Goal: Task Accomplishment & Management: Complete application form

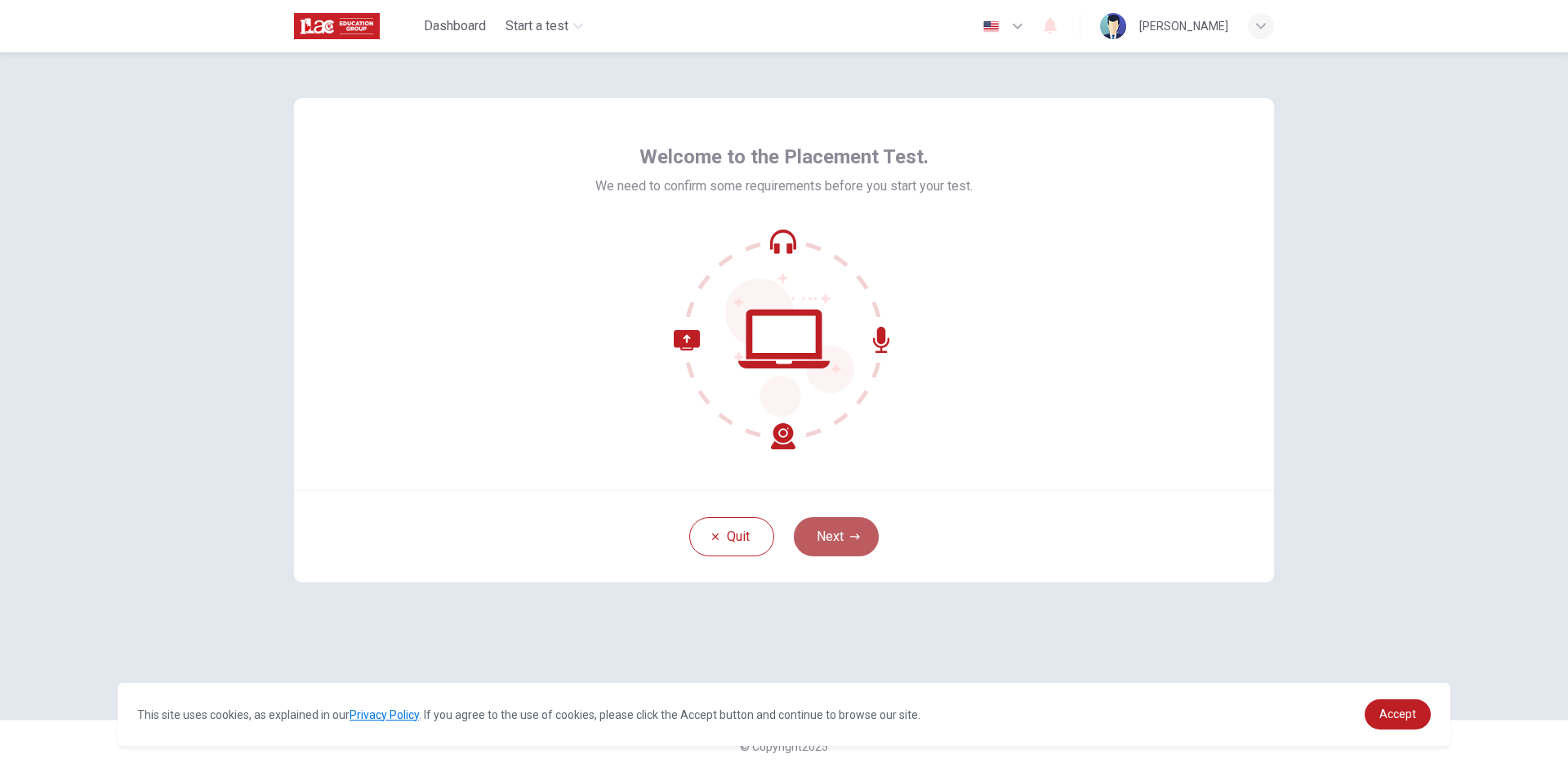
click at [872, 535] on button "Next" at bounding box center [836, 536] width 85 height 39
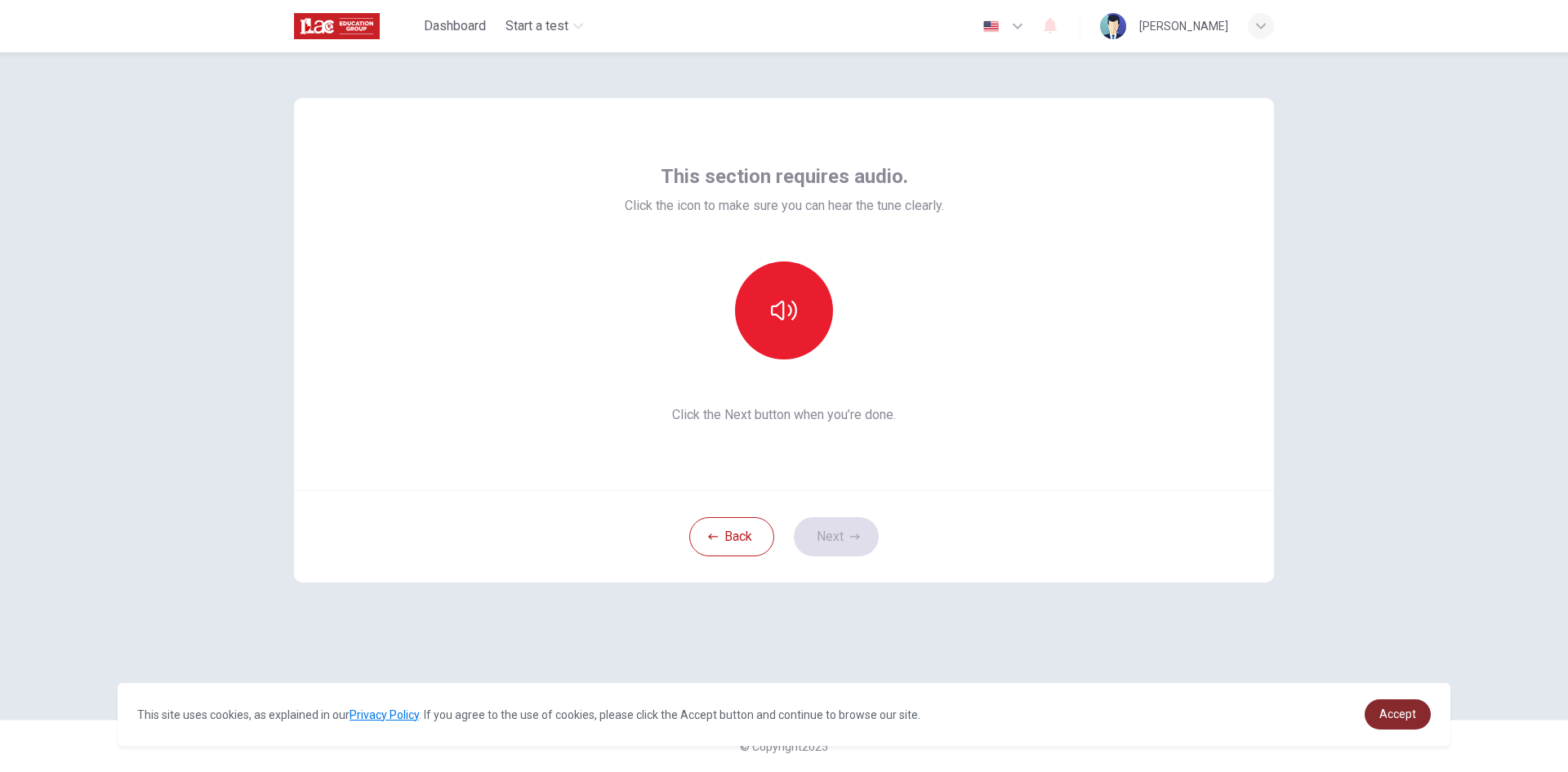
click at [1410, 707] on link "Accept" at bounding box center [1398, 714] width 66 height 30
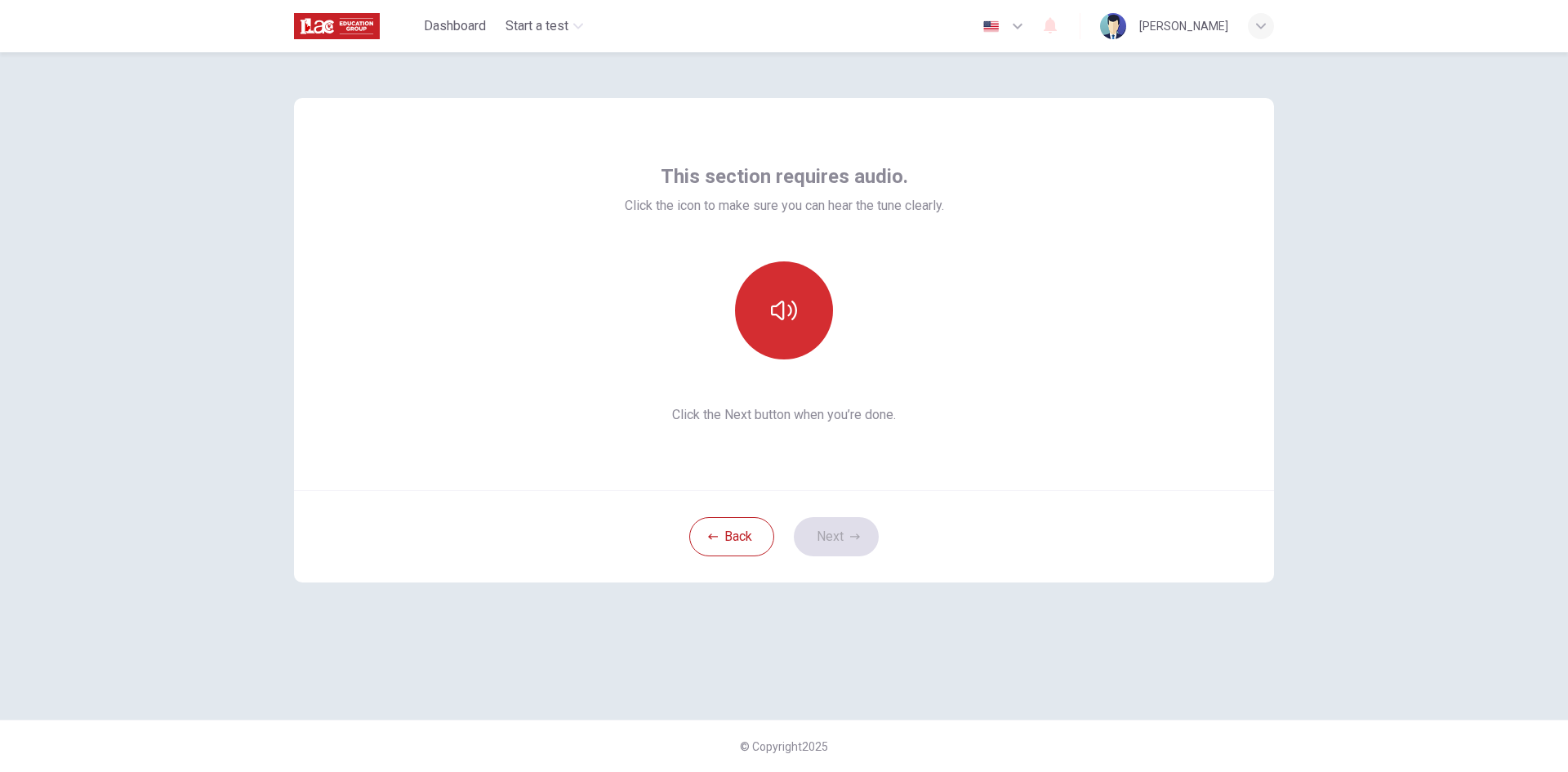
click at [791, 314] on icon "button" at bounding box center [784, 311] width 26 height 26
click at [789, 305] on icon "button" at bounding box center [784, 311] width 26 height 26
click at [796, 301] on icon "button" at bounding box center [784, 311] width 26 height 26
click at [795, 309] on icon "button" at bounding box center [784, 311] width 26 height 20
click at [795, 309] on icon "button" at bounding box center [784, 311] width 26 height 26
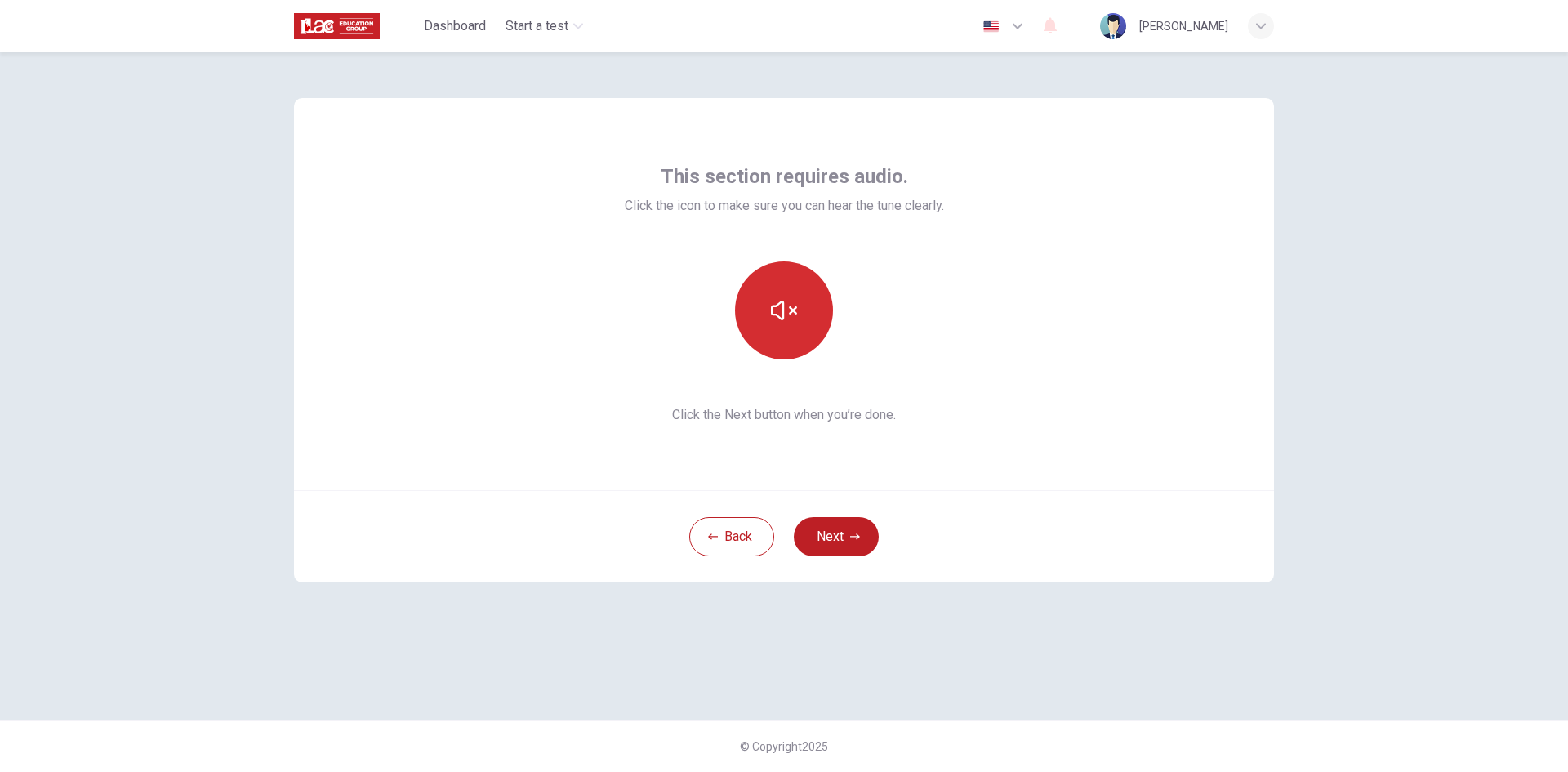
click at [779, 302] on icon "button" at bounding box center [784, 311] width 26 height 26
click at [840, 530] on button "Next" at bounding box center [836, 536] width 85 height 39
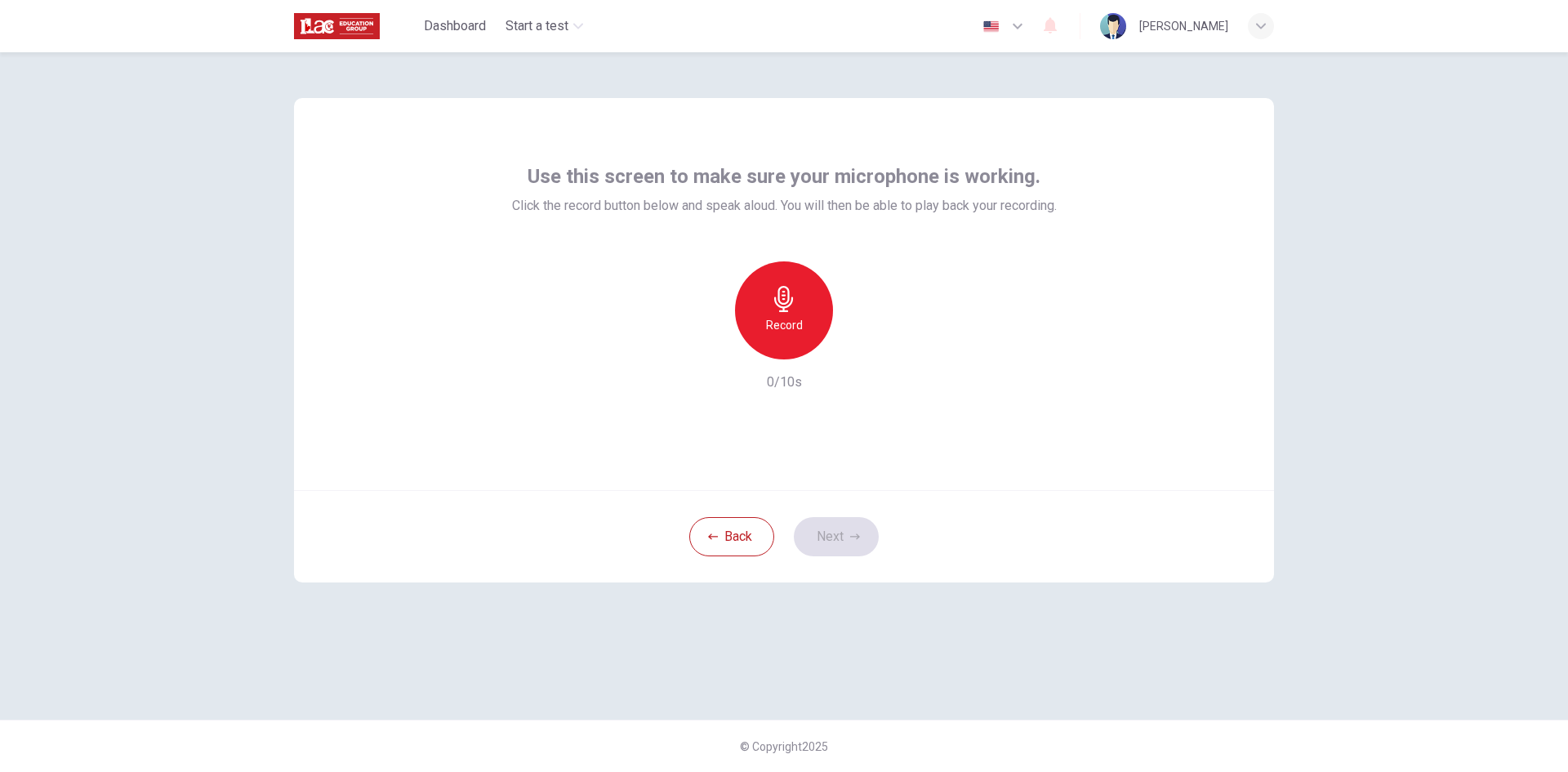
click at [799, 317] on h6 "Record" at bounding box center [784, 325] width 37 height 20
click at [868, 359] on div "Record" at bounding box center [784, 311] width 177 height 98
click at [862, 352] on icon "button" at bounding box center [859, 347] width 16 height 16
click at [844, 544] on button "Next" at bounding box center [836, 536] width 85 height 39
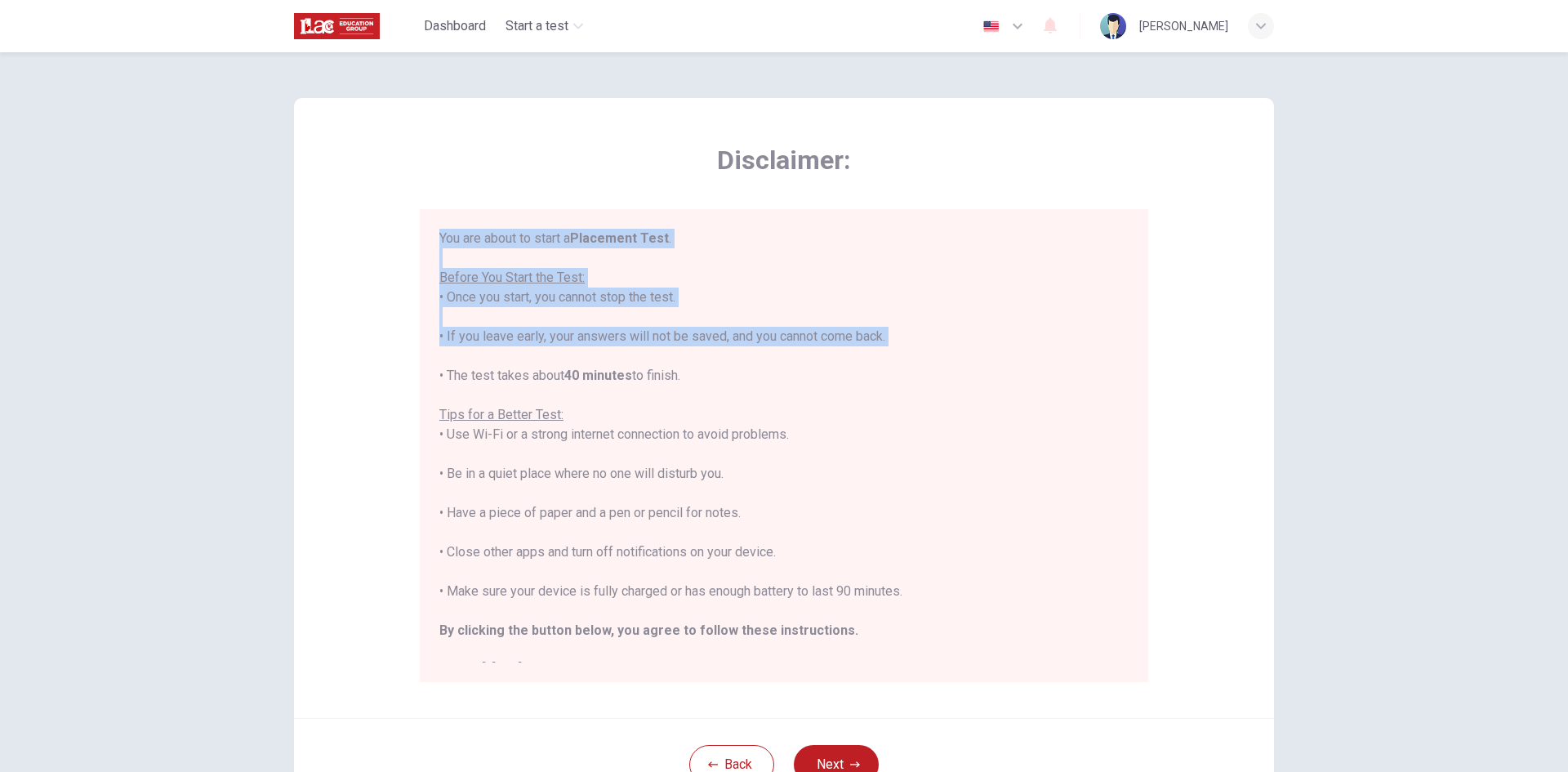
drag, startPoint x: 435, startPoint y: 240, endPoint x: 707, endPoint y: 374, distance: 303.2
click at [921, 351] on div "You are about to start a Placement Test . Before You Start the Test: • Once you…" at bounding box center [784, 446] width 728 height 474
drag, startPoint x: 460, startPoint y: 376, endPoint x: 720, endPoint y: 371, distance: 260.0
click at [721, 370] on div "You are about to start a Placement Test . Before You Start the Test: • Once you…" at bounding box center [784, 455] width 689 height 451
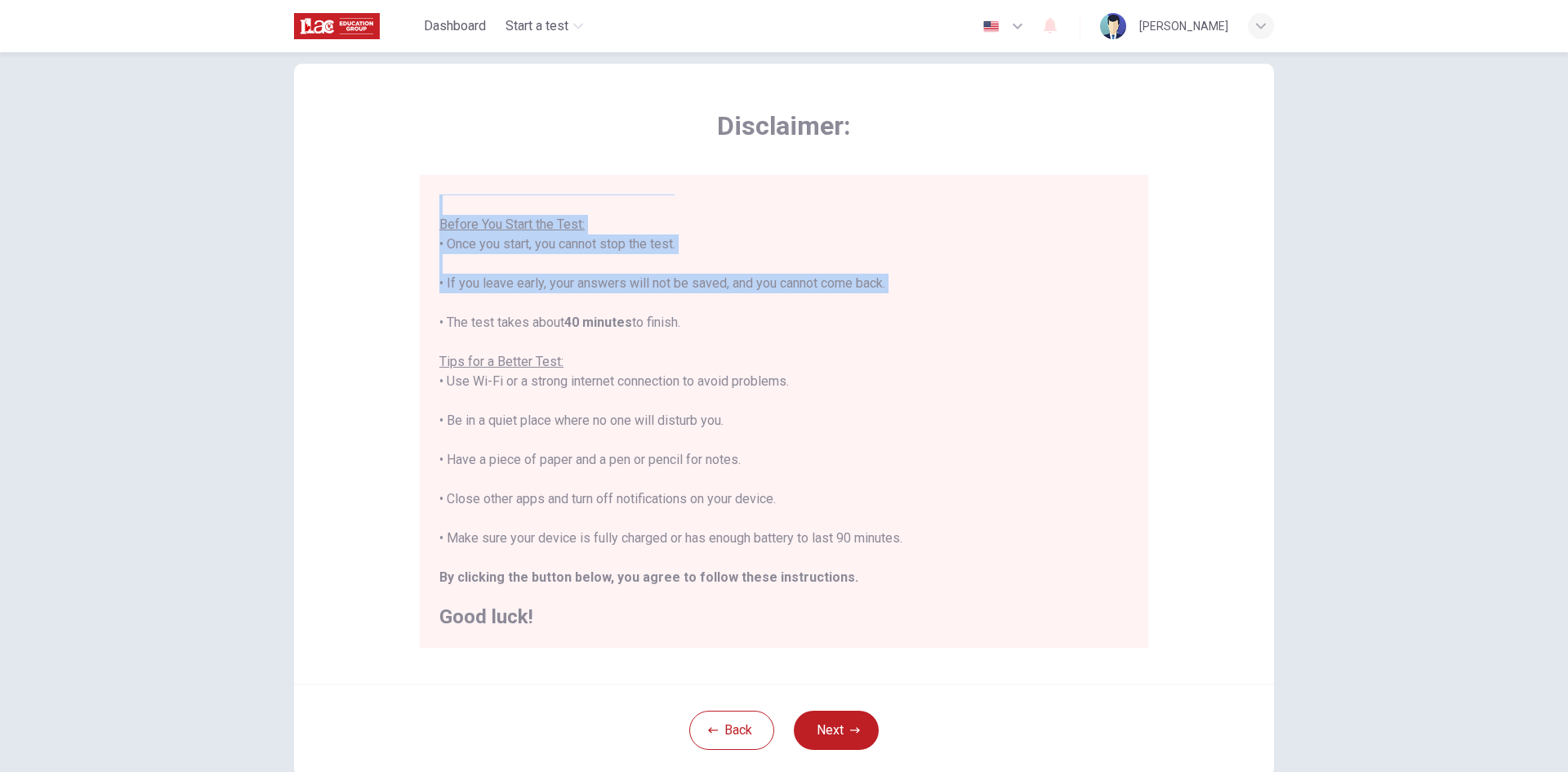
scroll to position [35, 0]
drag, startPoint x: 438, startPoint y: 361, endPoint x: 755, endPoint y: 460, distance: 332.1
click at [755, 460] on div "You are about to start a Placement Test . Before You Start the Test: • Once you…" at bounding box center [784, 401] width 689 height 451
click at [455, 500] on div "You are about to start a Placement Test . Before You Start the Test: • Once you…" at bounding box center [784, 401] width 689 height 451
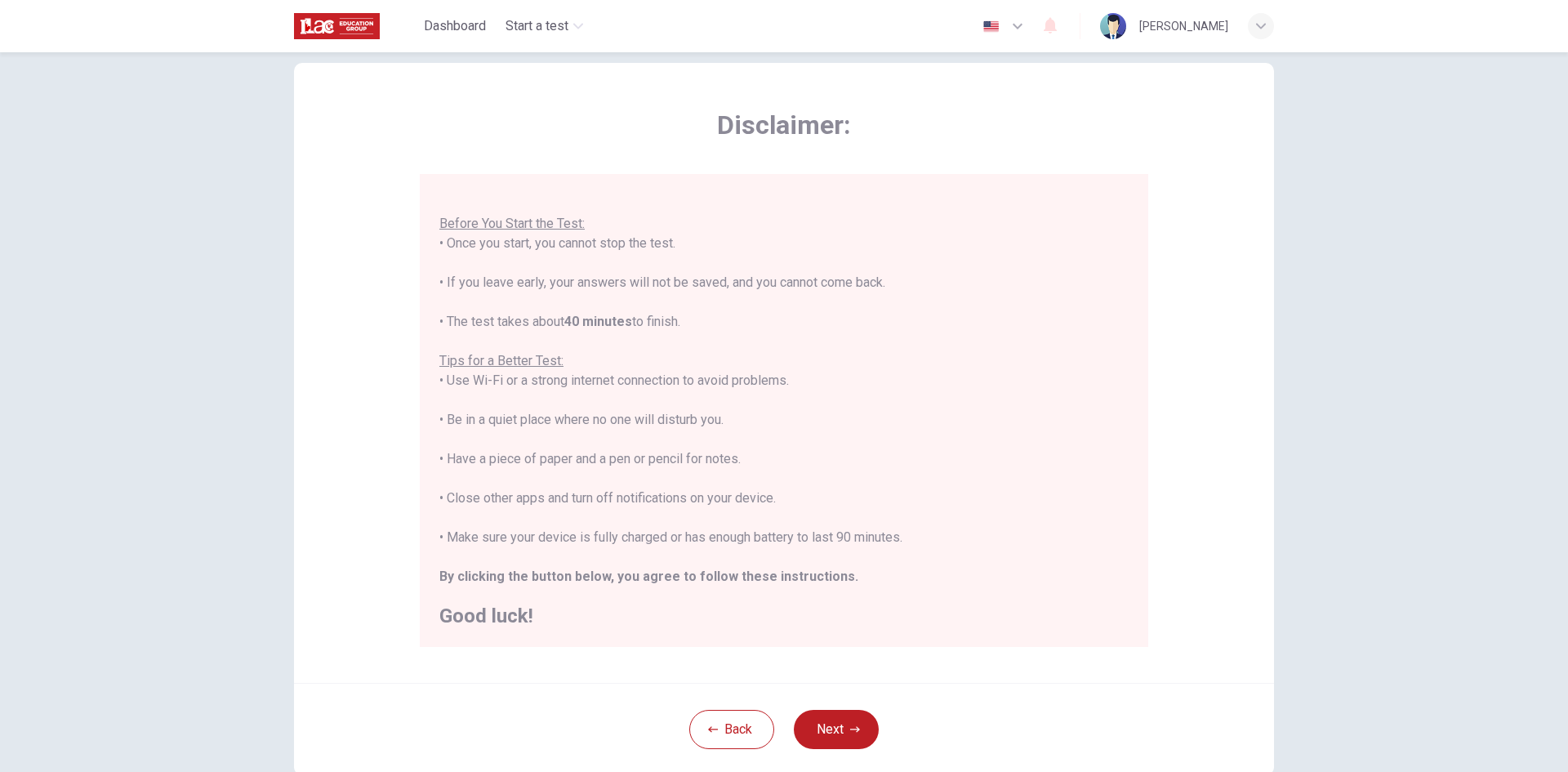
drag, startPoint x: 439, startPoint y: 500, endPoint x: 865, endPoint y: 505, distance: 426.0
click at [865, 505] on div "You are about to start a Placement Test . Before You Start the Test: • Once you…" at bounding box center [784, 401] width 689 height 451
click at [558, 539] on div "You are about to start a Placement Test . Before You Start the Test: • Once you…" at bounding box center [784, 401] width 689 height 451
drag, startPoint x: 435, startPoint y: 537, endPoint x: 929, endPoint y: 533, distance: 494.0
click at [929, 533] on div "You are about to start a Placement Test . Before You Start the Test: • Once you…" at bounding box center [784, 411] width 728 height 474
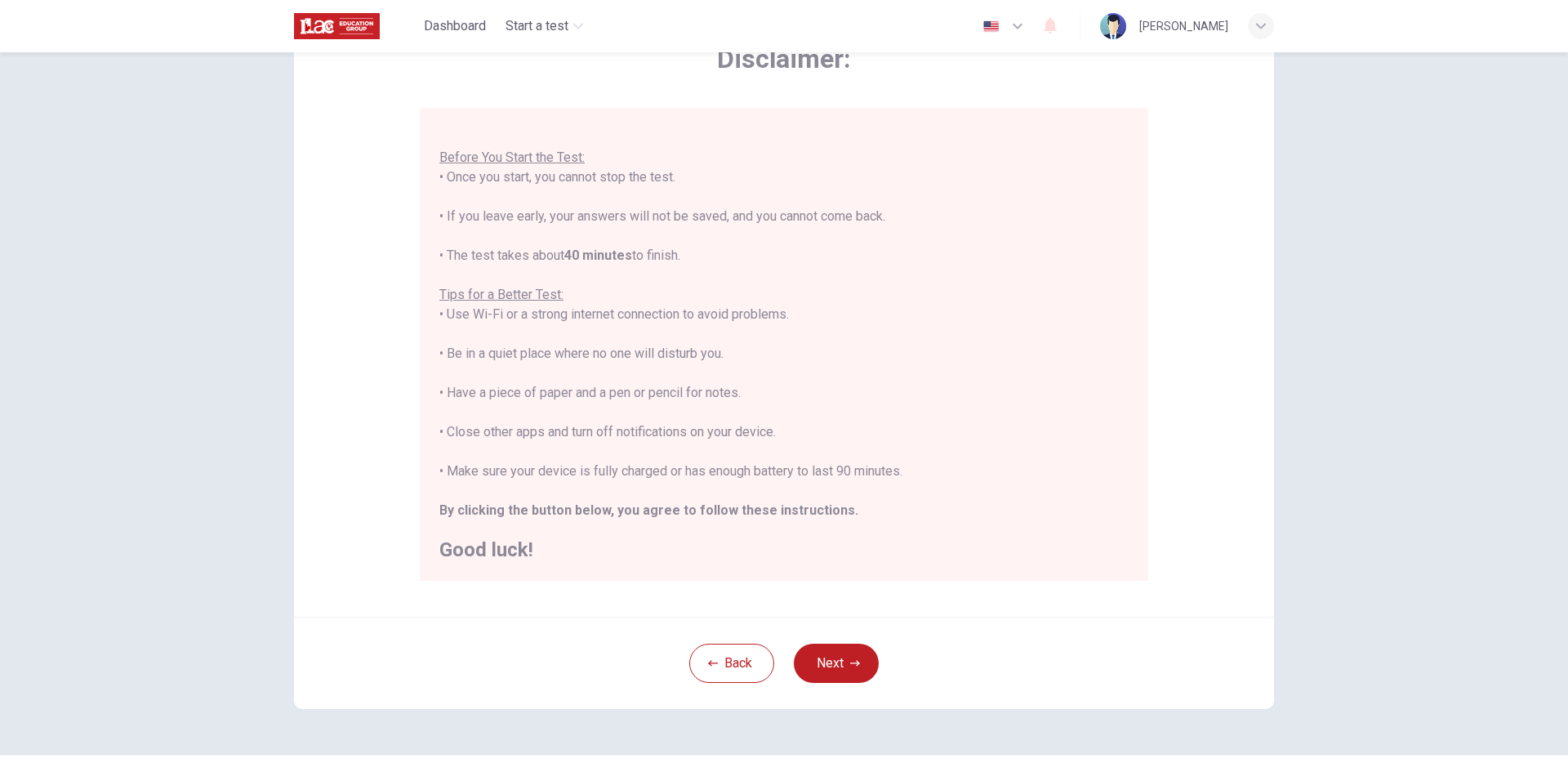
scroll to position [137, 0]
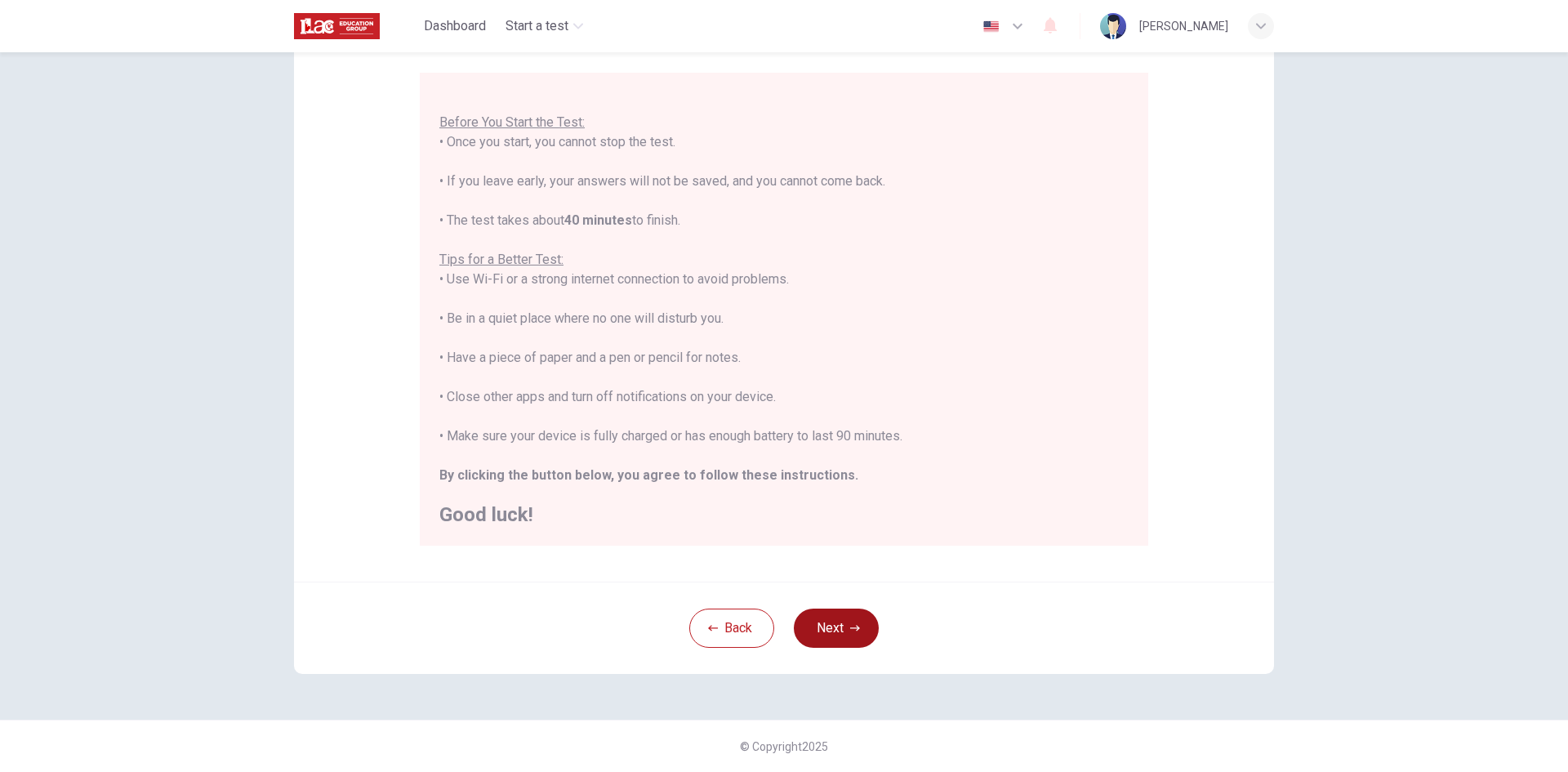
click at [850, 632] on icon "button" at bounding box center [855, 628] width 10 height 10
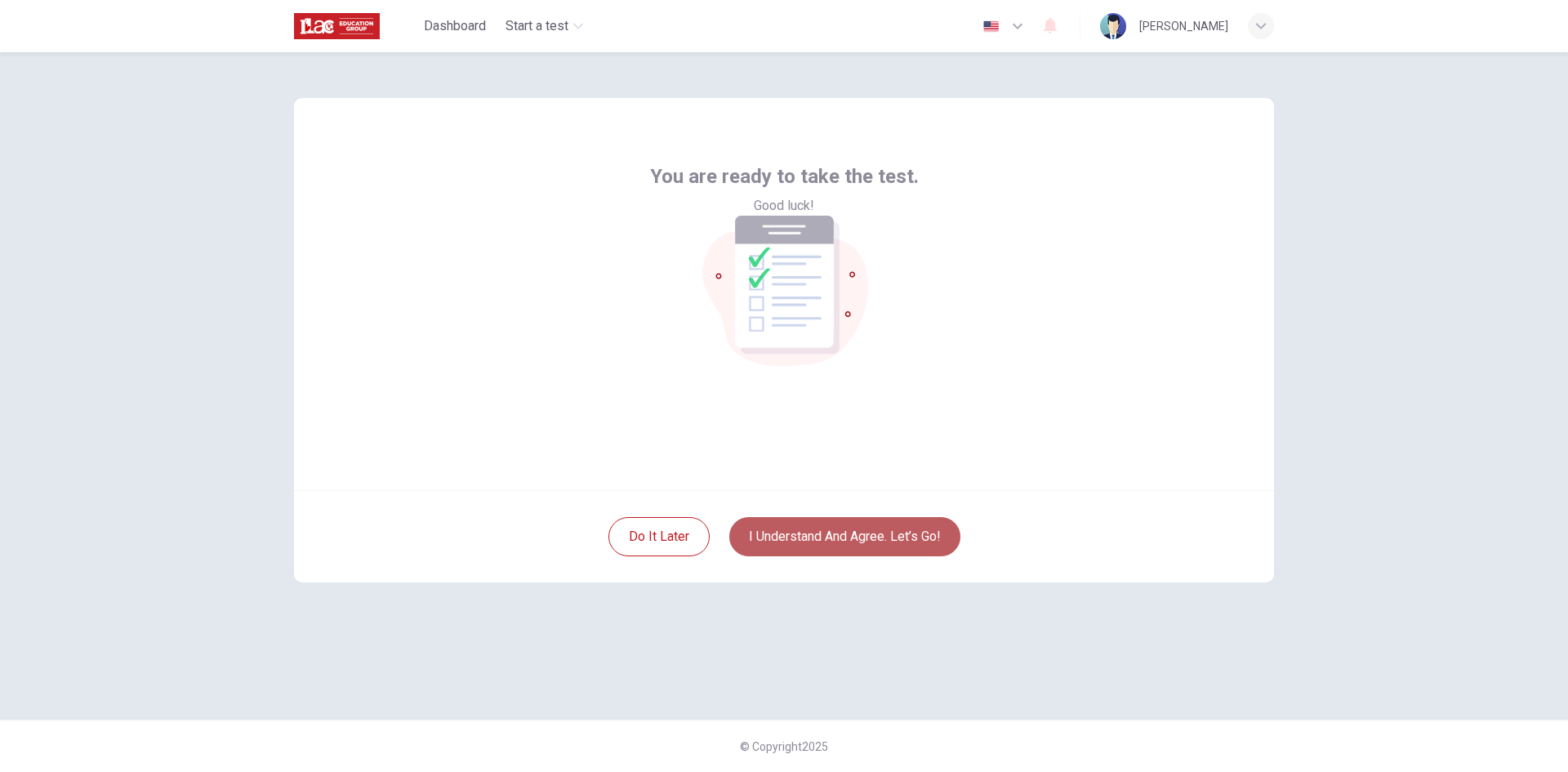
click at [876, 536] on button "I understand and agree. Let’s go!" at bounding box center [844, 536] width 231 height 39
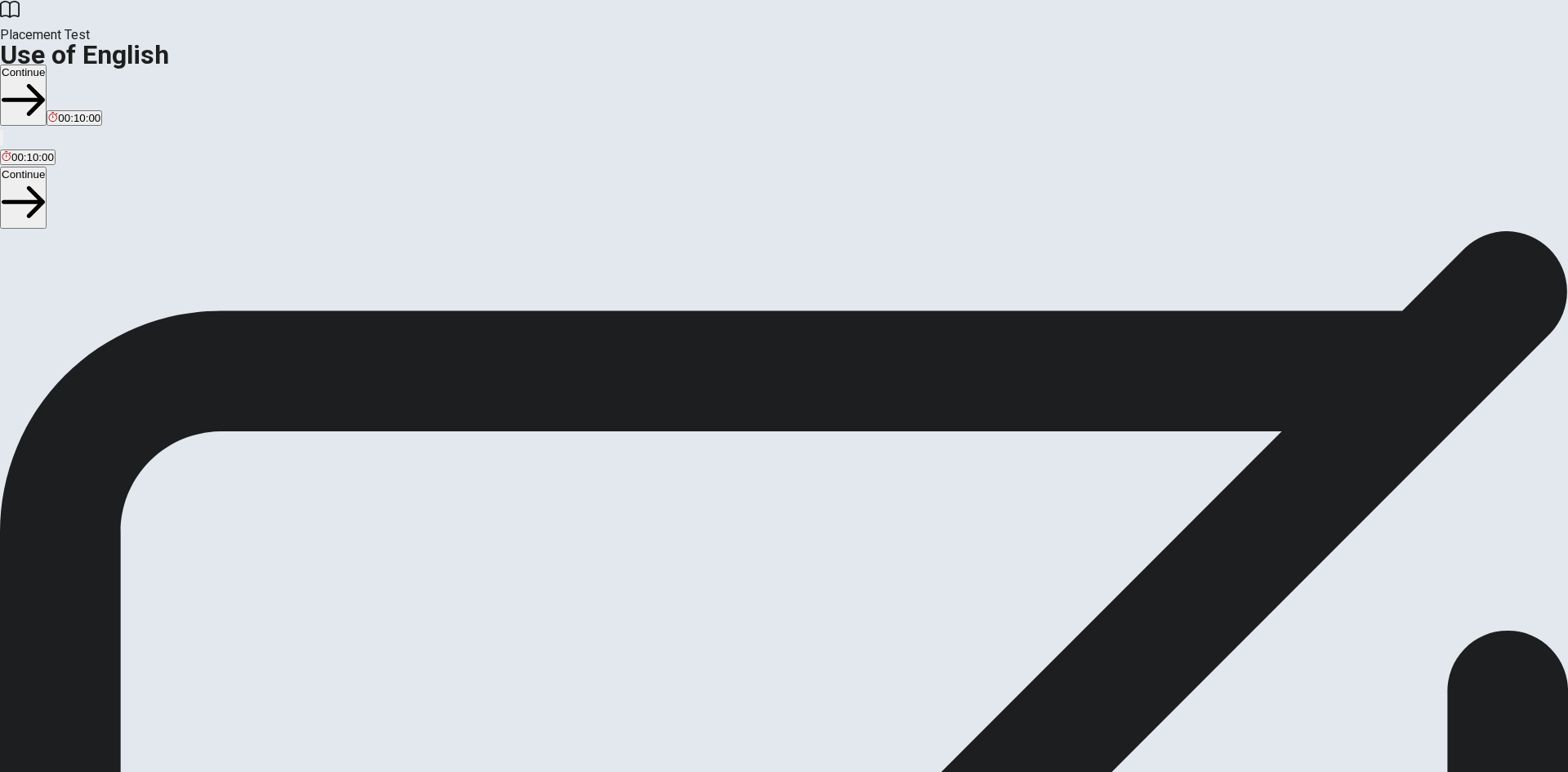
drag, startPoint x: 340, startPoint y: 288, endPoint x: 532, endPoint y: 307, distance: 192.9
click at [403, 307] on span "You will answer 30 questions in total: • 15 grammar questions • 15 vocabulary q…" at bounding box center [201, 387] width 403 height 310
drag, startPoint x: 392, startPoint y: 353, endPoint x: 543, endPoint y: 385, distance: 154.4
click at [403, 379] on span "You will answer 30 questions in total: • 15 grammar questions • 15 vocabulary q…" at bounding box center [201, 387] width 403 height 310
drag, startPoint x: 341, startPoint y: 205, endPoint x: 564, endPoint y: 204, distance: 223.0
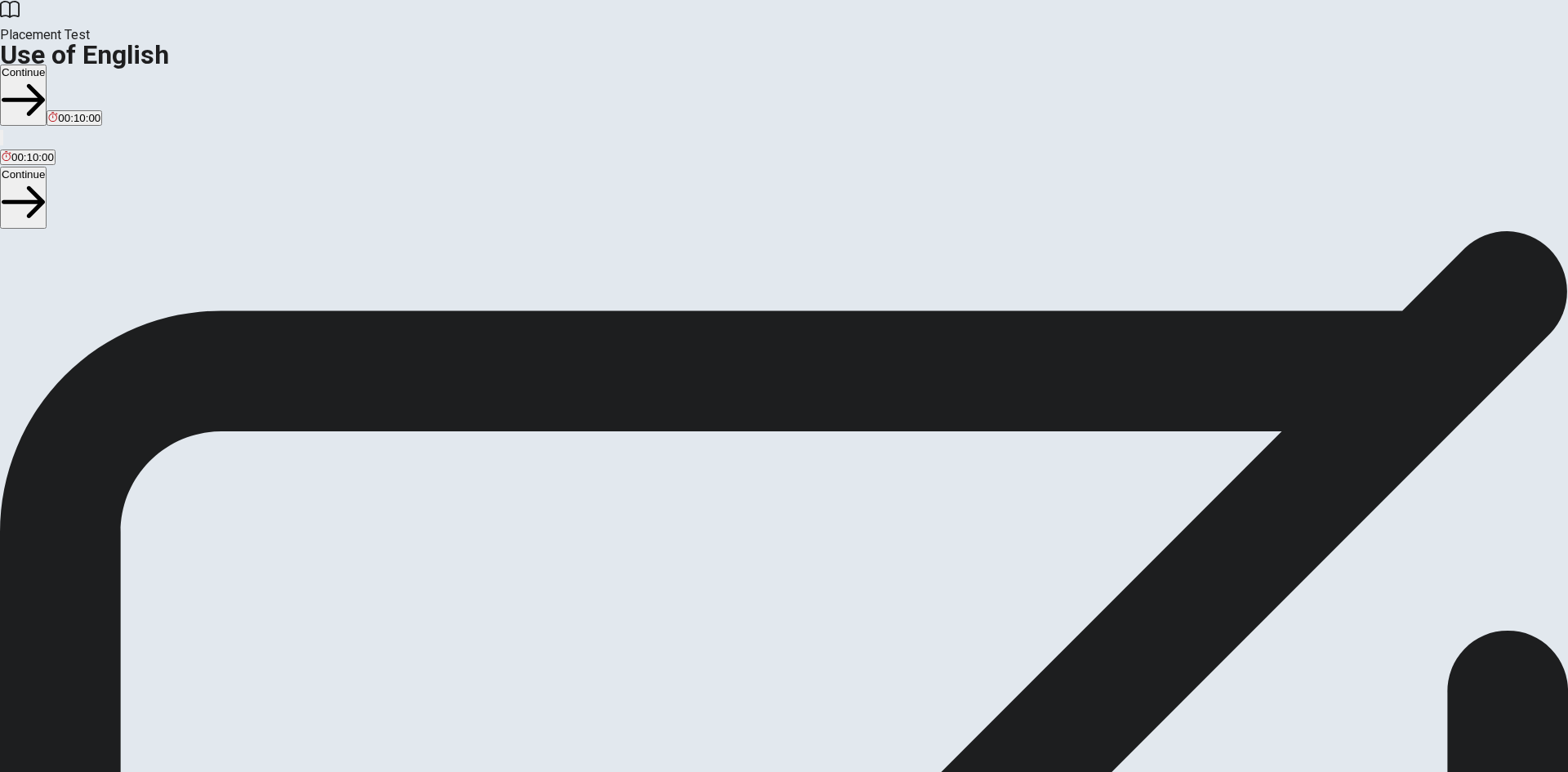
click at [403, 232] on span "You will answer 30 questions in total: • 15 grammar questions • 15 vocabulary q…" at bounding box center [201, 387] width 403 height 310
drag, startPoint x: 557, startPoint y: 206, endPoint x: 317, endPoint y: 208, distance: 240.0
click at [317, 231] on div "Use of English Section Directions You will answer 30 questions in total: • 15 g…" at bounding box center [784, 388] width 1568 height 314
click at [47, 65] on button "Continue" at bounding box center [23, 95] width 47 height 61
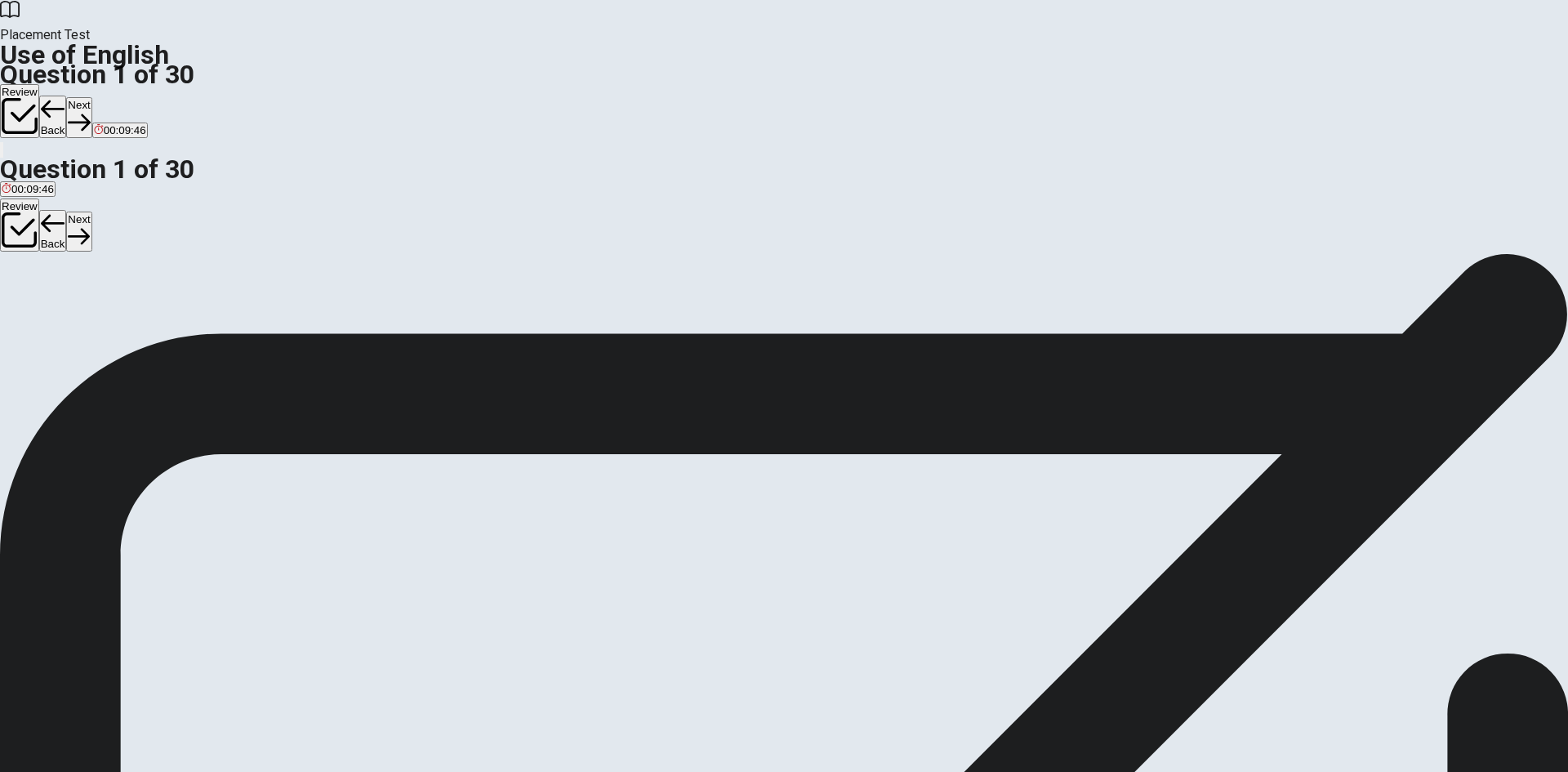
click at [198, 307] on div "D" at bounding box center [173, 300] width 49 height 12
click at [92, 97] on button "Next" at bounding box center [78, 117] width 25 height 40
click at [83, 307] on div "D" at bounding box center [79, 300] width 8 height 12
click at [92, 97] on button "Next" at bounding box center [78, 117] width 25 height 40
click at [132, 307] on div "C" at bounding box center [112, 300] width 38 height 12
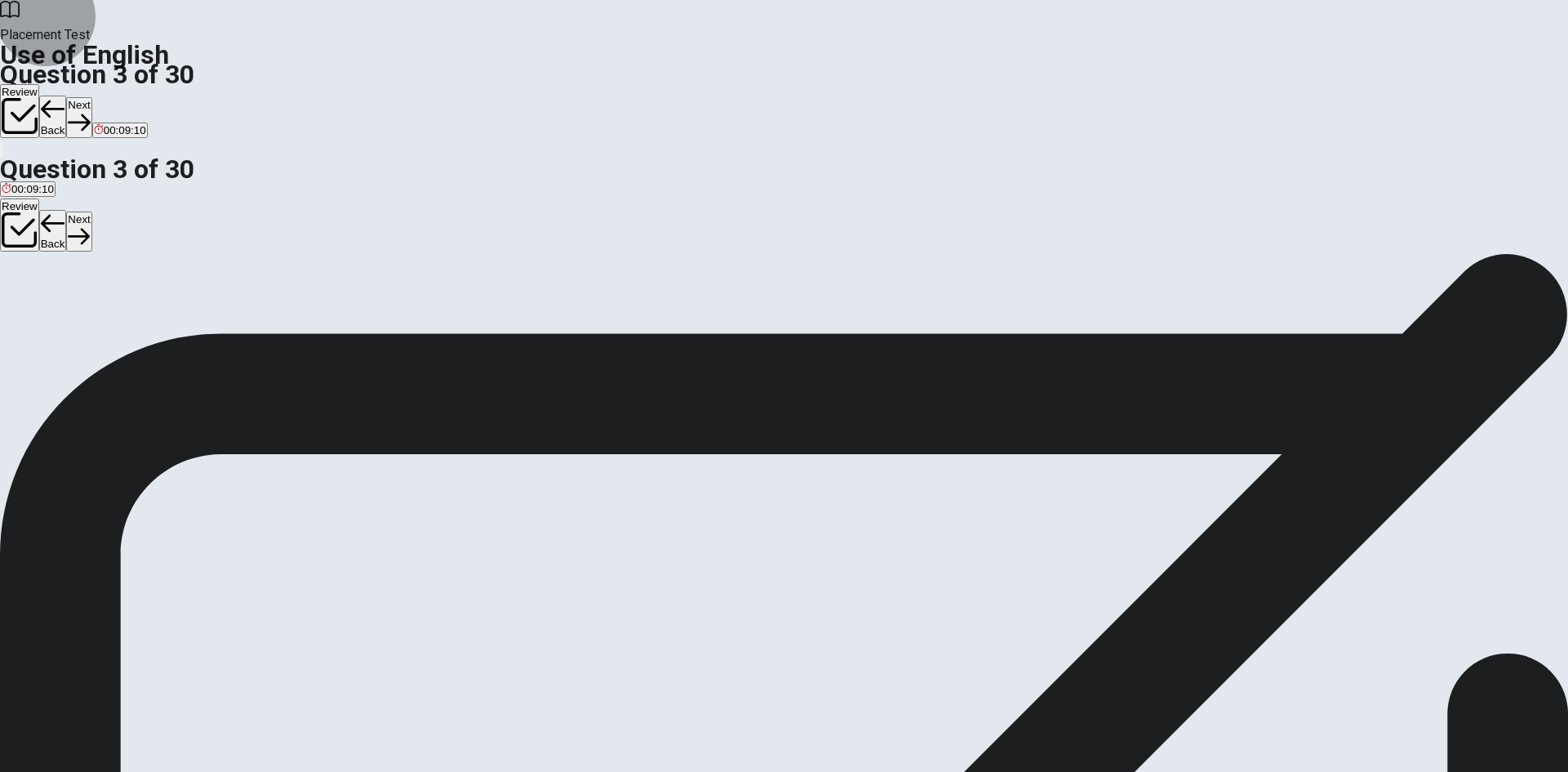
click at [92, 97] on button "Next" at bounding box center [78, 117] width 25 height 40
click at [66, 307] on div "C" at bounding box center [56, 300] width 20 height 12
click at [92, 97] on button "Next" at bounding box center [78, 117] width 25 height 40
click at [87, 307] on div "C" at bounding box center [73, 300] width 29 height 12
click at [92, 97] on button "Next" at bounding box center [78, 117] width 25 height 40
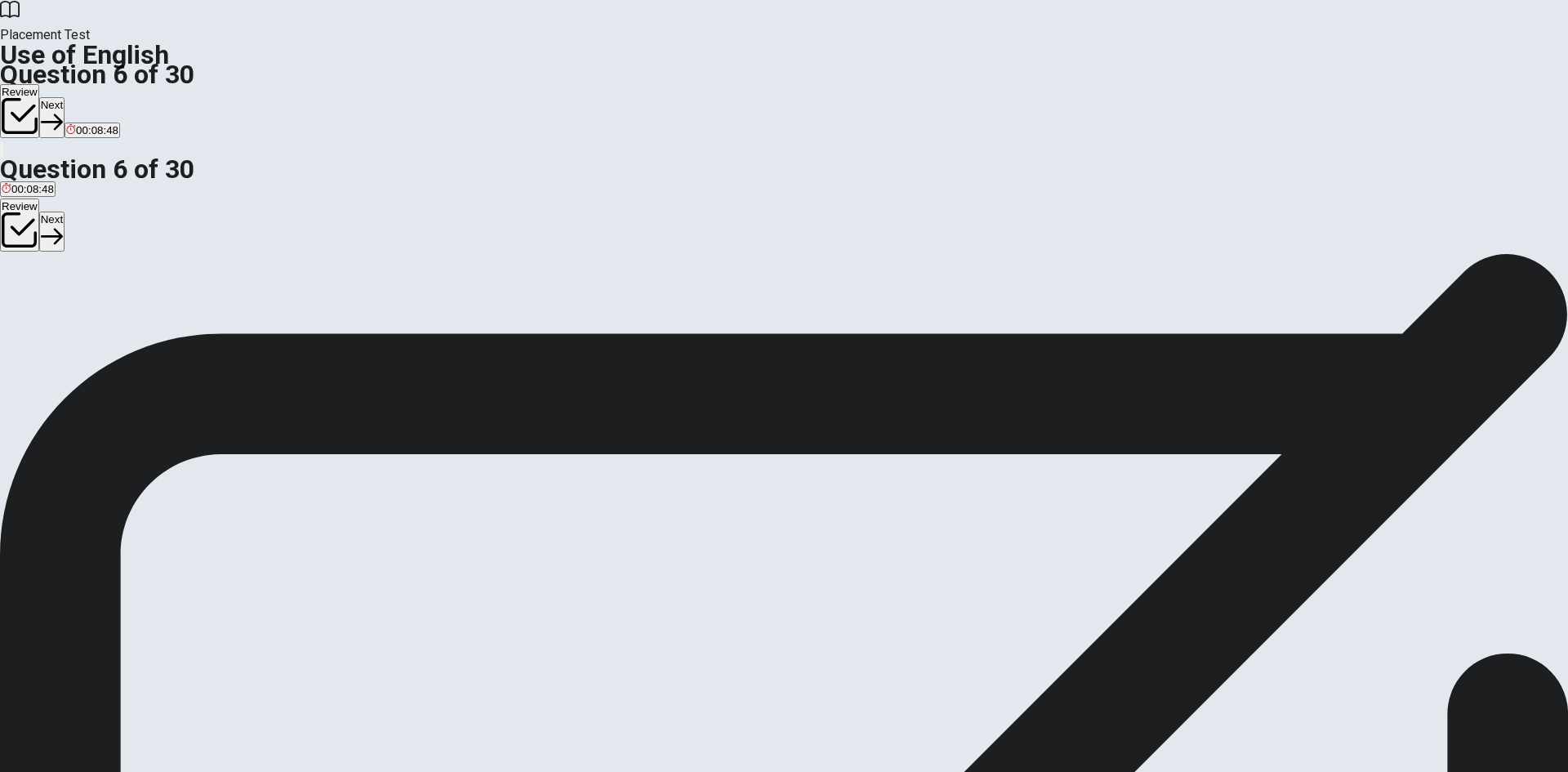
click at [116, 307] on div "C" at bounding box center [102, 300] width 27 height 12
click at [65, 97] on button "Next" at bounding box center [52, 117] width 25 height 40
click at [25, 294] on div "A" at bounding box center [13, 300] width 24 height 12
click at [92, 97] on button "Next" at bounding box center [78, 117] width 25 height 40
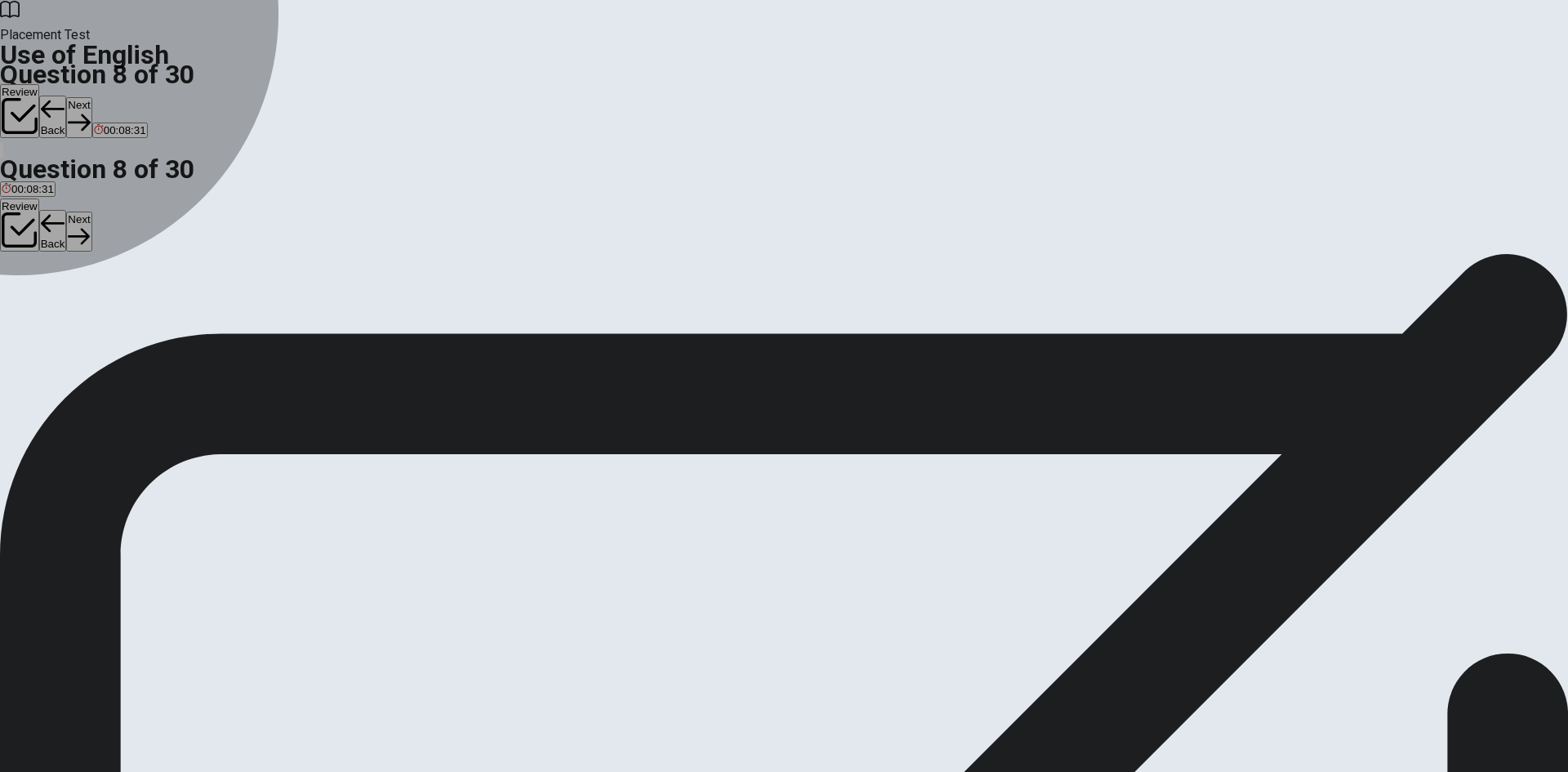
click at [29, 294] on div "A" at bounding box center [15, 300] width 27 height 12
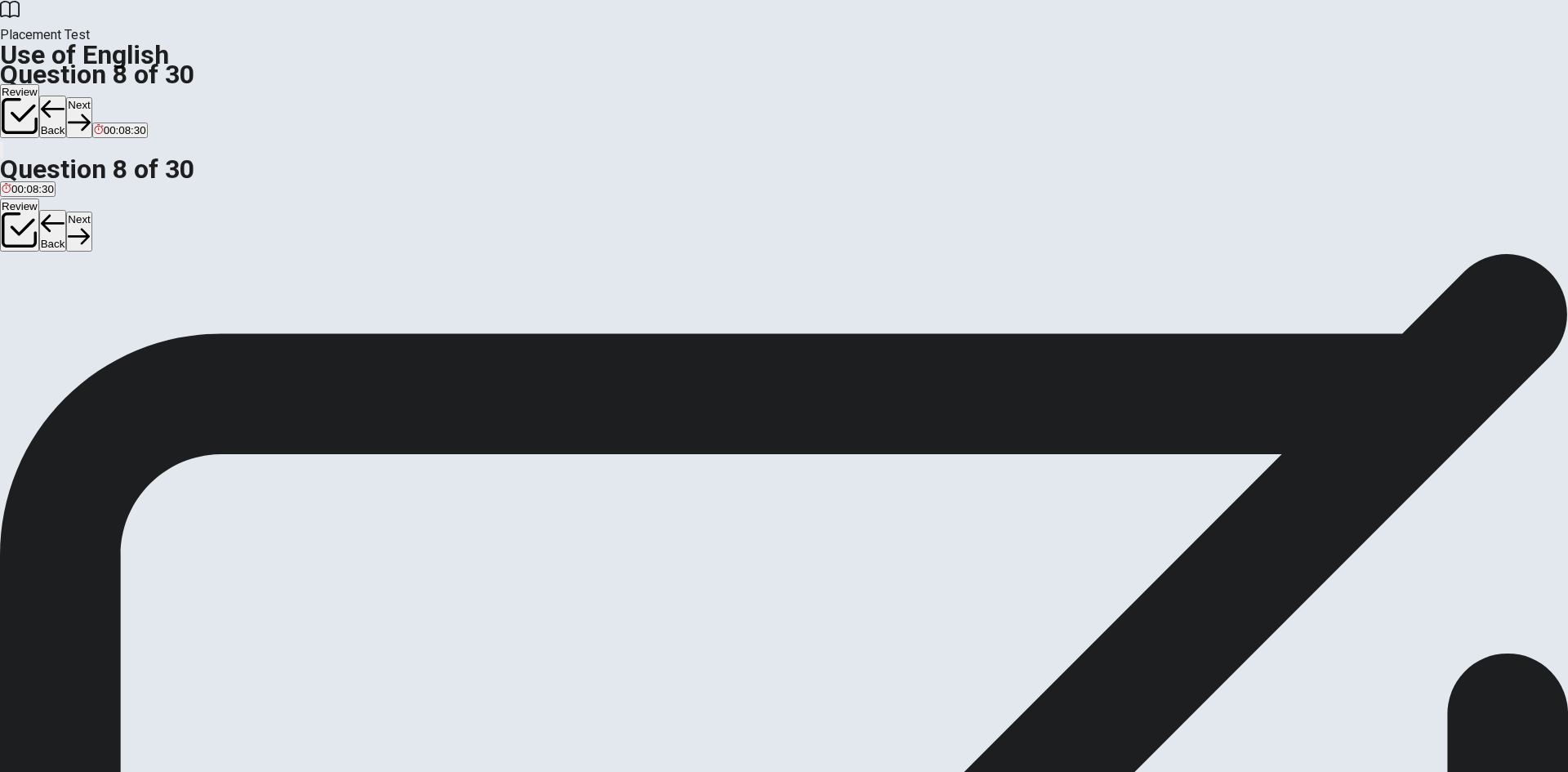
click at [92, 97] on button "Next" at bounding box center [78, 117] width 25 height 40
click at [47, 307] on div "B" at bounding box center [38, 300] width 17 height 12
click at [92, 97] on button "Next" at bounding box center [78, 117] width 25 height 40
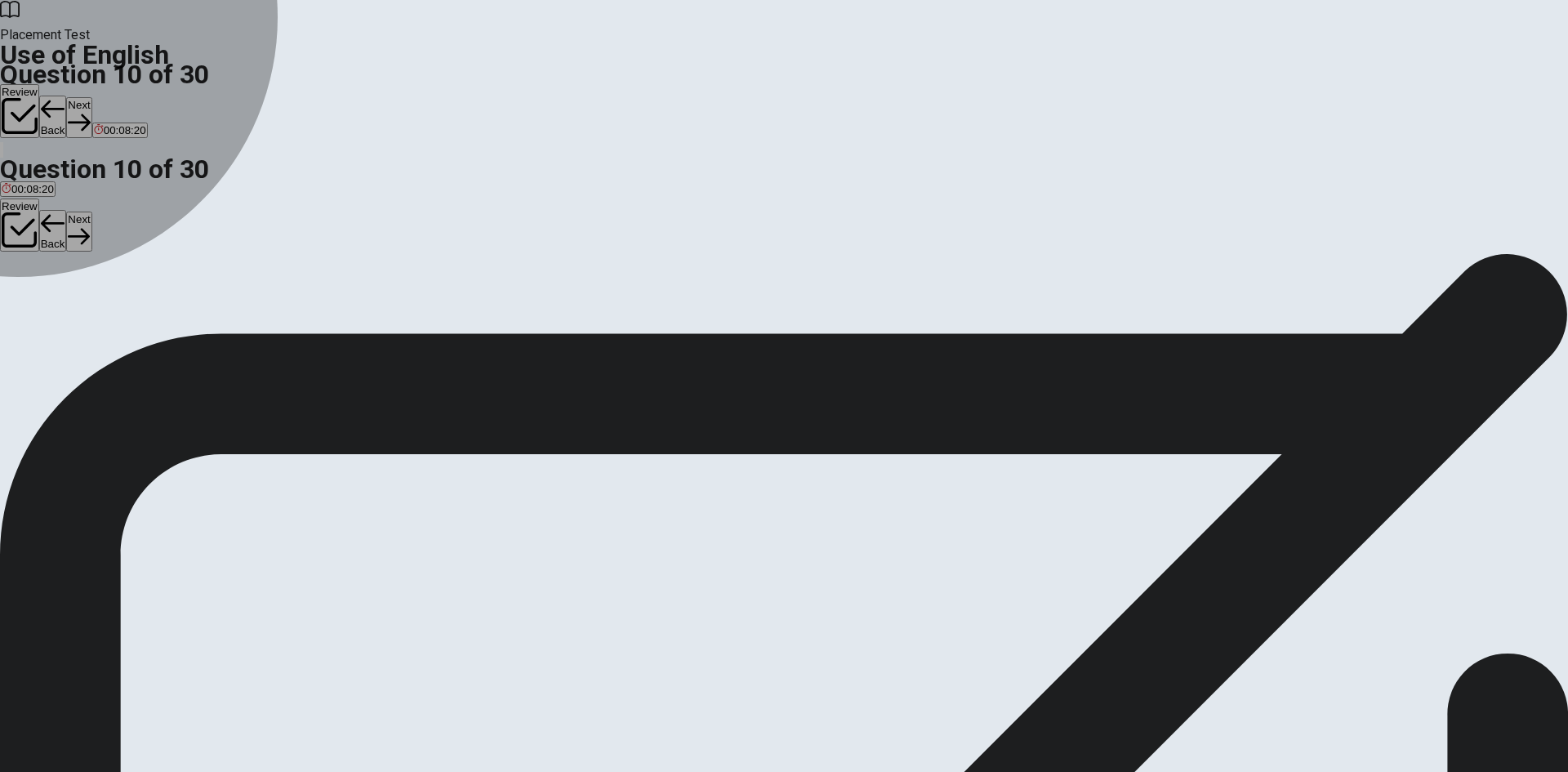
click at [27, 294] on div "A" at bounding box center [14, 300] width 25 height 12
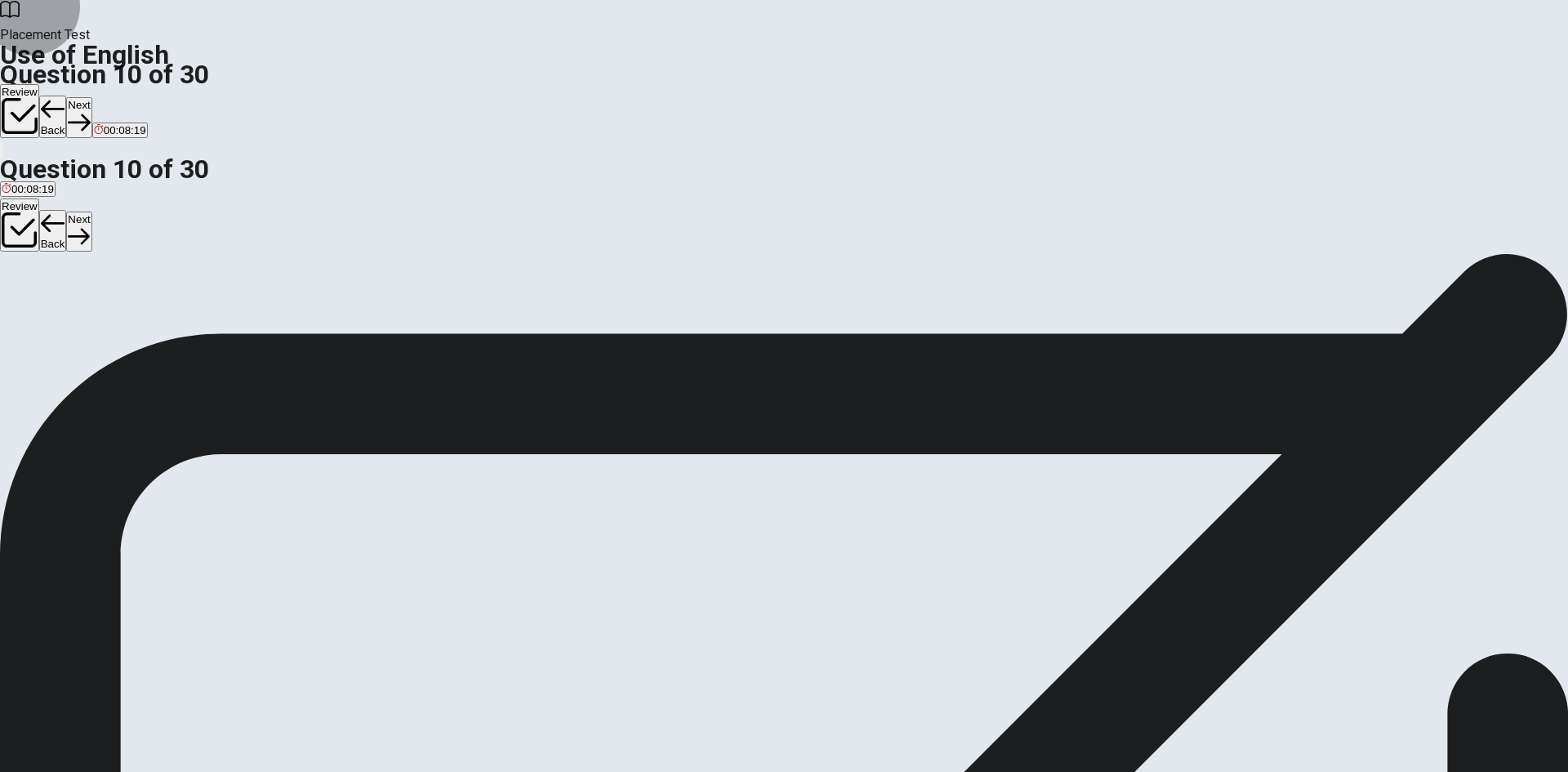
click at [92, 97] on button "Next" at bounding box center [78, 117] width 25 height 40
click at [117, 307] on div "D" at bounding box center [99, 300] width 35 height 12
click at [65, 97] on button "Next" at bounding box center [52, 117] width 25 height 40
click at [70, 307] on div "B" at bounding box center [57, 300] width 25 height 12
click at [92, 97] on button "Next" at bounding box center [78, 117] width 25 height 40
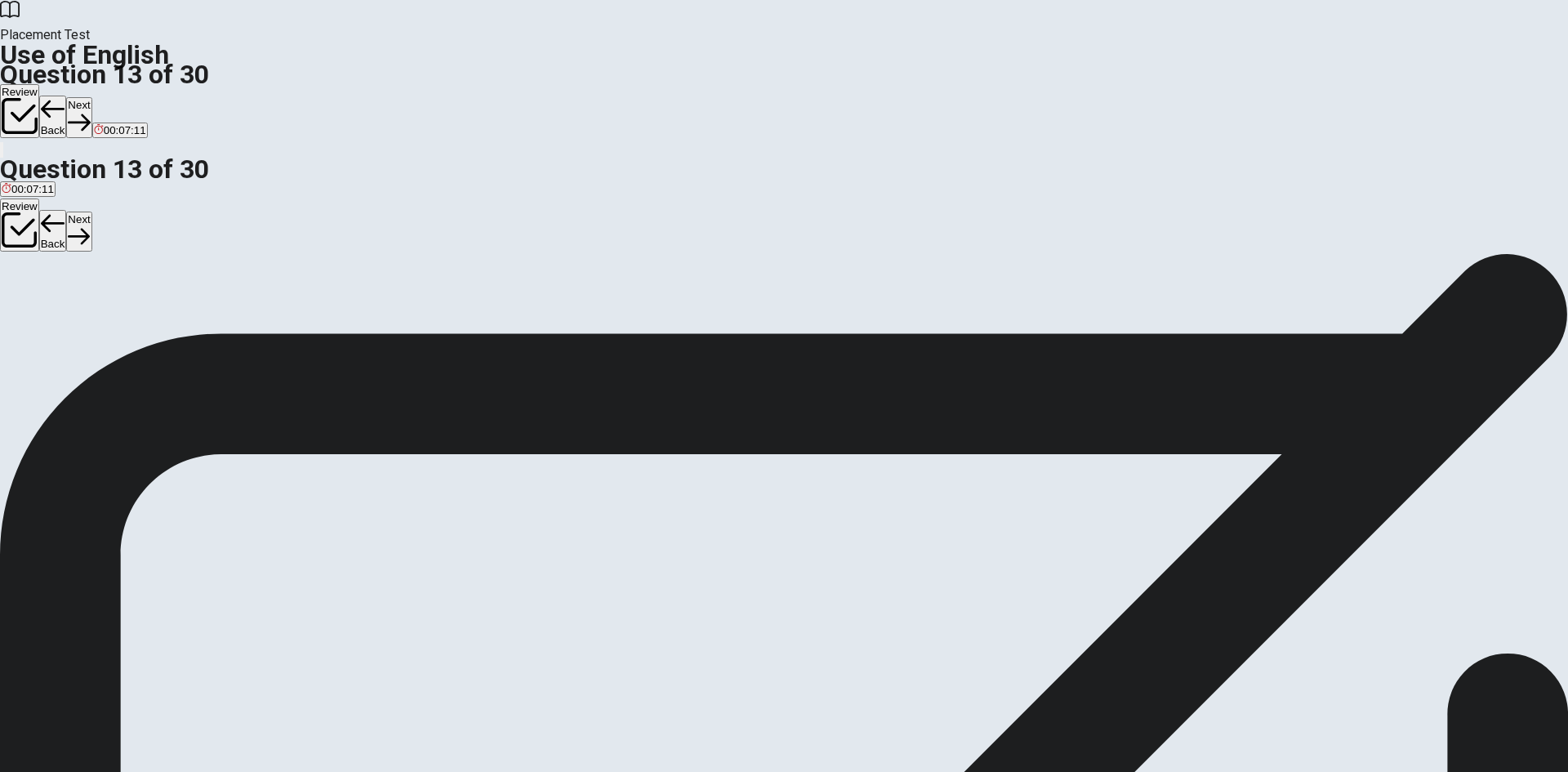
click at [10, 294] on div "A" at bounding box center [6, 300] width 8 height 12
click at [38, 307] on div "C" at bounding box center [32, 300] width 12 height 12
click at [92, 97] on button "Next" at bounding box center [78, 117] width 25 height 40
click at [155, 307] on div "C" at bounding box center [125, 300] width 60 height 12
click at [92, 97] on button "Next" at bounding box center [78, 117] width 25 height 40
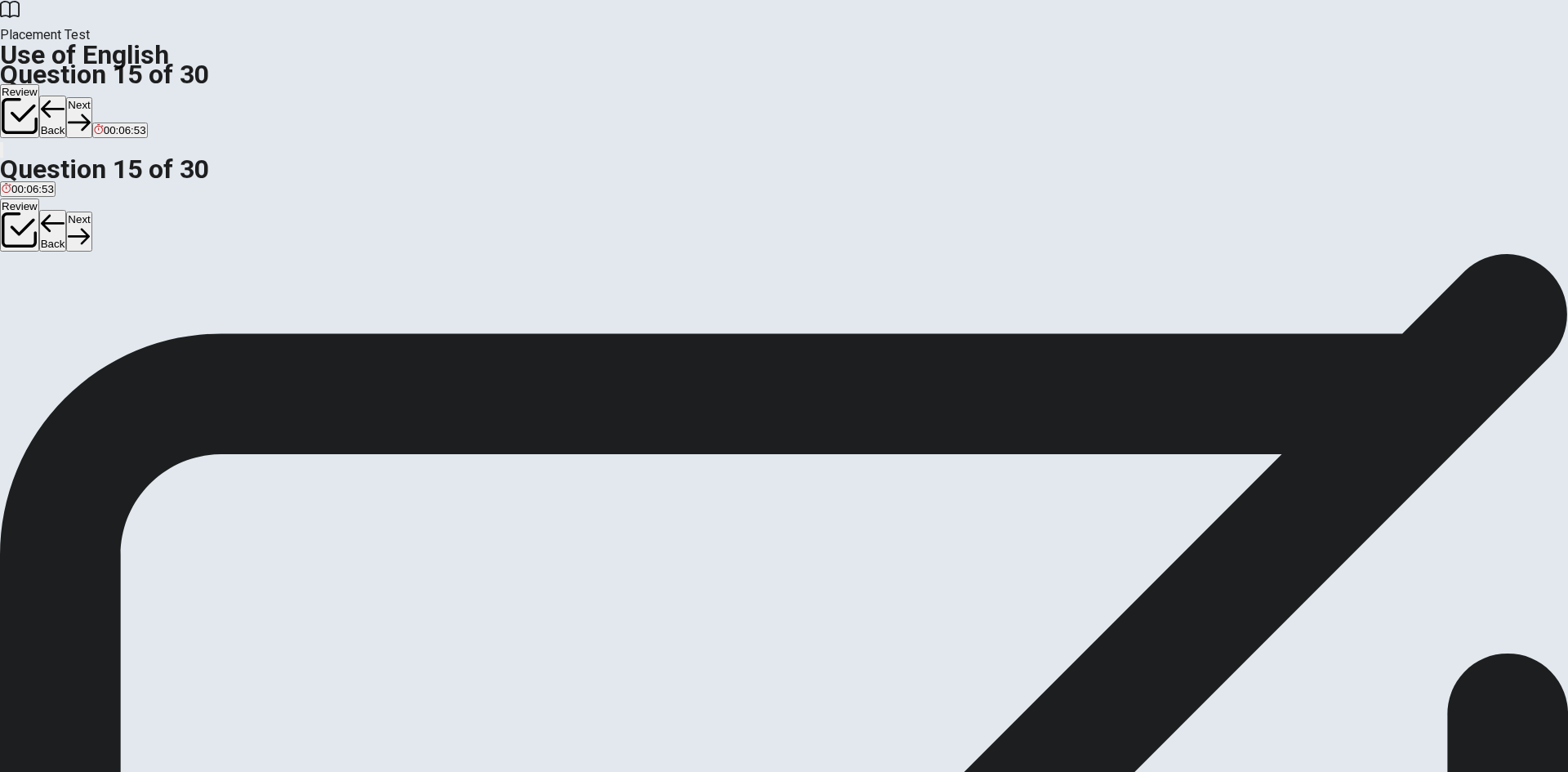
click at [480, 307] on div "C" at bounding box center [376, 300] width 208 height 12
click at [92, 97] on button "Next" at bounding box center [78, 117] width 25 height 40
click at [86, 307] on div "B" at bounding box center [57, 300] width 57 height 12
click at [76, 124] on icon "button" at bounding box center [71, 129] width 9 height 10
click at [68, 123] on button "button" at bounding box center [66, 130] width 3 height 16
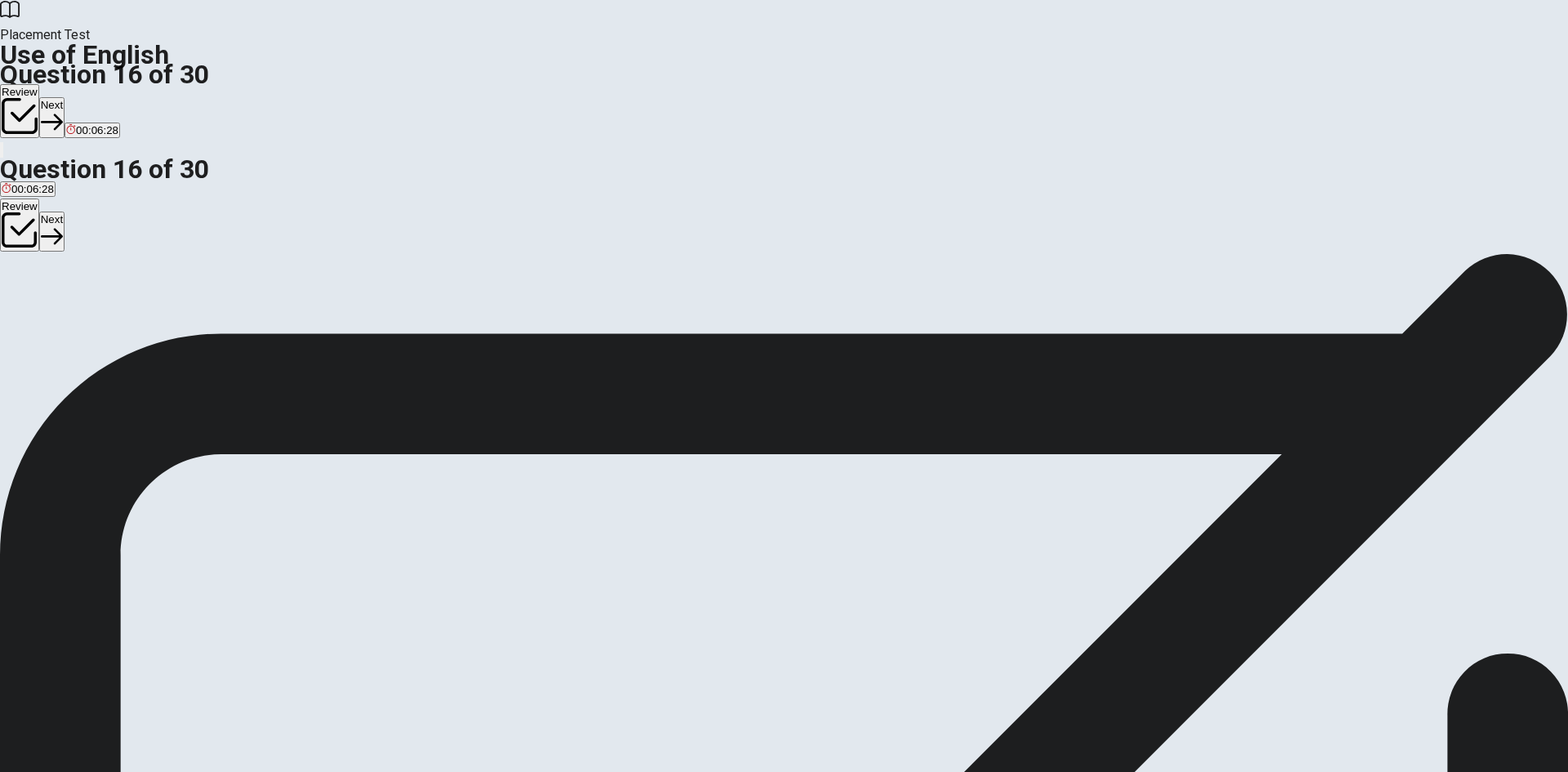
click at [65, 97] on button "Next" at bounding box center [52, 117] width 25 height 40
click at [38, 294] on div "A" at bounding box center [20, 300] width 37 height 12
click at [92, 97] on button "Next" at bounding box center [78, 117] width 25 height 40
click at [380, 307] on div "C" at bounding box center [319, 300] width 123 height 12
click at [119, 294] on div "A" at bounding box center [60, 300] width 118 height 12
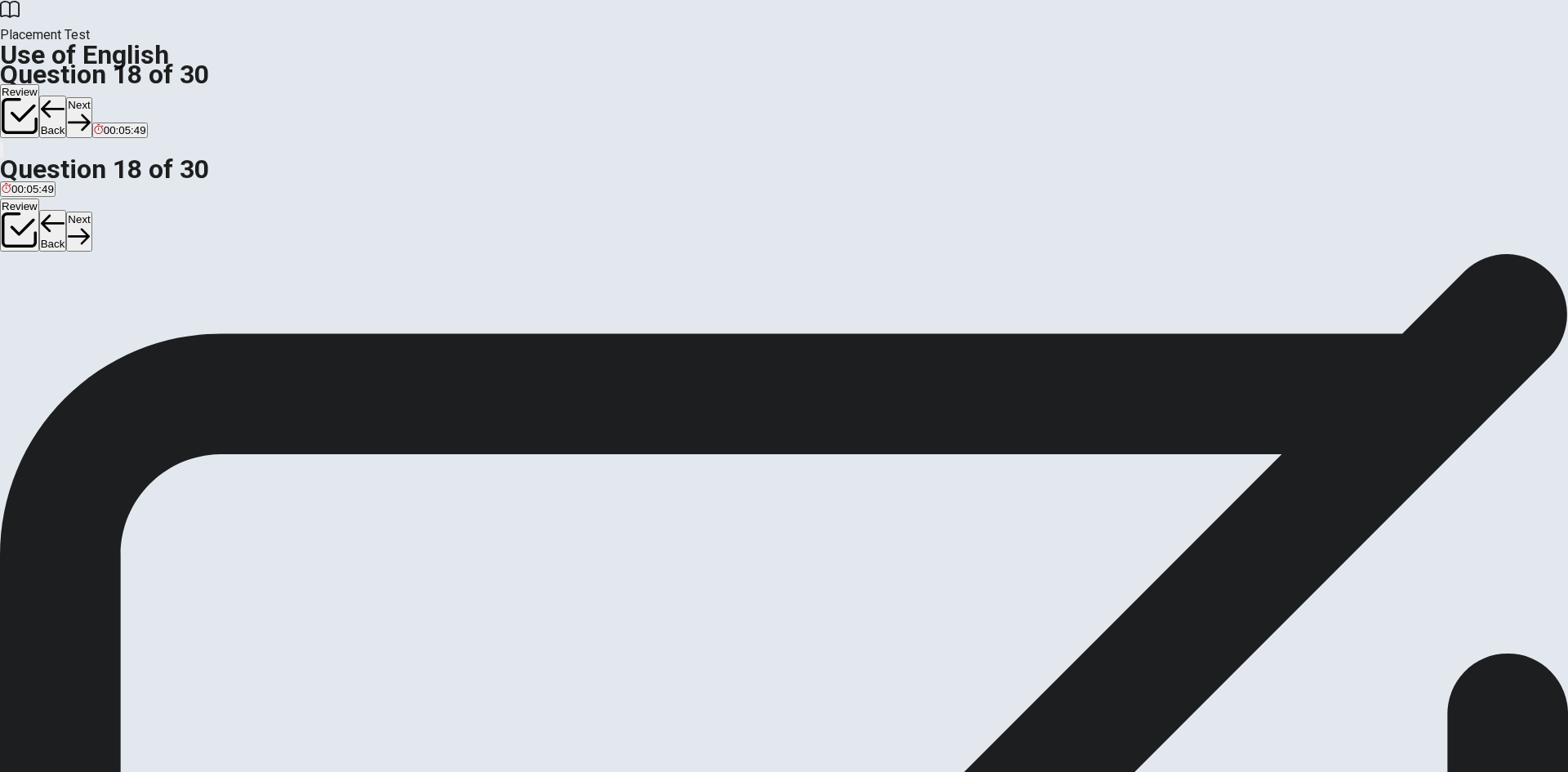
click at [92, 97] on button "Next" at bounding box center [78, 117] width 25 height 40
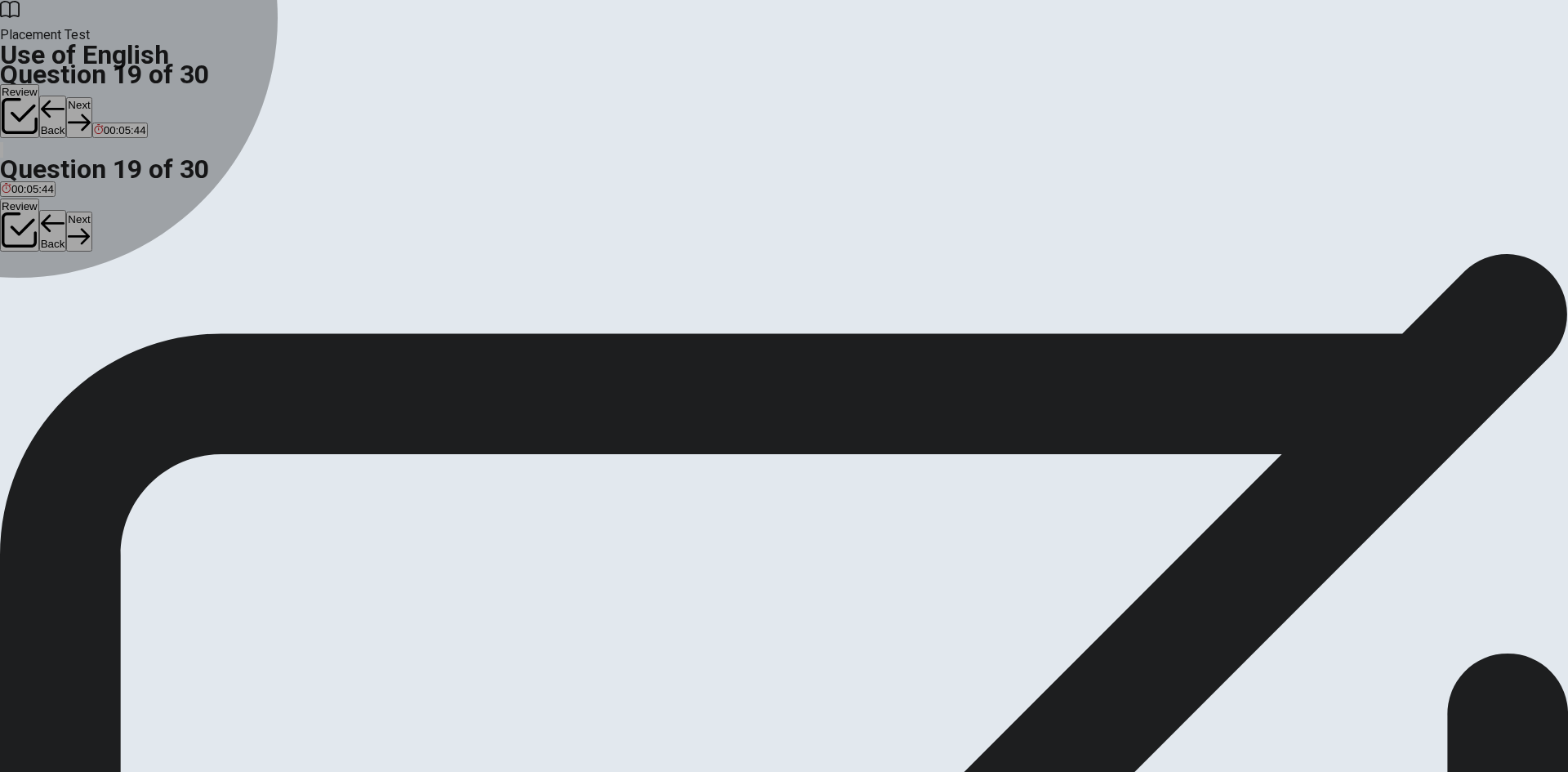
click at [157, 307] on div "D" at bounding box center [143, 300] width 27 height 12
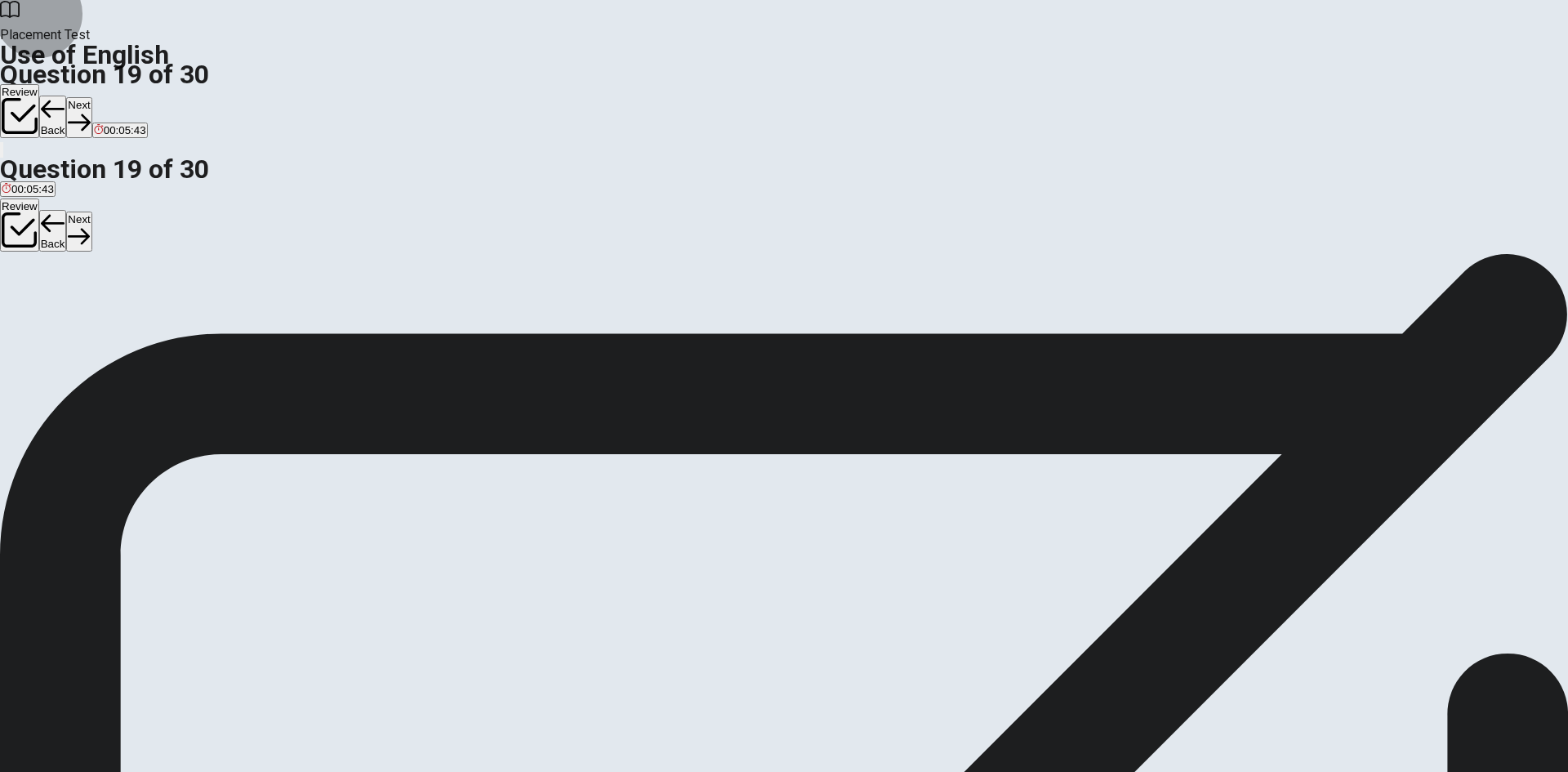
click at [92, 97] on button "Next" at bounding box center [78, 117] width 25 height 40
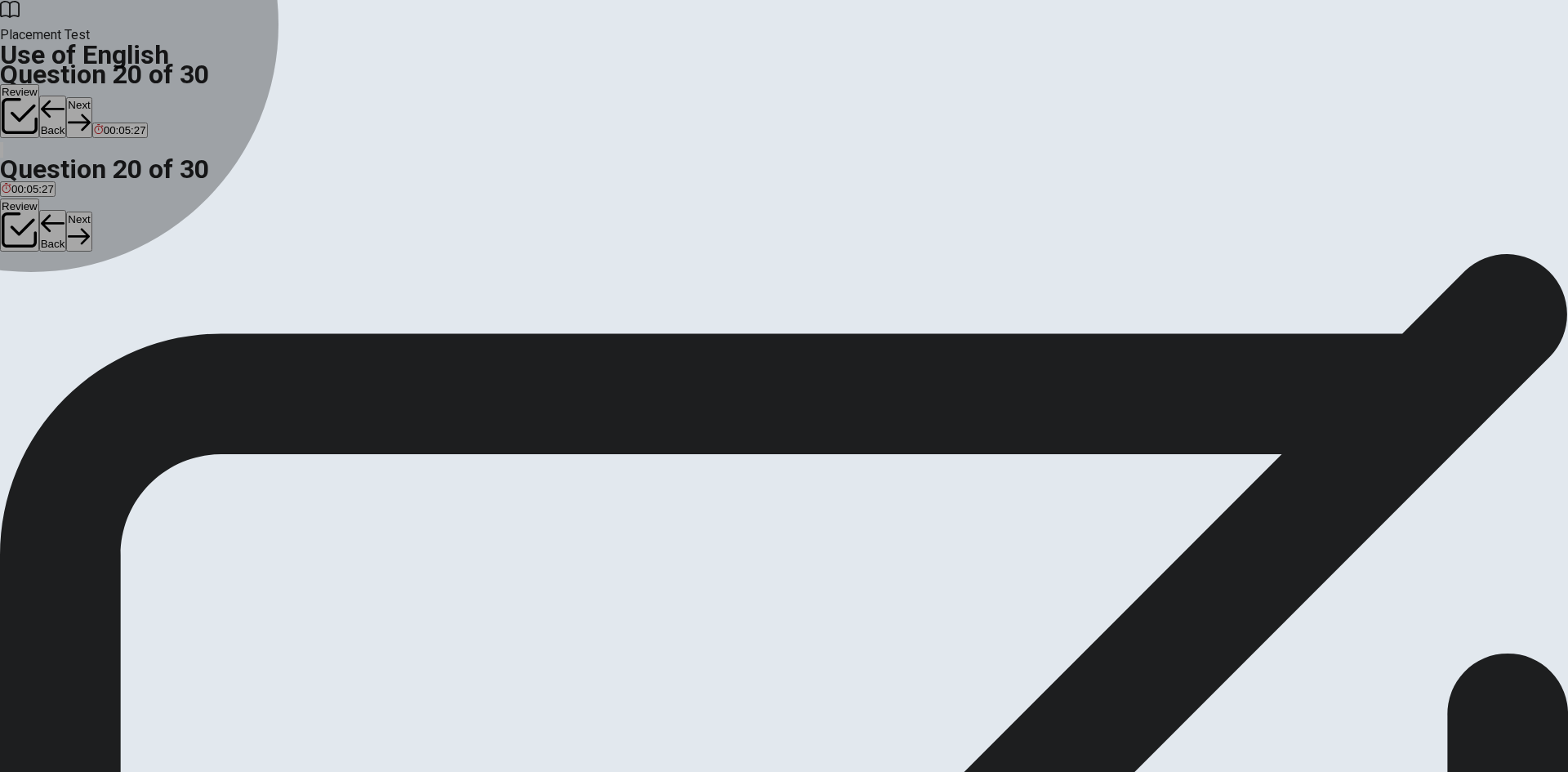
click at [342, 307] on div "D" at bounding box center [304, 300] width 75 height 12
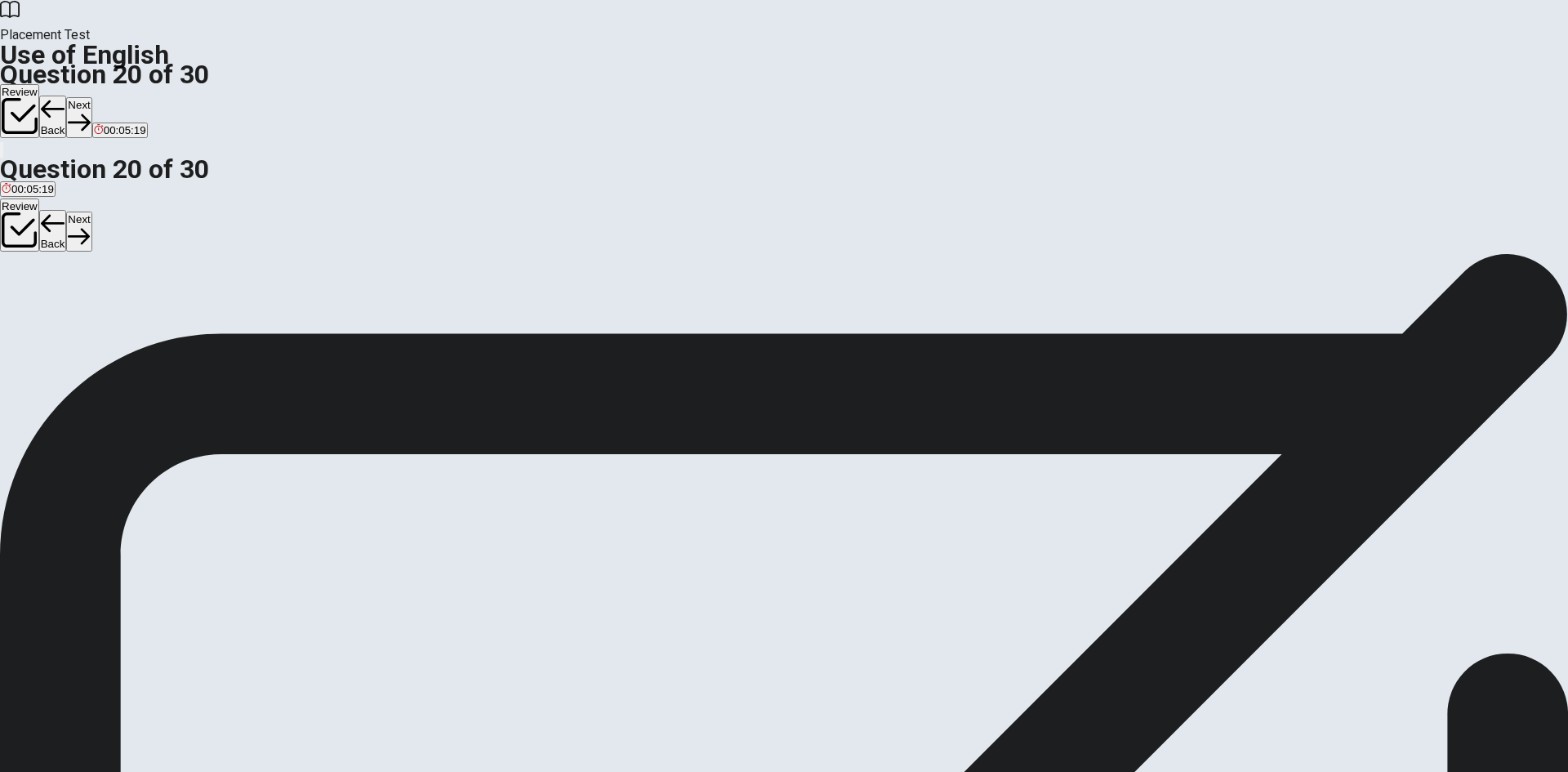
click at [190, 307] on div "B" at bounding box center [146, 300] width 89 height 12
click at [92, 97] on button "Next" at bounding box center [78, 117] width 25 height 40
click at [96, 321] on button "C stayed" at bounding box center [78, 307] width 35 height 28
click at [65, 97] on button "Next" at bounding box center [52, 117] width 25 height 40
click at [59, 307] on div "B" at bounding box center [43, 300] width 30 height 12
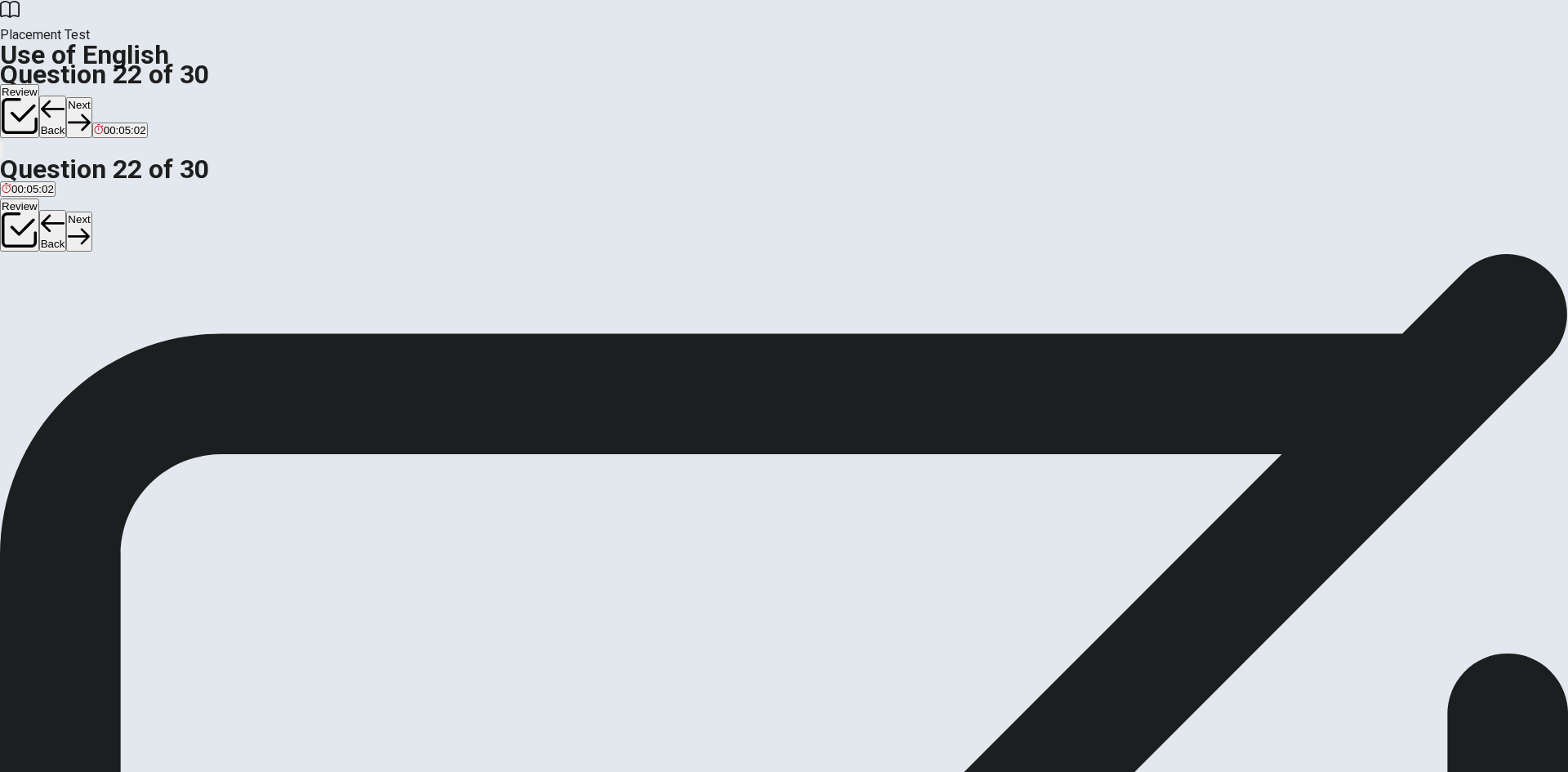
click at [92, 97] on button "Next" at bounding box center [78, 117] width 25 height 40
click at [93, 307] on div "B" at bounding box center [62, 300] width 61 height 12
click at [92, 97] on button "Next" at bounding box center [78, 117] width 25 height 40
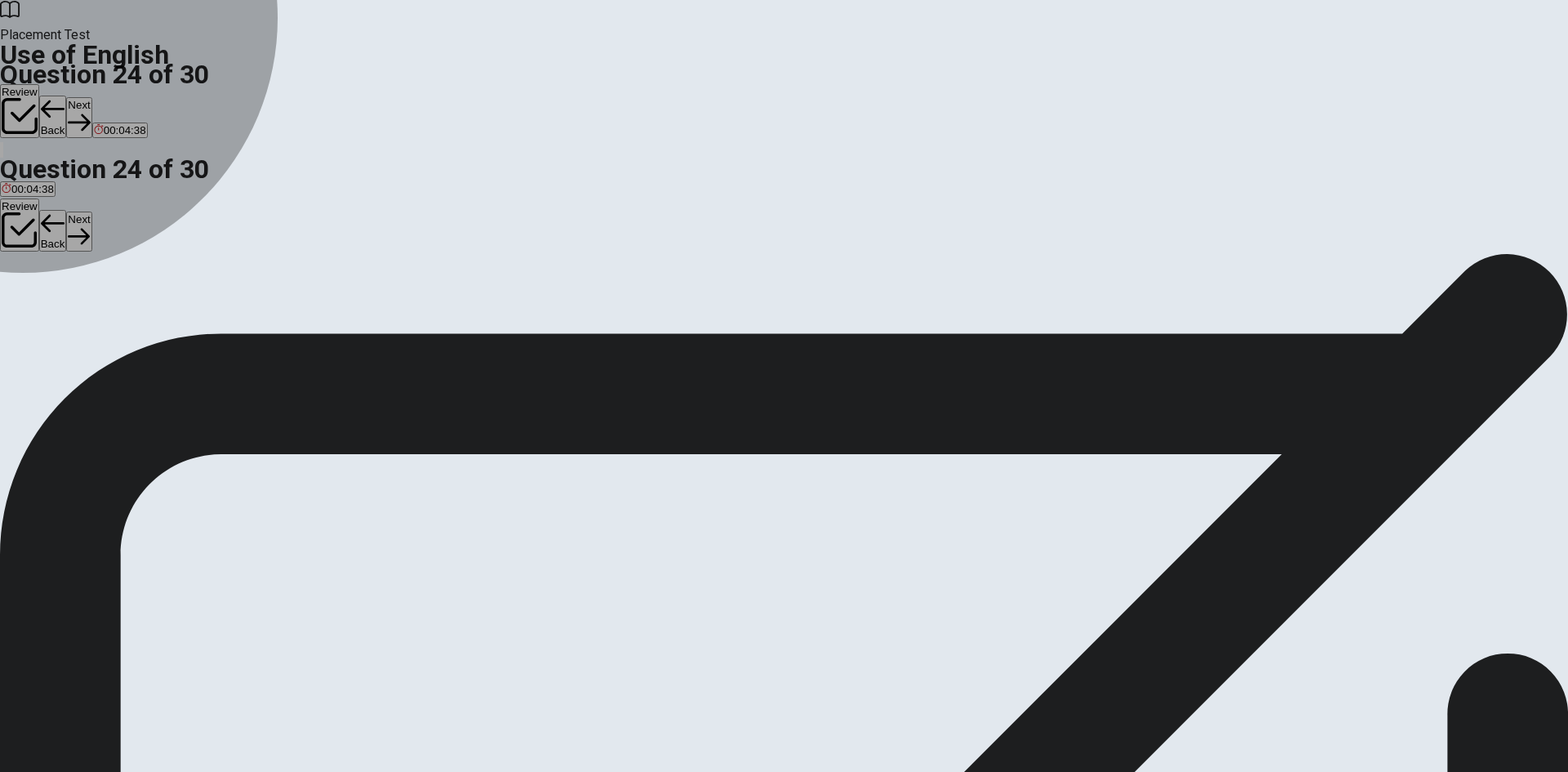
click at [87, 307] on div "C" at bounding box center [78, 300] width 18 height 12
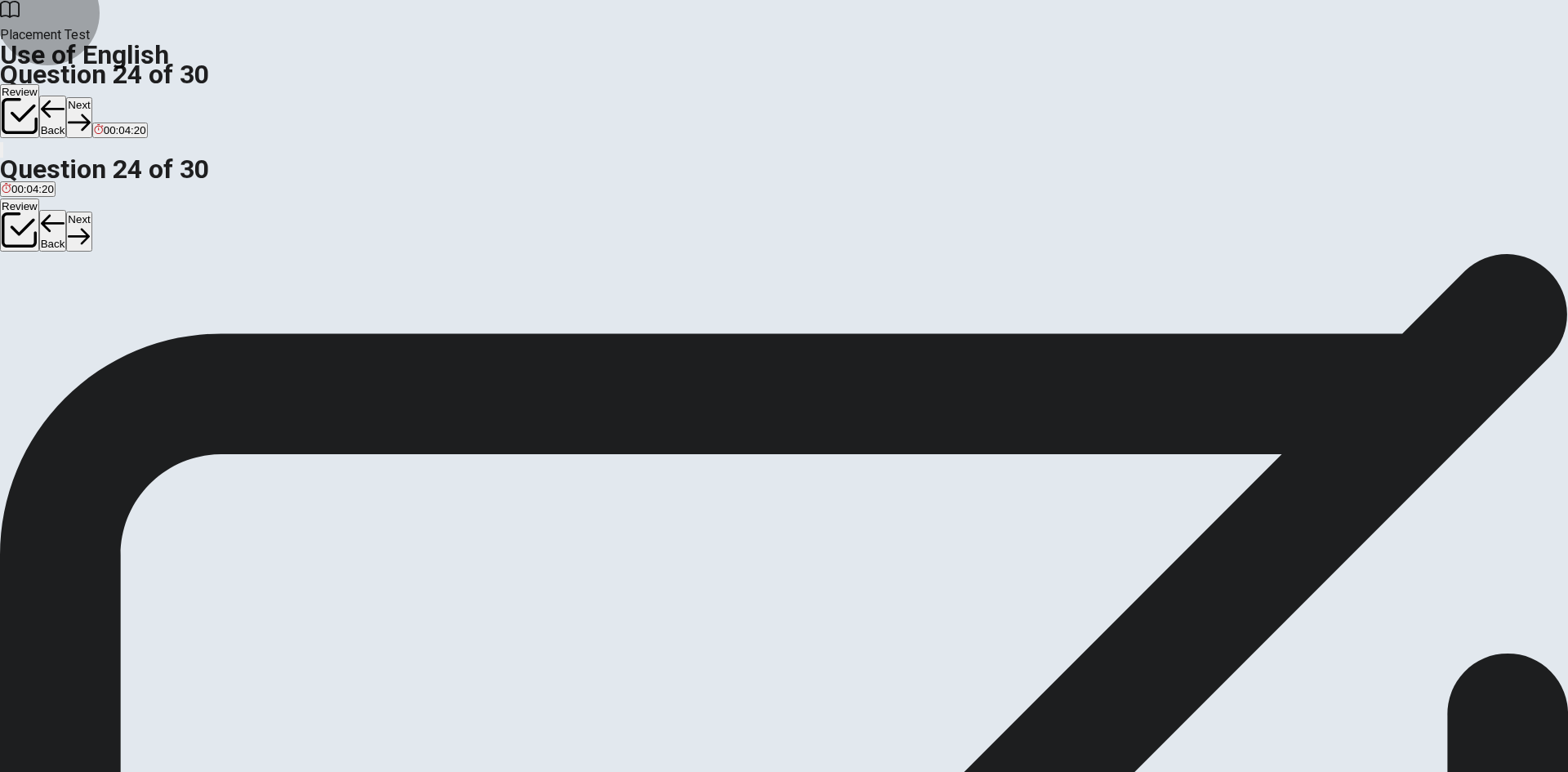
click at [90, 111] on icon "button" at bounding box center [78, 122] width 22 height 22
click at [133, 307] on div "C" at bounding box center [114, 300] width 37 height 12
click at [92, 97] on button "Next" at bounding box center [78, 117] width 25 height 40
click at [81, 307] on div "B" at bounding box center [52, 300] width 59 height 12
click at [65, 97] on button "Next" at bounding box center [52, 117] width 25 height 40
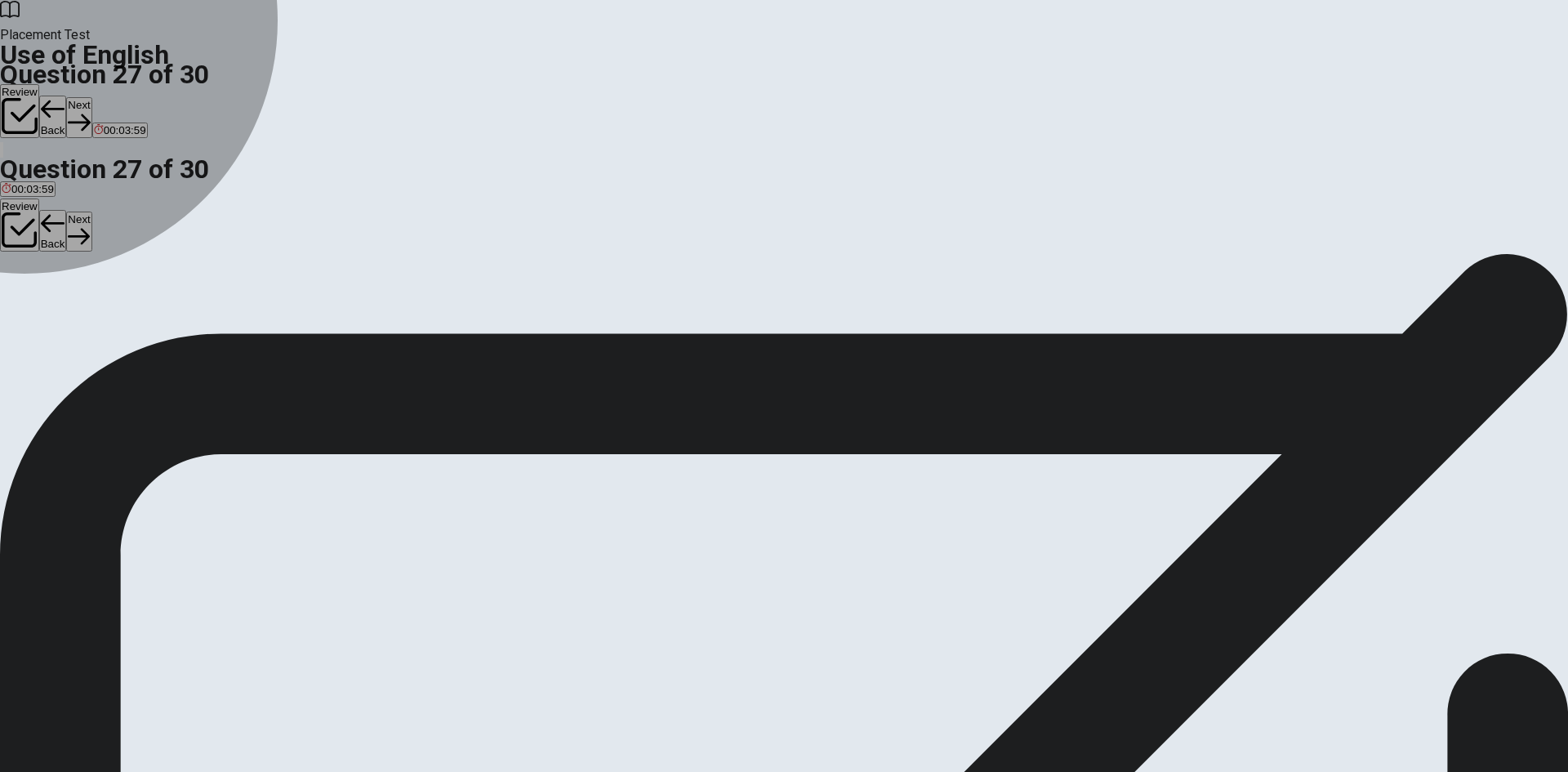
click at [70, 307] on div "C" at bounding box center [59, 300] width 22 height 12
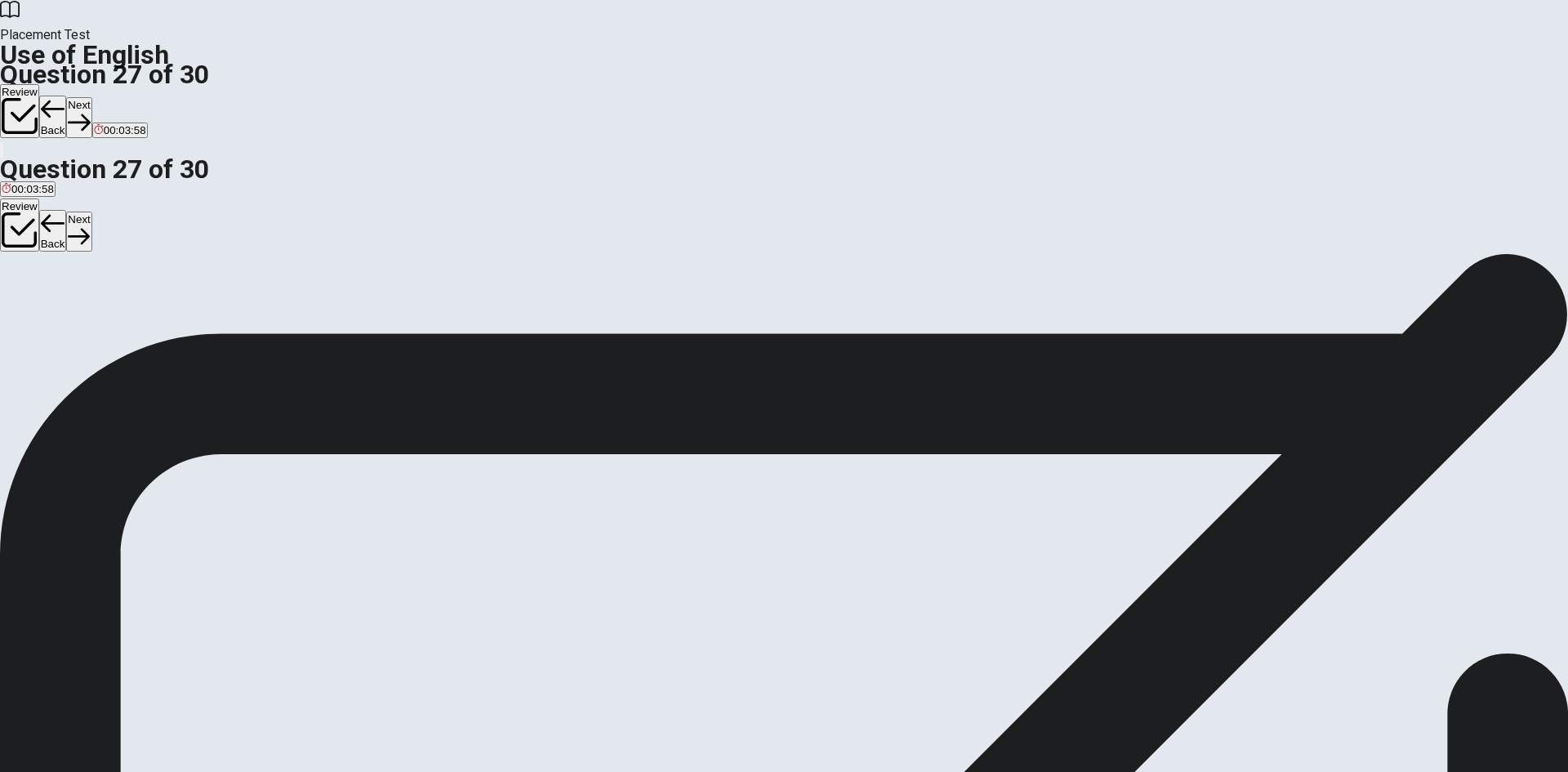
click at [92, 97] on button "Next" at bounding box center [78, 117] width 25 height 40
click at [69, 307] on div "B" at bounding box center [54, 300] width 30 height 12
click at [92, 97] on button "Next" at bounding box center [78, 117] width 25 height 40
click at [186, 307] on div "D" at bounding box center [175, 300] width 22 height 12
click at [92, 97] on button "Next" at bounding box center [78, 117] width 25 height 40
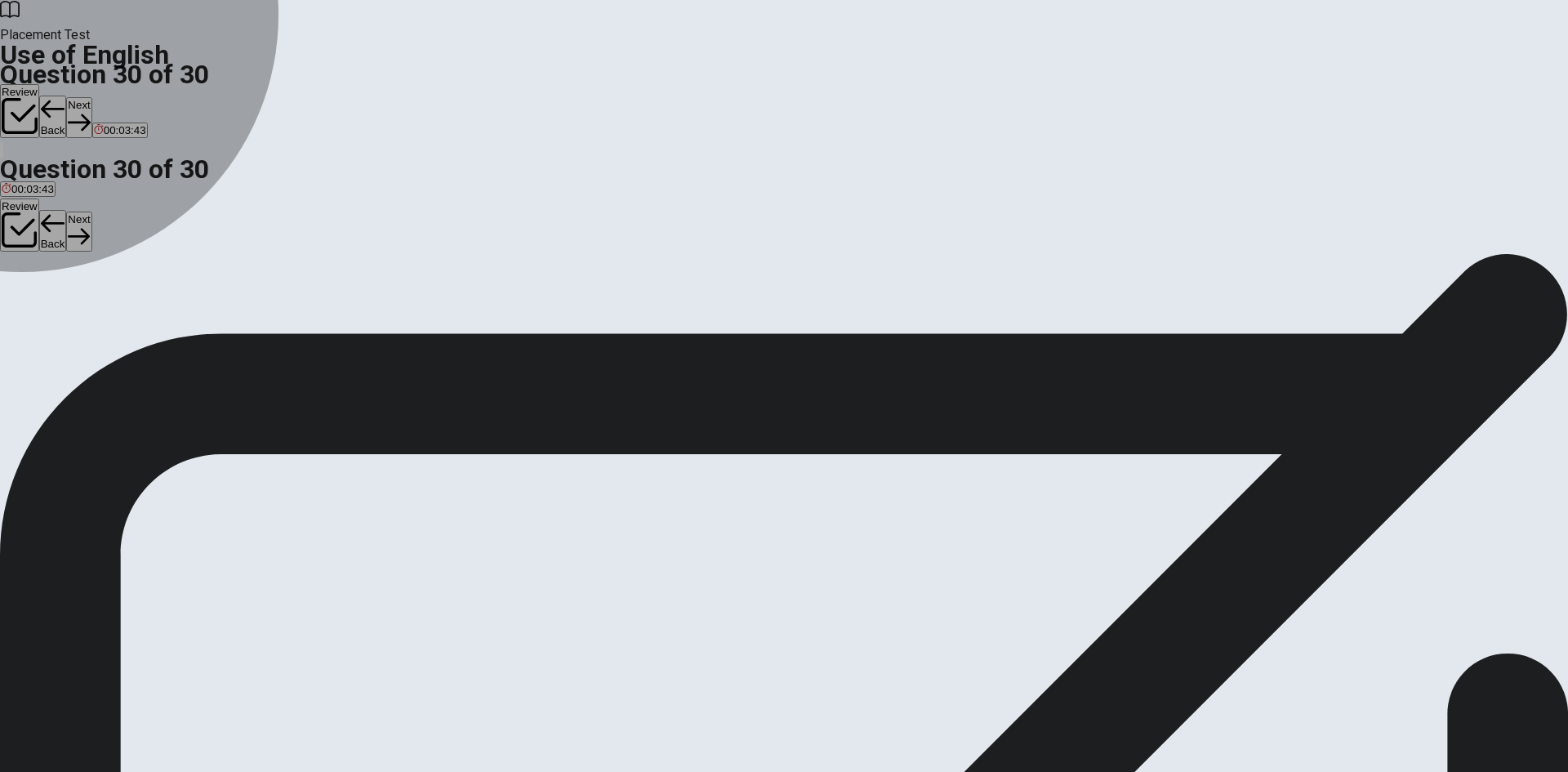
click at [65, 307] on div "C" at bounding box center [52, 300] width 27 height 12
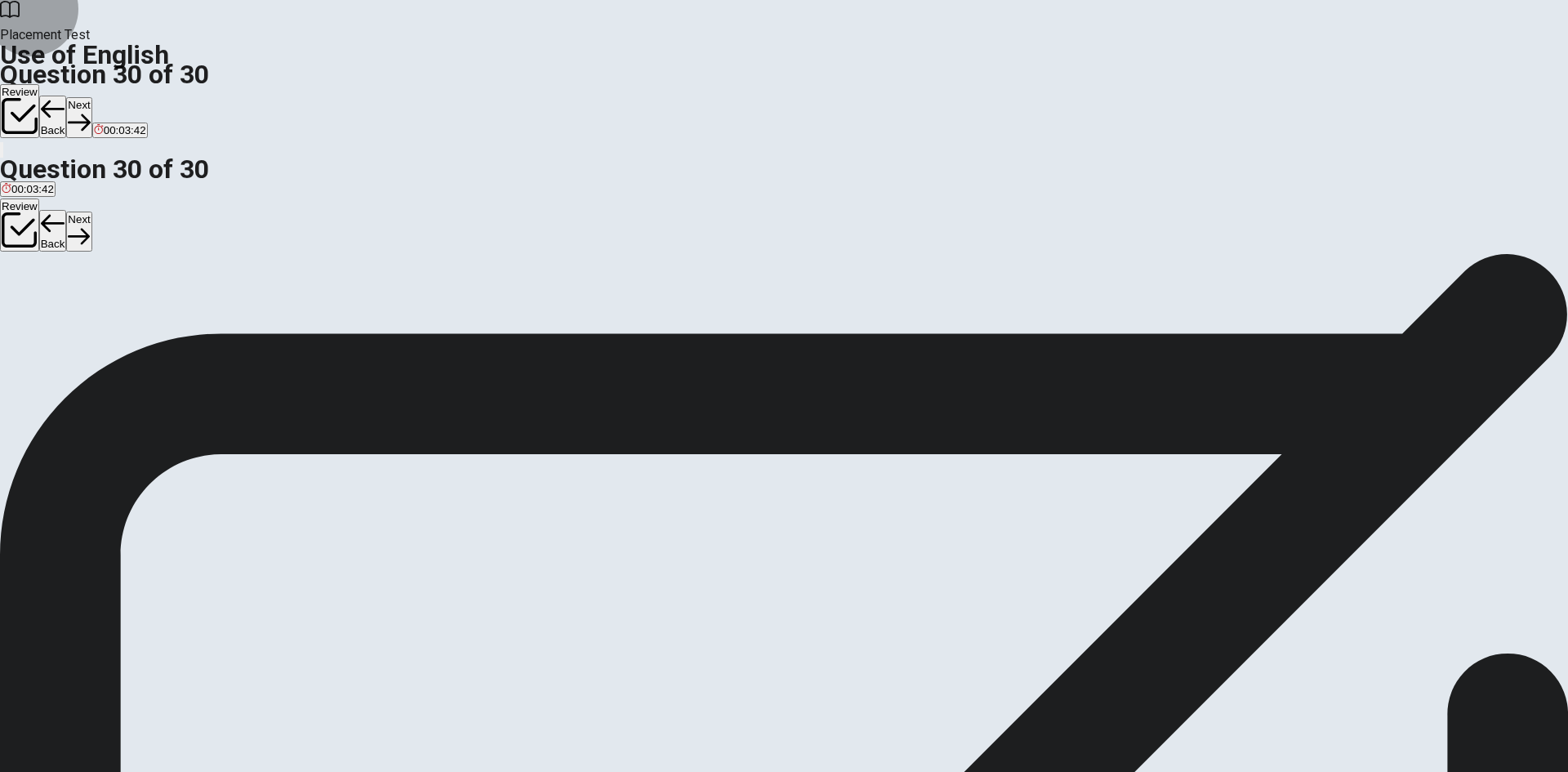
click at [92, 97] on button "Next" at bounding box center [78, 117] width 25 height 40
click at [39, 84] on button "Review" at bounding box center [20, 111] width 39 height 54
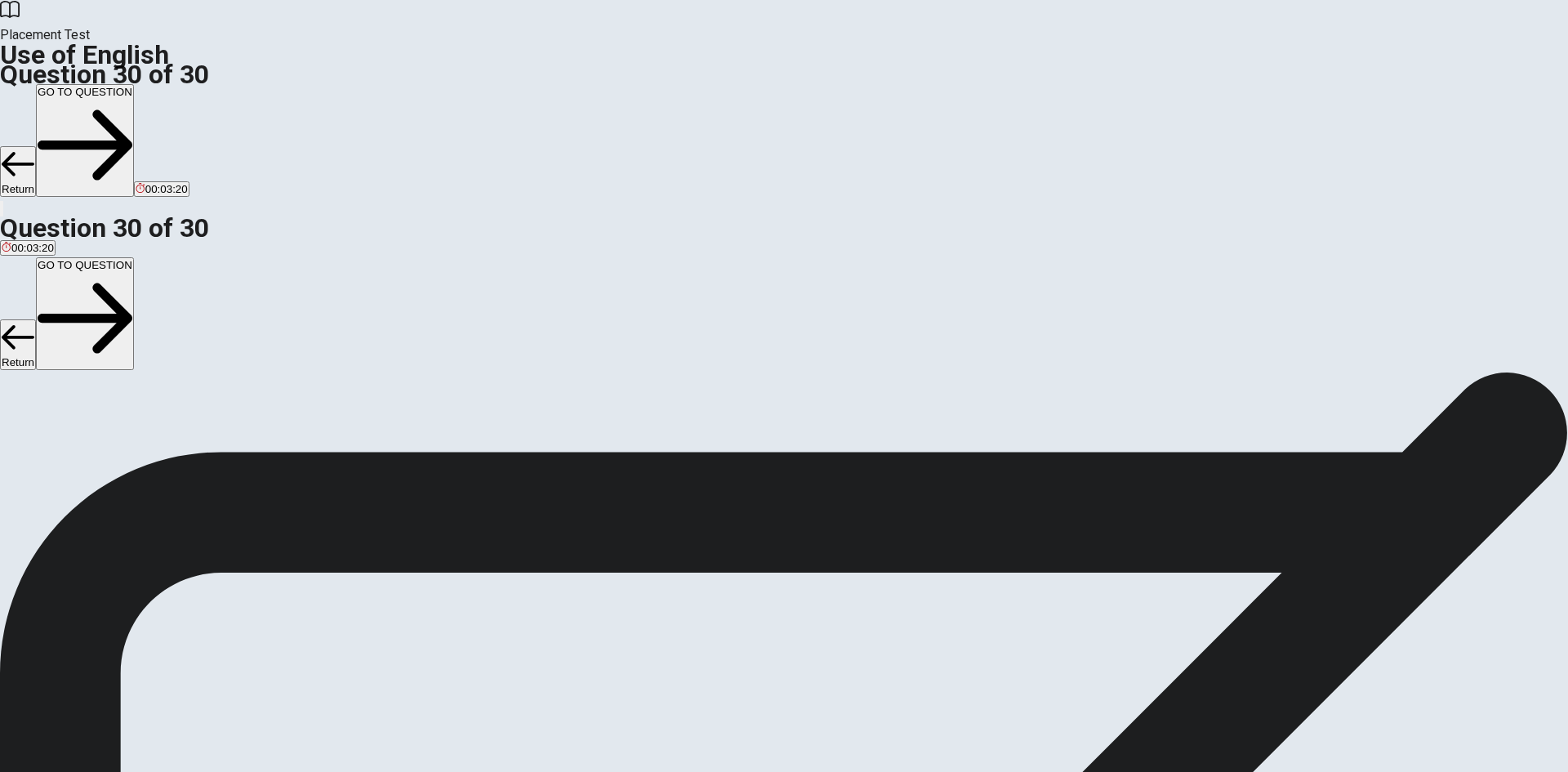
click at [134, 84] on button "GO TO QUESTION" at bounding box center [85, 141] width 98 height 113
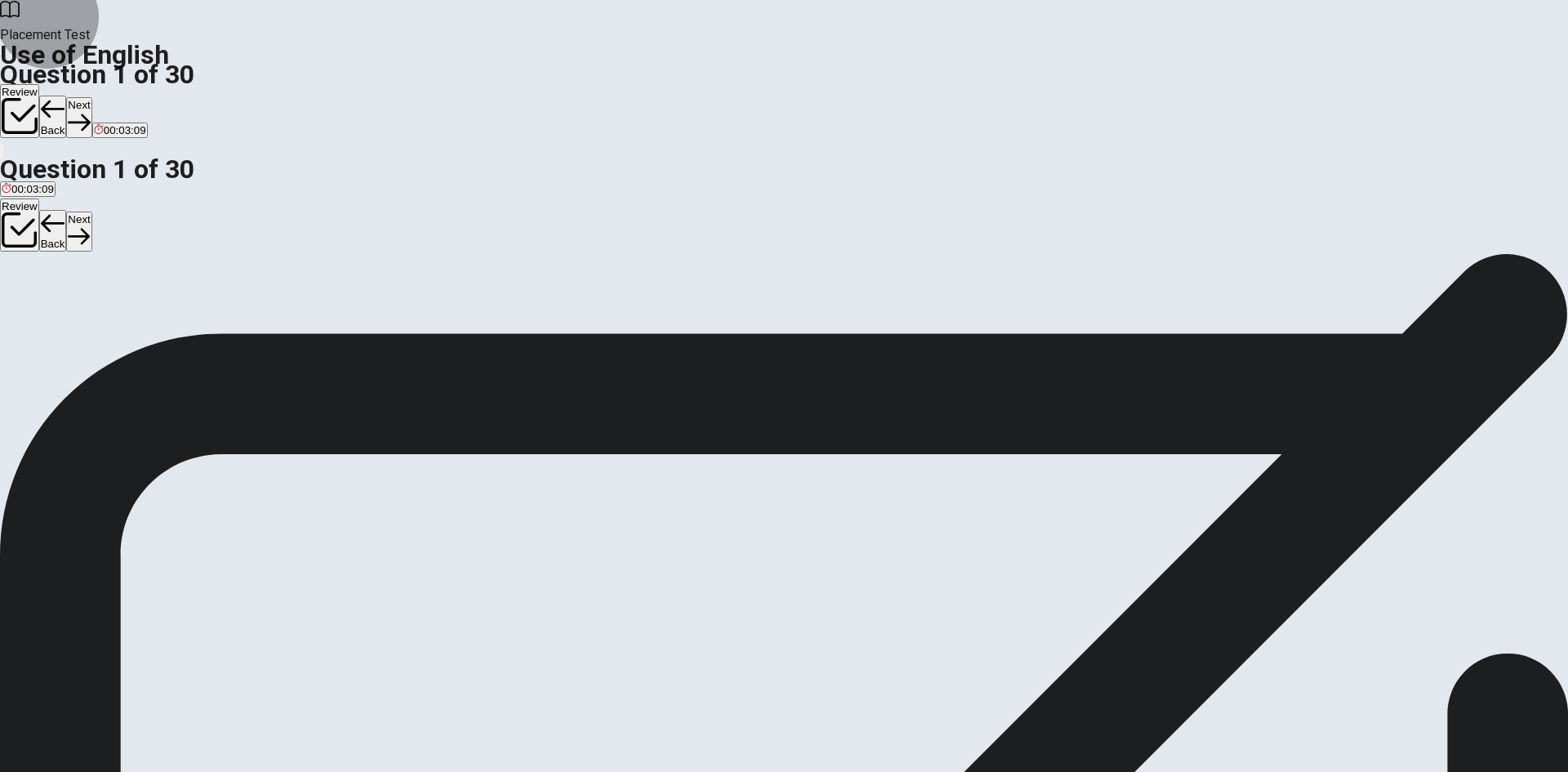
click at [92, 97] on button "Next" at bounding box center [78, 117] width 25 height 40
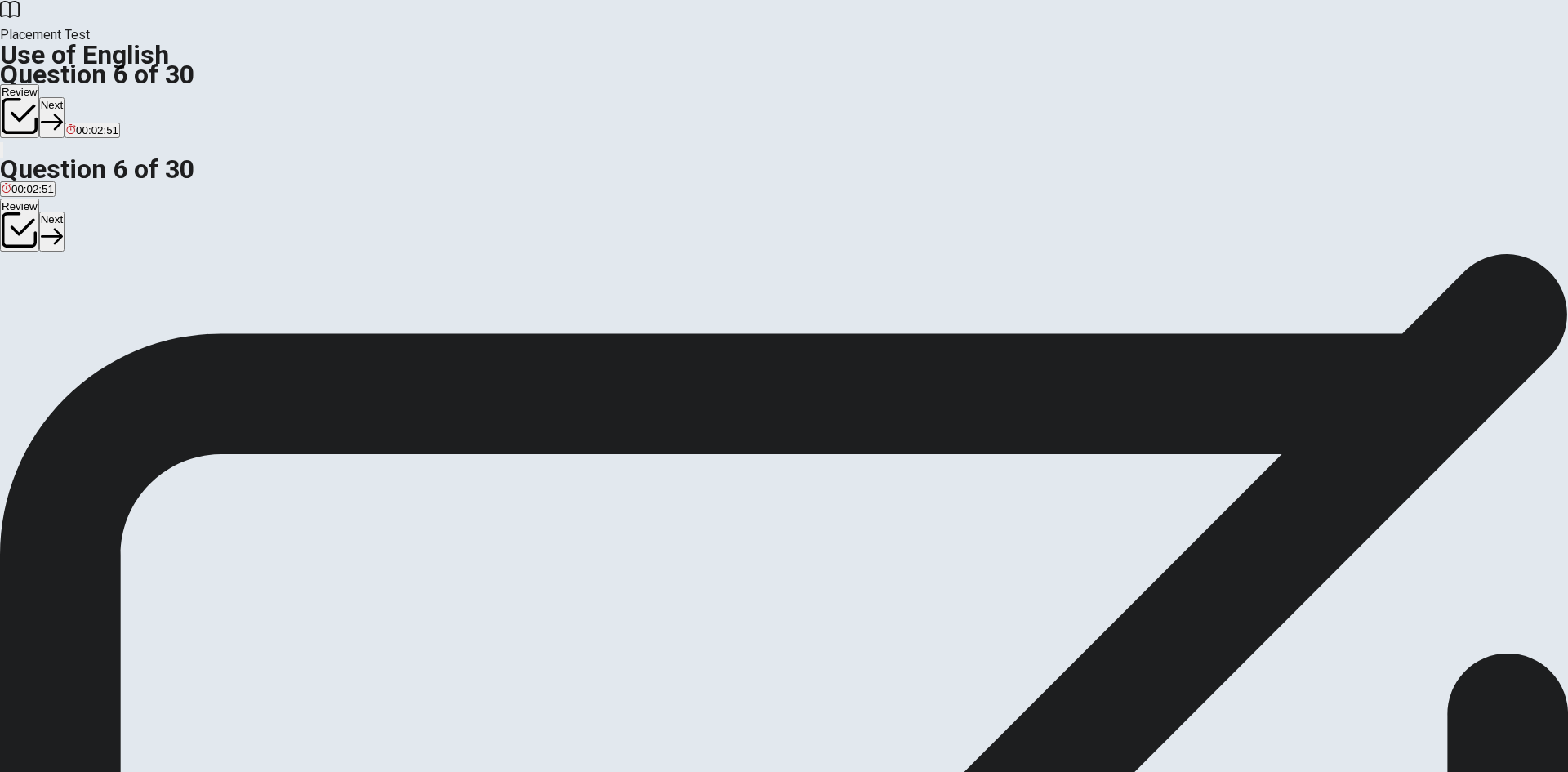
click at [65, 97] on button "Next" at bounding box center [52, 117] width 25 height 40
click at [92, 97] on button "Next" at bounding box center [78, 117] width 25 height 40
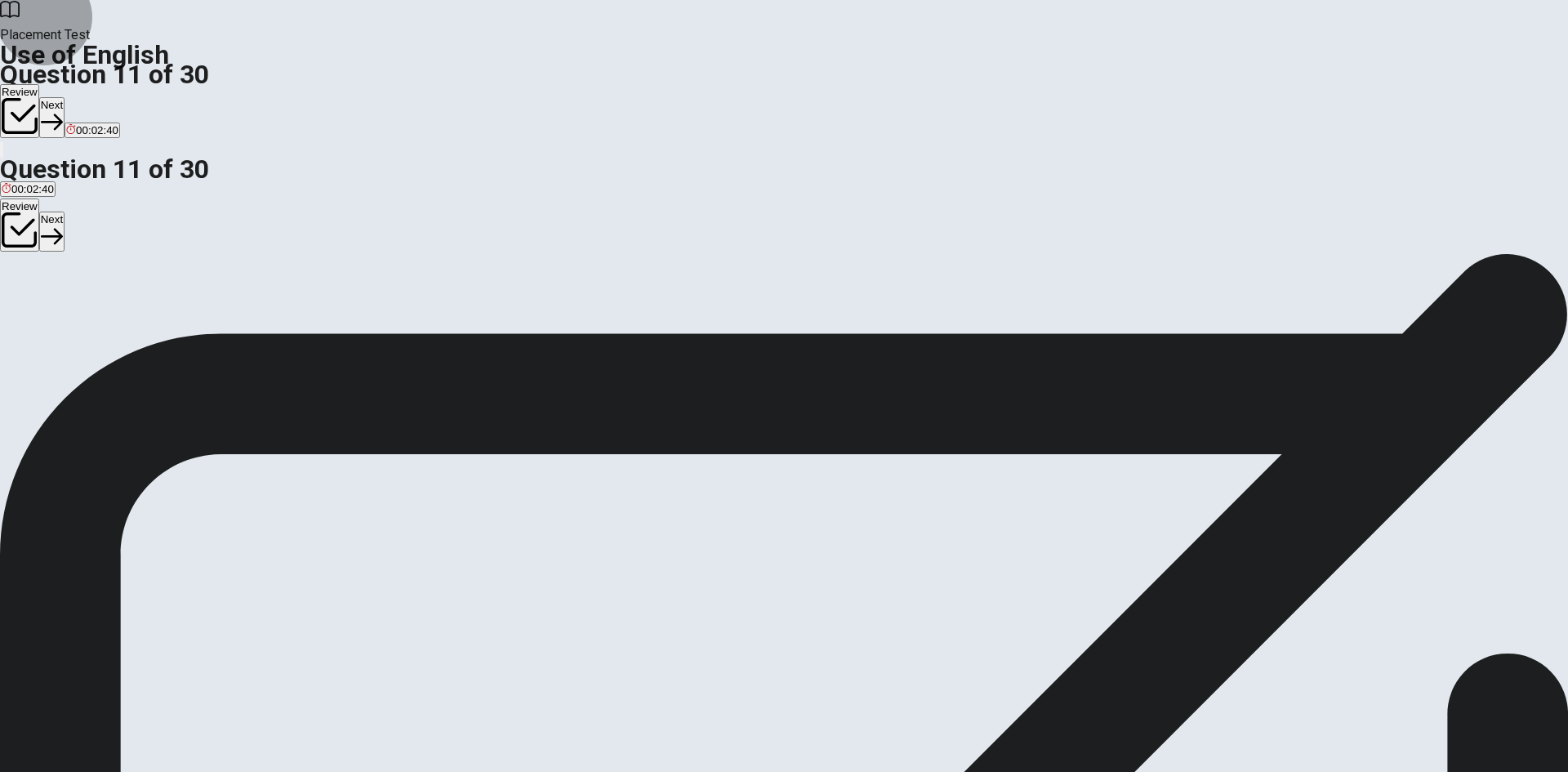
click at [65, 97] on button "Next" at bounding box center [52, 117] width 25 height 40
click at [137, 307] on div "C" at bounding box center [105, 300] width 64 height 12
click at [92, 97] on button "Next" at bounding box center [78, 117] width 25 height 40
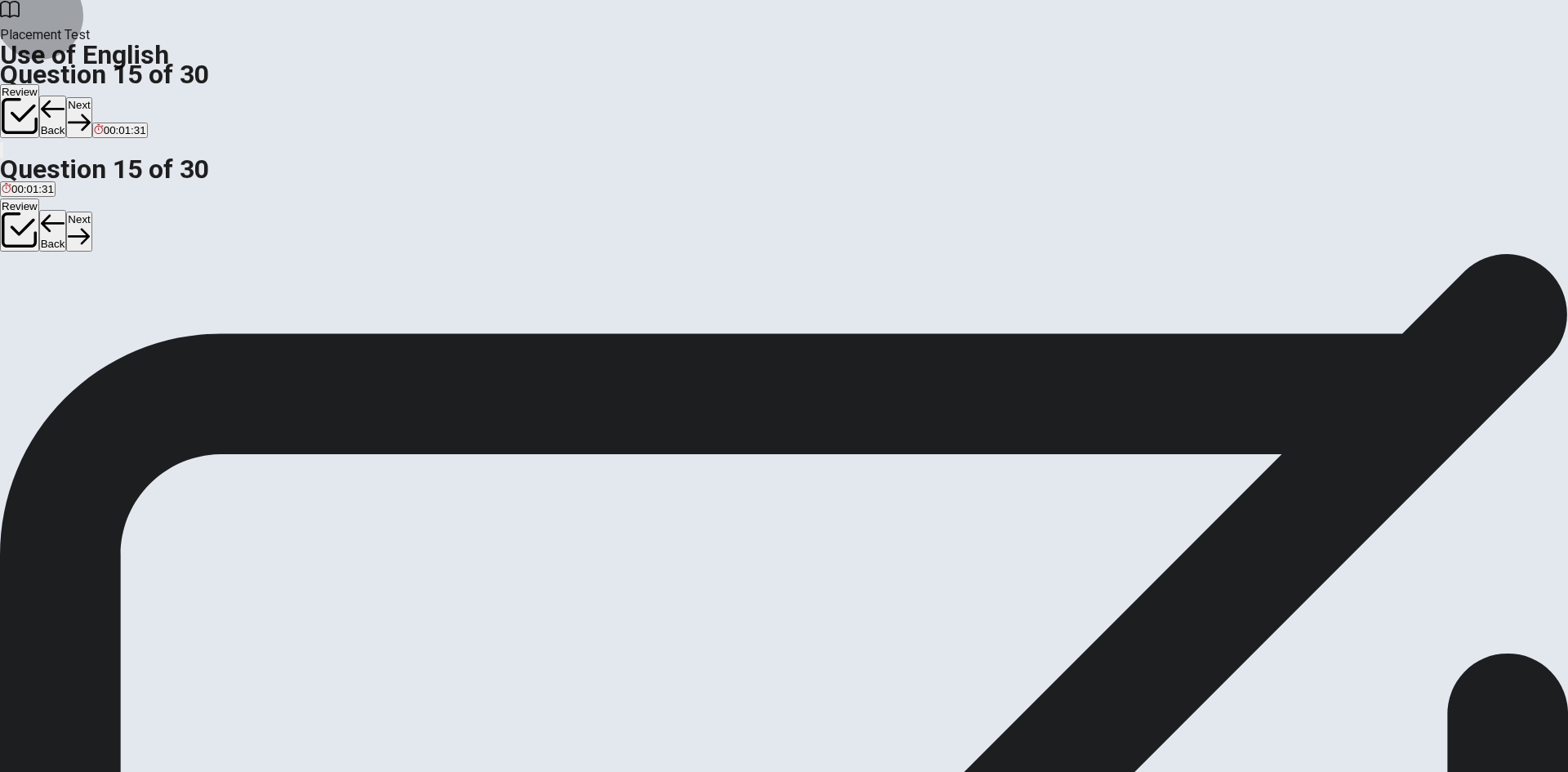
click at [92, 97] on button "Next" at bounding box center [78, 117] width 25 height 40
click at [65, 97] on button "Next" at bounding box center [52, 117] width 25 height 40
click at [92, 97] on button "Next" at bounding box center [78, 117] width 25 height 40
click at [380, 307] on div "C" at bounding box center [319, 300] width 123 height 12
click at [92, 97] on button "Next" at bounding box center [78, 117] width 25 height 40
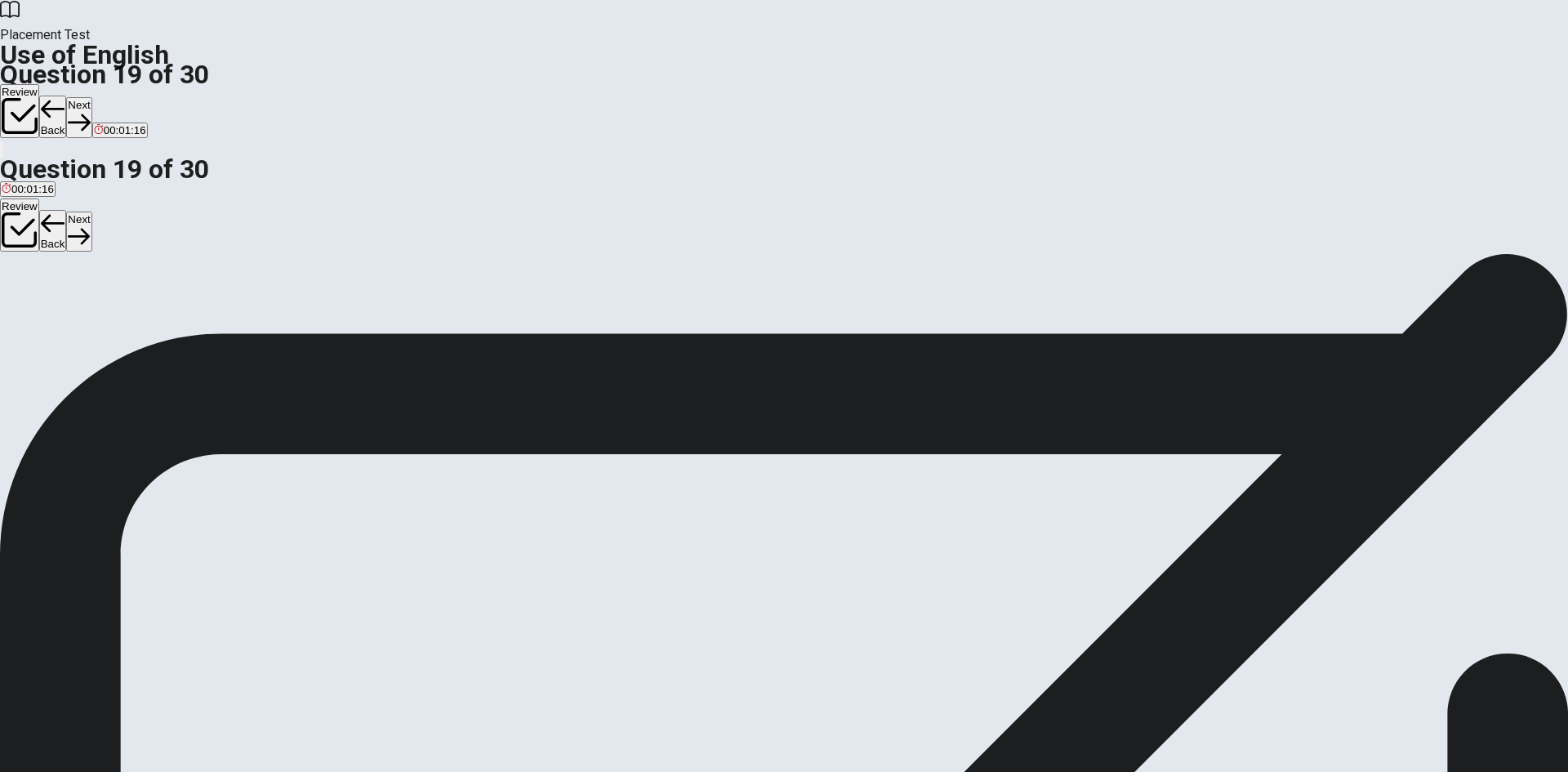
click at [90, 111] on icon "button" at bounding box center [78, 122] width 22 height 22
click at [342, 307] on div "D" at bounding box center [304, 300] width 75 height 12
click at [92, 97] on button "Next" at bounding box center [78, 117] width 25 height 40
click at [65, 97] on button "Next" at bounding box center [52, 117] width 25 height 40
click at [92, 97] on button "Next" at bounding box center [78, 117] width 25 height 40
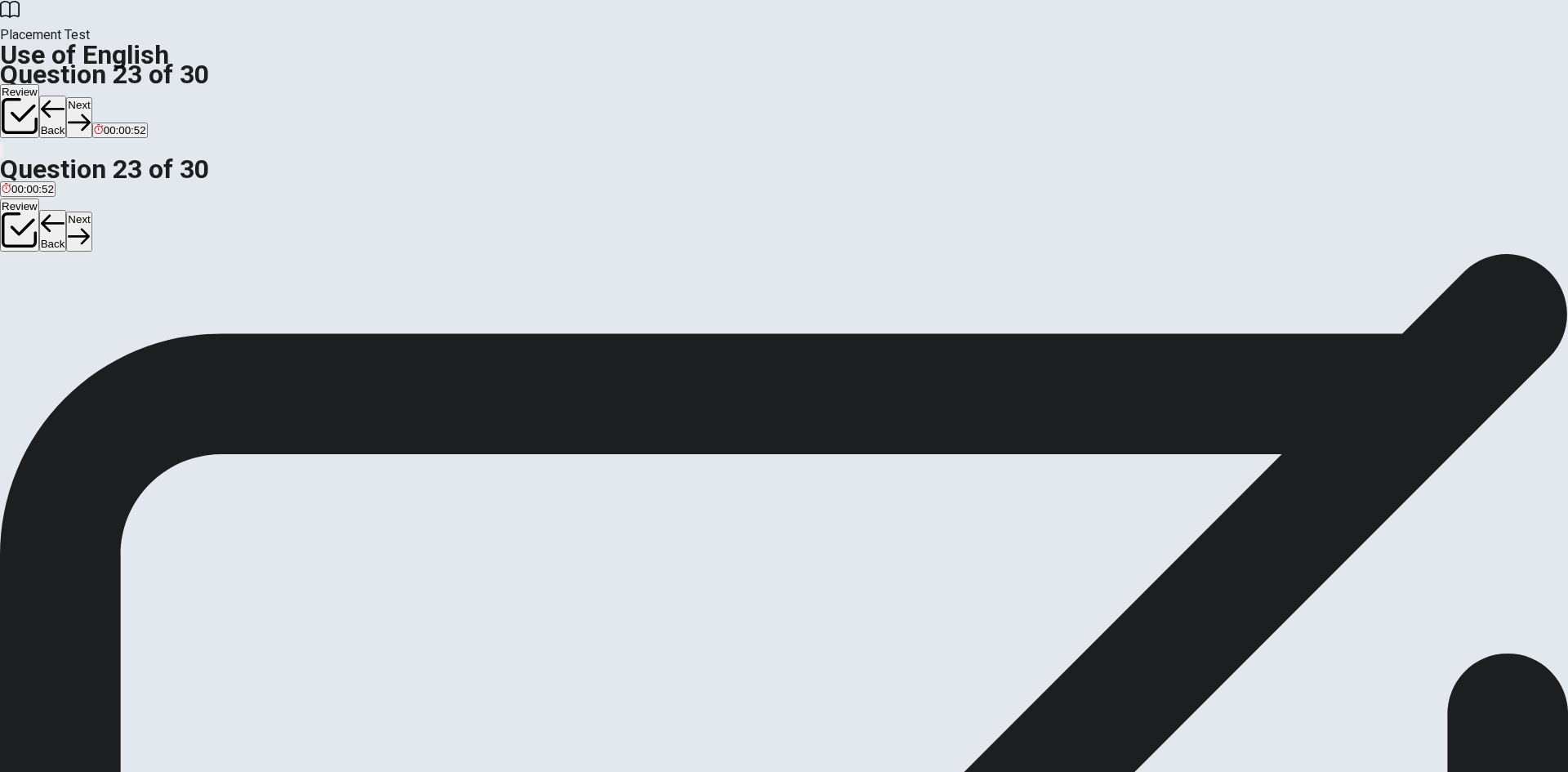
click at [92, 97] on button "Next" at bounding box center [78, 117] width 25 height 40
click at [65, 97] on button "Next" at bounding box center [52, 117] width 25 height 40
click at [92, 97] on button "Next" at bounding box center [78, 117] width 25 height 40
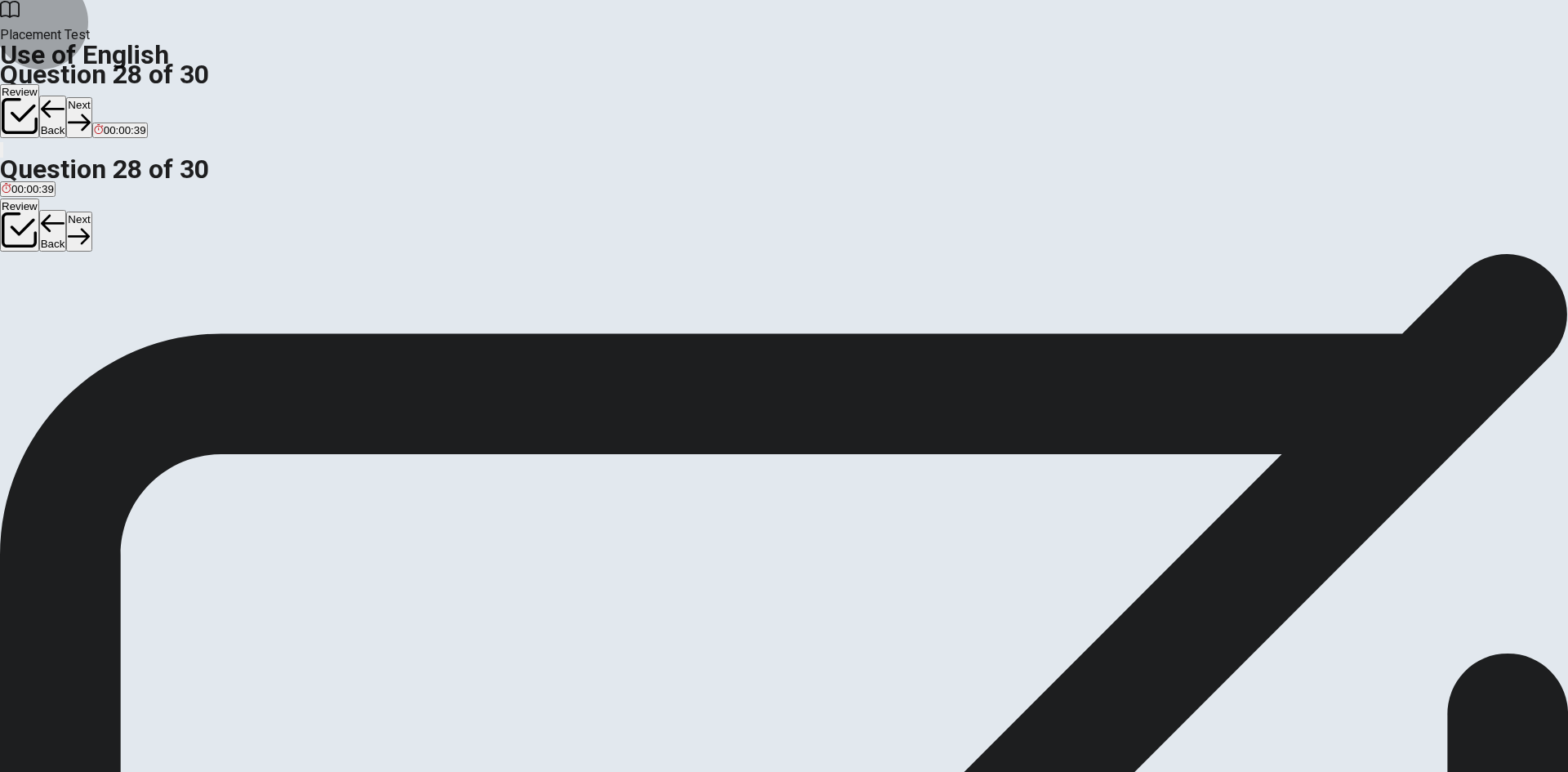
click at [92, 97] on button "Next" at bounding box center [78, 117] width 25 height 40
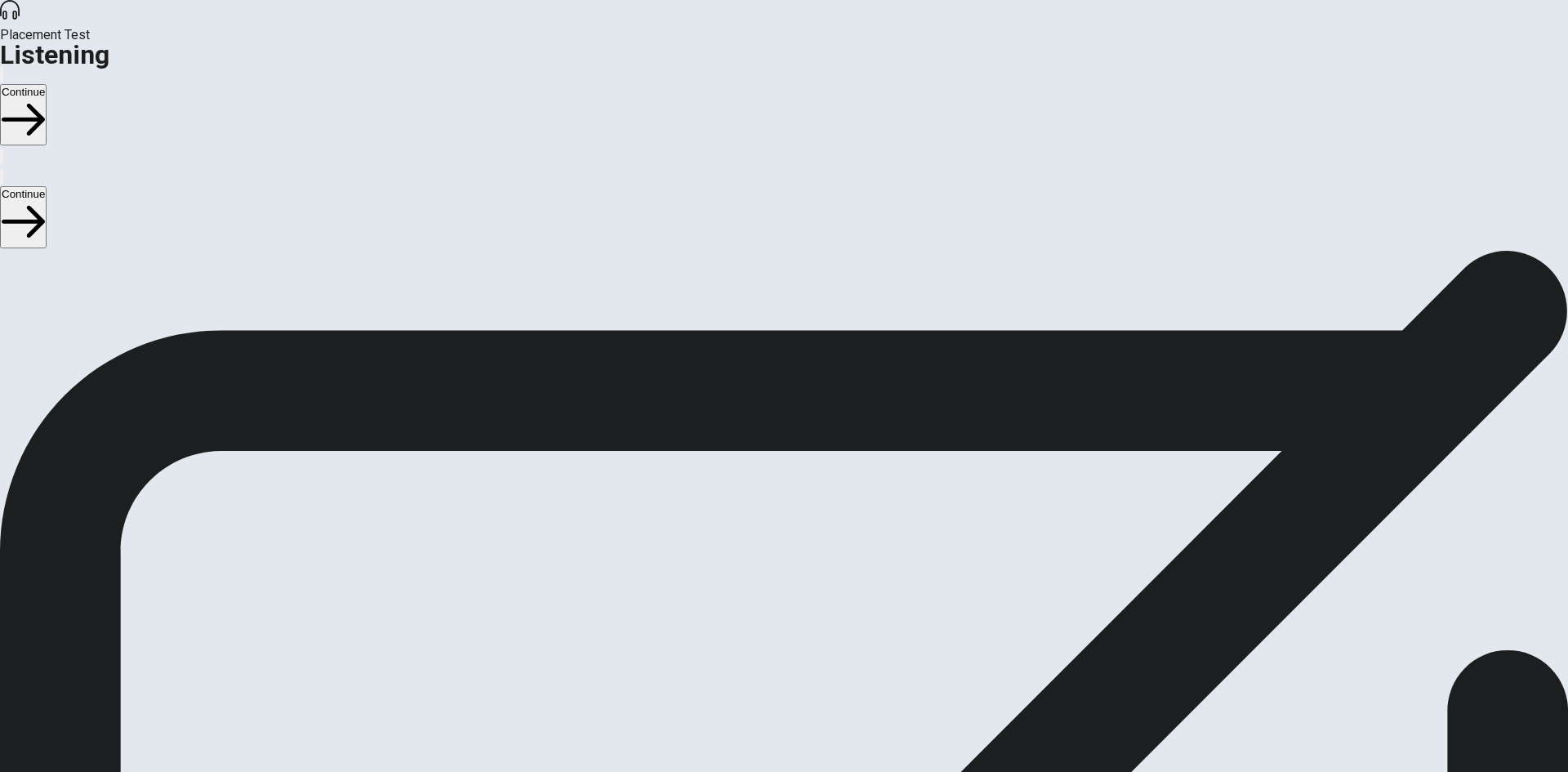
drag, startPoint x: 342, startPoint y: 144, endPoint x: 719, endPoint y: 209, distance: 382.6
click at [707, 250] on div "Listening Instructions There are 3 audio clips in this section. Each clip has 5…" at bounding box center [784, 378] width 1568 height 255
drag, startPoint x: 345, startPoint y: 287, endPoint x: 537, endPoint y: 280, distance: 192.1
click at [537, 280] on span "There are 3 audio clips in this section. Each clip has 5 questions. Before each…" at bounding box center [394, 377] width 788 height 251
click at [45, 98] on icon "button" at bounding box center [23, 119] width 43 height 43
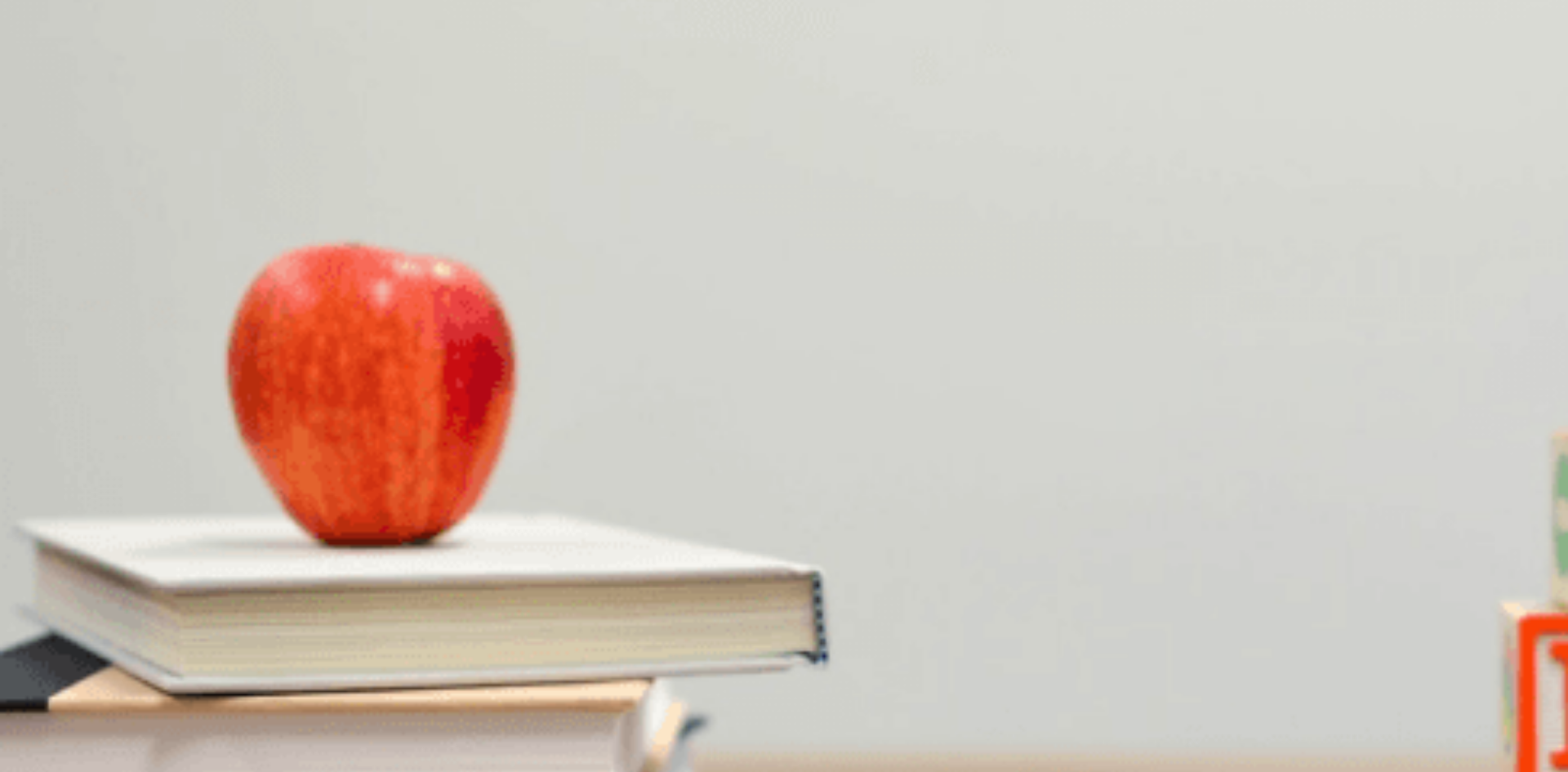
scroll to position [272, 0]
click at [100, 386] on div "A" at bounding box center [51, 385] width 98 height 12
click at [114, 451] on div "B" at bounding box center [87, 454] width 54 height 12
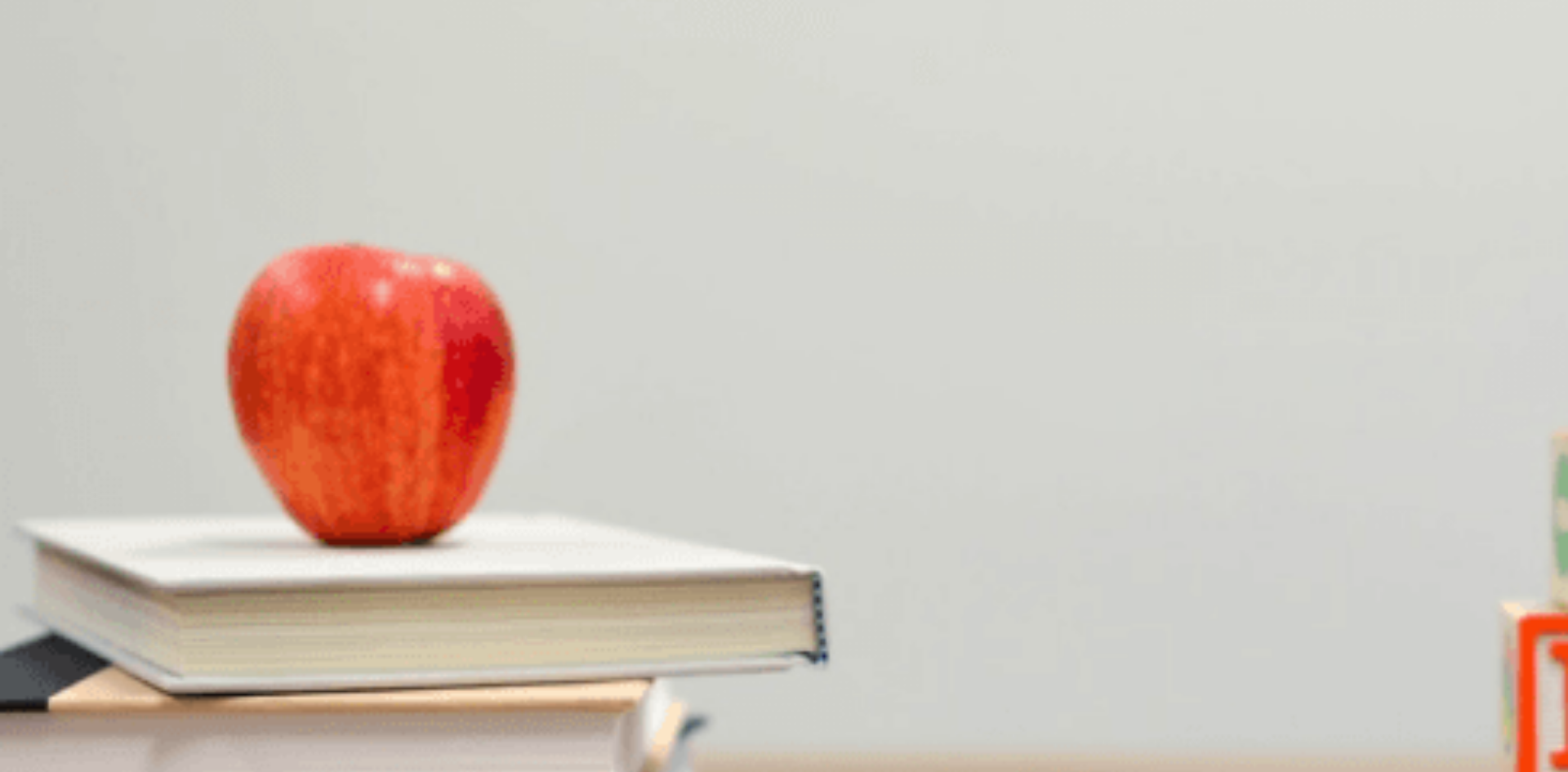
click at [208, 585] on div "D" at bounding box center [181, 590] width 53 height 12
click at [162, 516] on div "A" at bounding box center [82, 522] width 160 height 12
click at [361, 311] on div "D" at bounding box center [312, 316] width 98 height 12
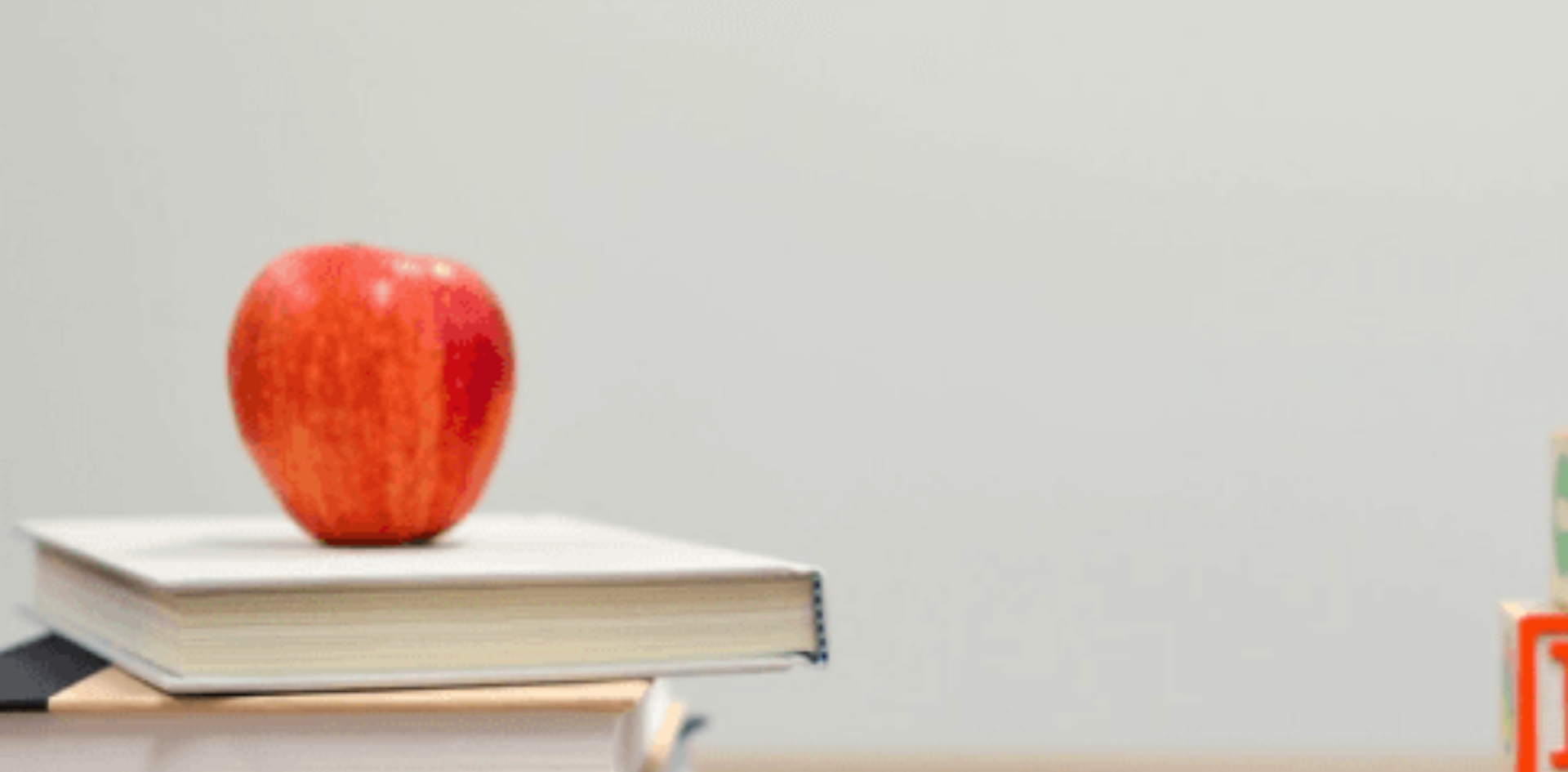
scroll to position [671, 0]
click at [244, 460] on div "D" at bounding box center [220, 454] width 48 height 12
click at [47, 84] on button "Continue" at bounding box center [23, 114] width 47 height 61
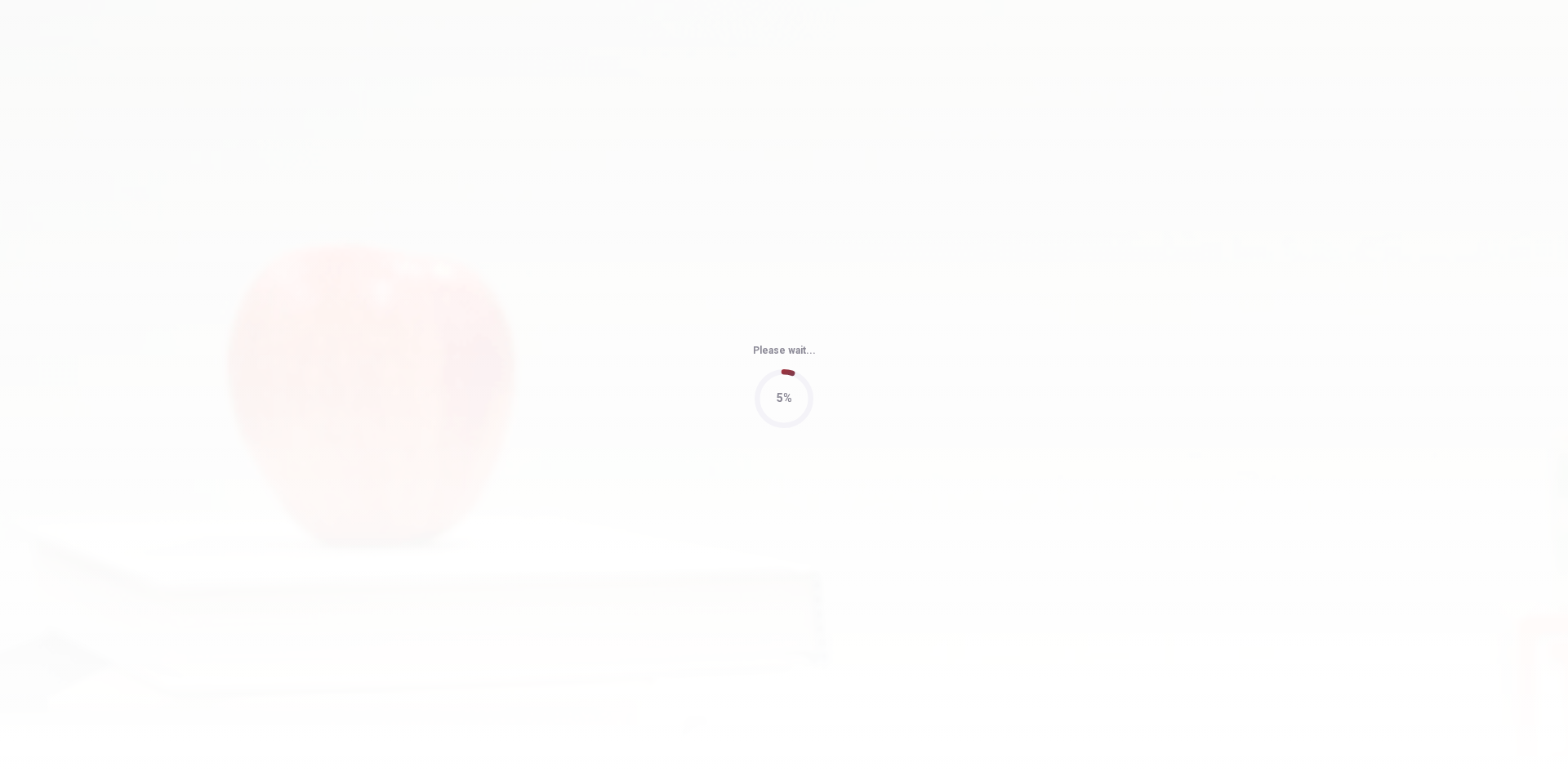
type input "74"
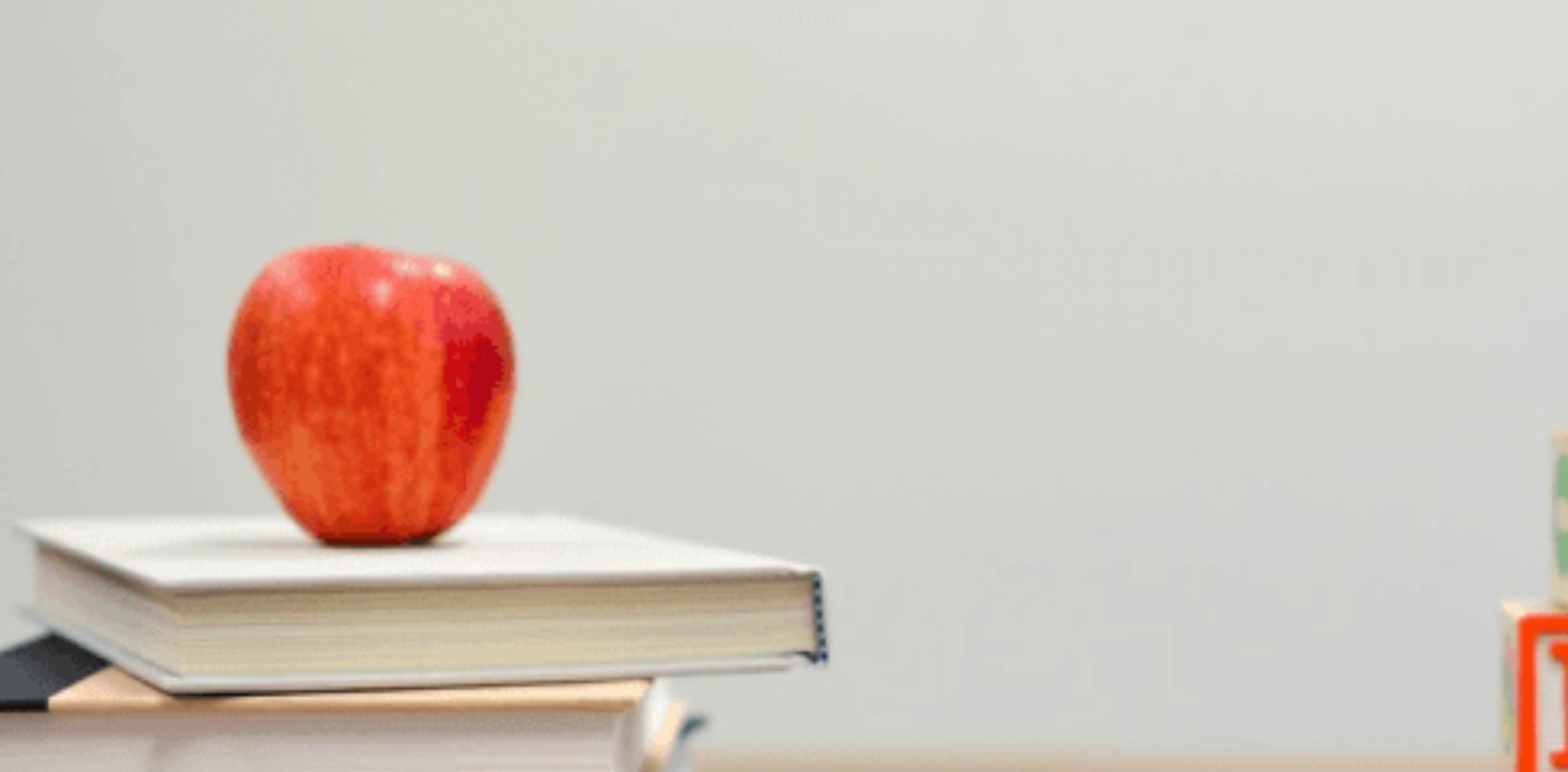
scroll to position [0, 0]
click at [308, 323] on div "D" at bounding box center [276, 316] width 63 height 12
click at [141, 392] on div "C" at bounding box center [117, 385] width 47 height 12
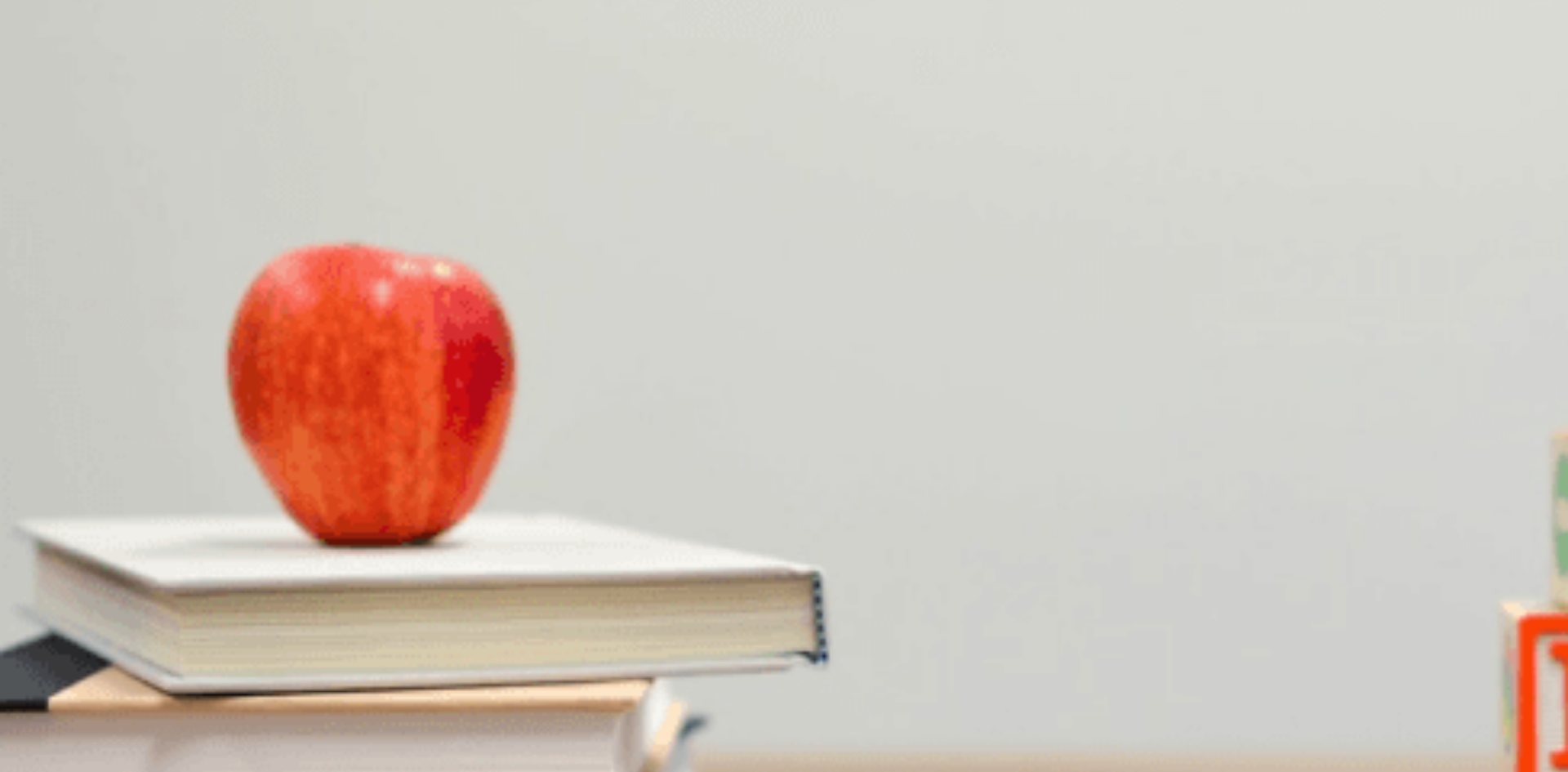
click at [320, 460] on div "D" at bounding box center [276, 454] width 90 height 12
click at [196, 516] on div "B" at bounding box center [144, 522] width 104 height 12
click at [332, 595] on div "D" at bounding box center [295, 590] width 74 height 12
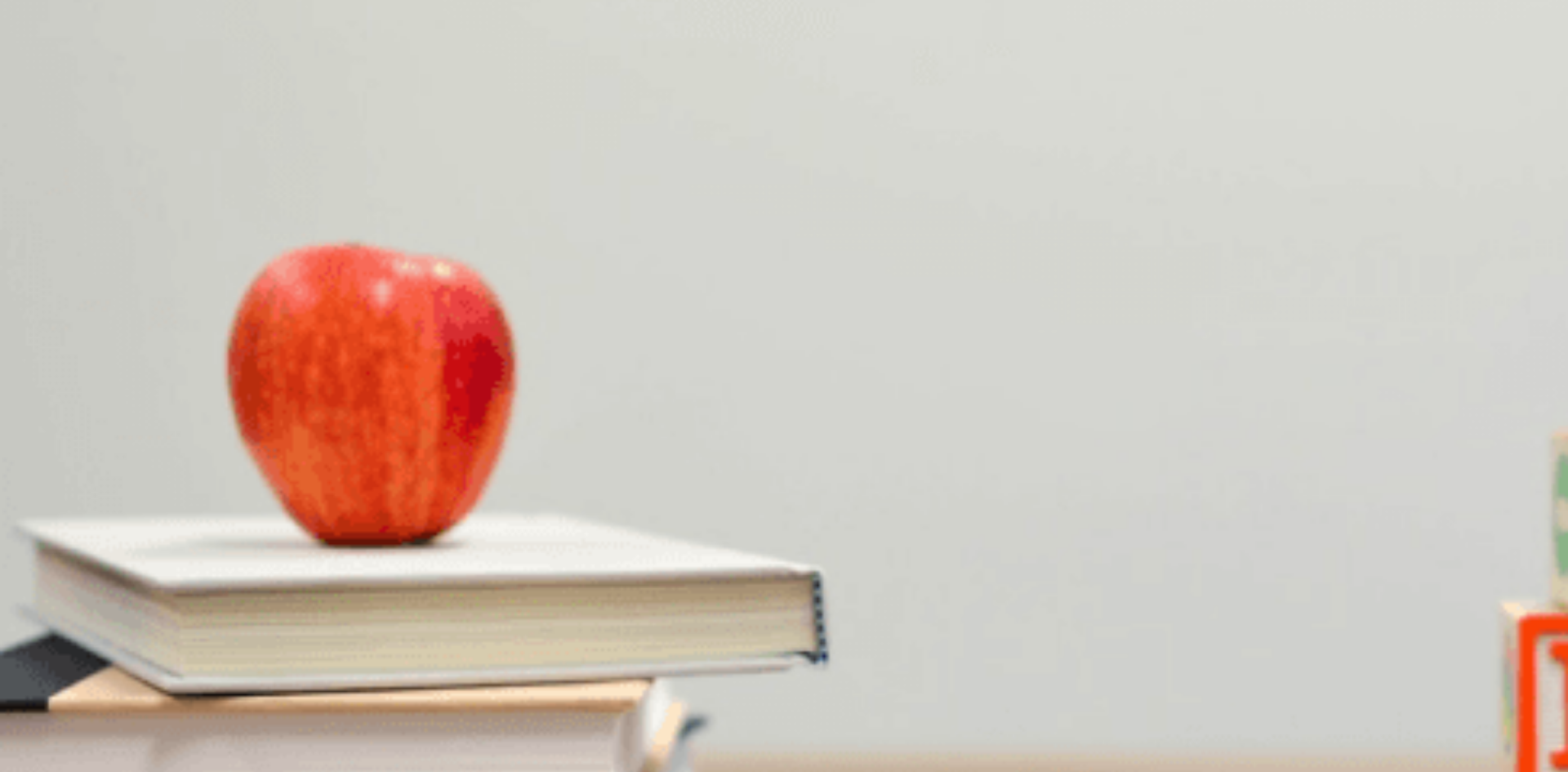
scroll to position [1524, 0]
click at [47, 84] on button "Continue" at bounding box center [23, 114] width 47 height 61
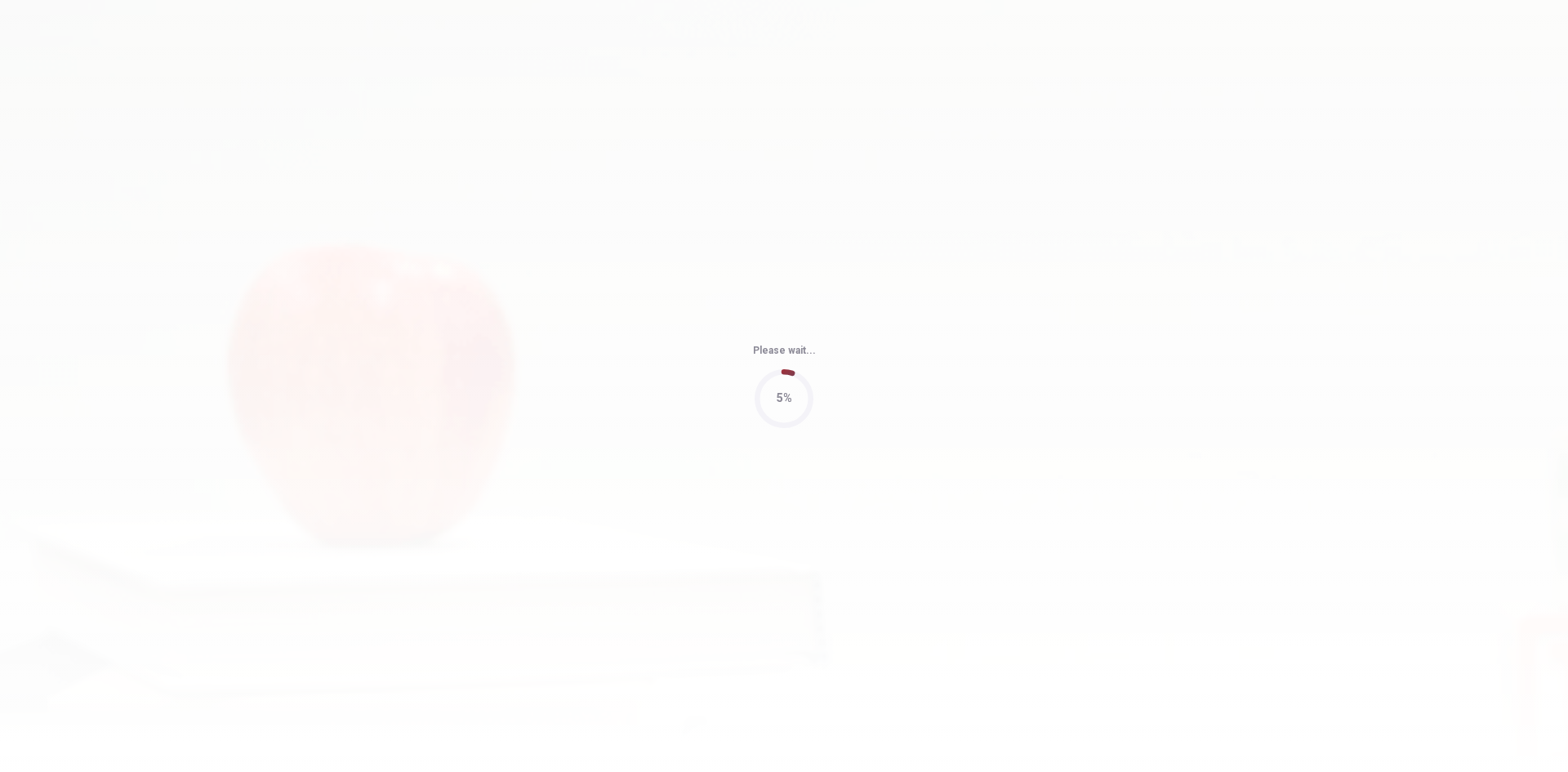
type input "61"
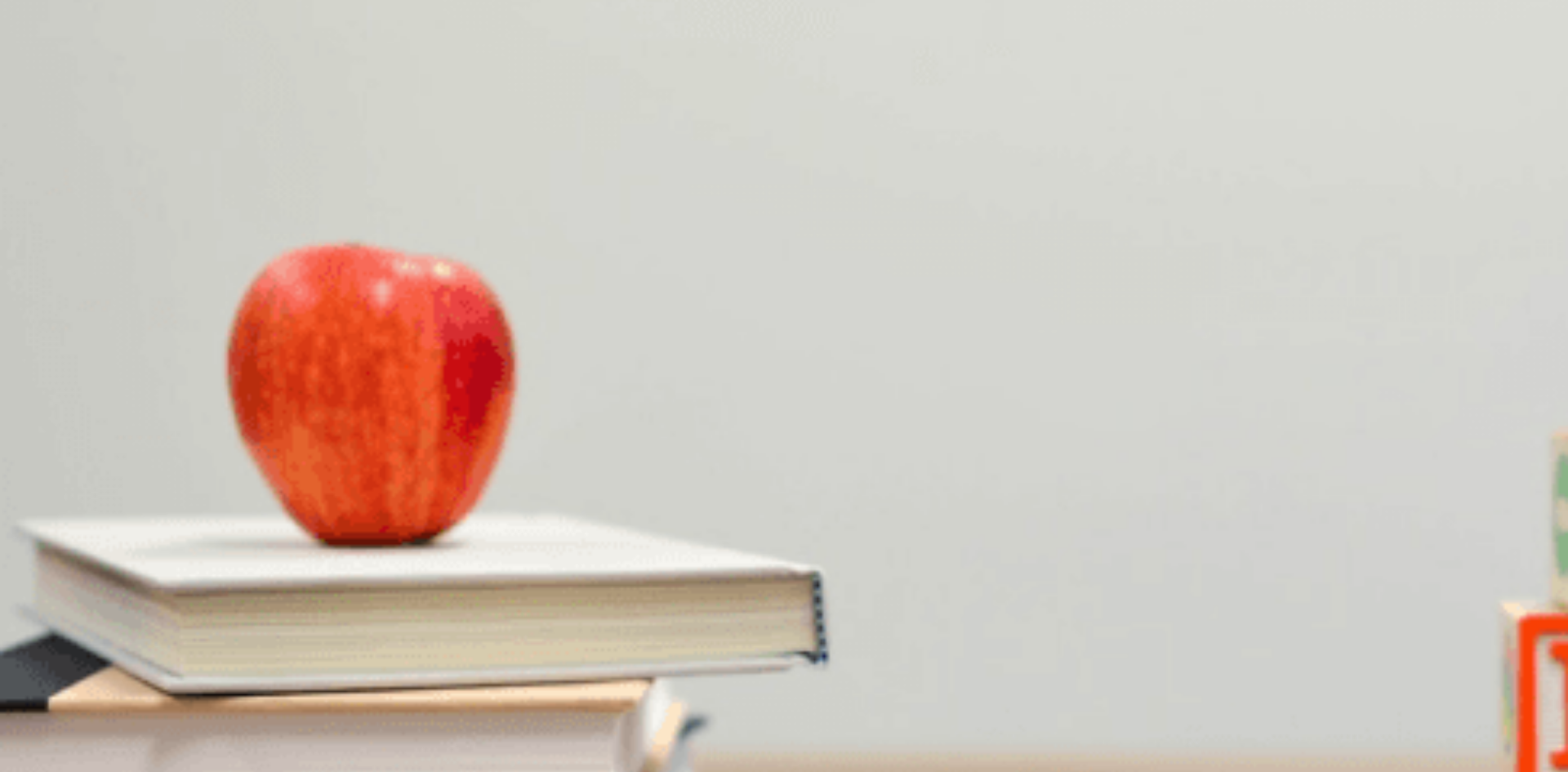
click at [204, 585] on div "B" at bounding box center [131, 590] width 145 height 12
click at [175, 516] on div "C" at bounding box center [159, 522] width 32 height 12
click at [365, 448] on div "C" at bounding box center [264, 454] width 201 height 12
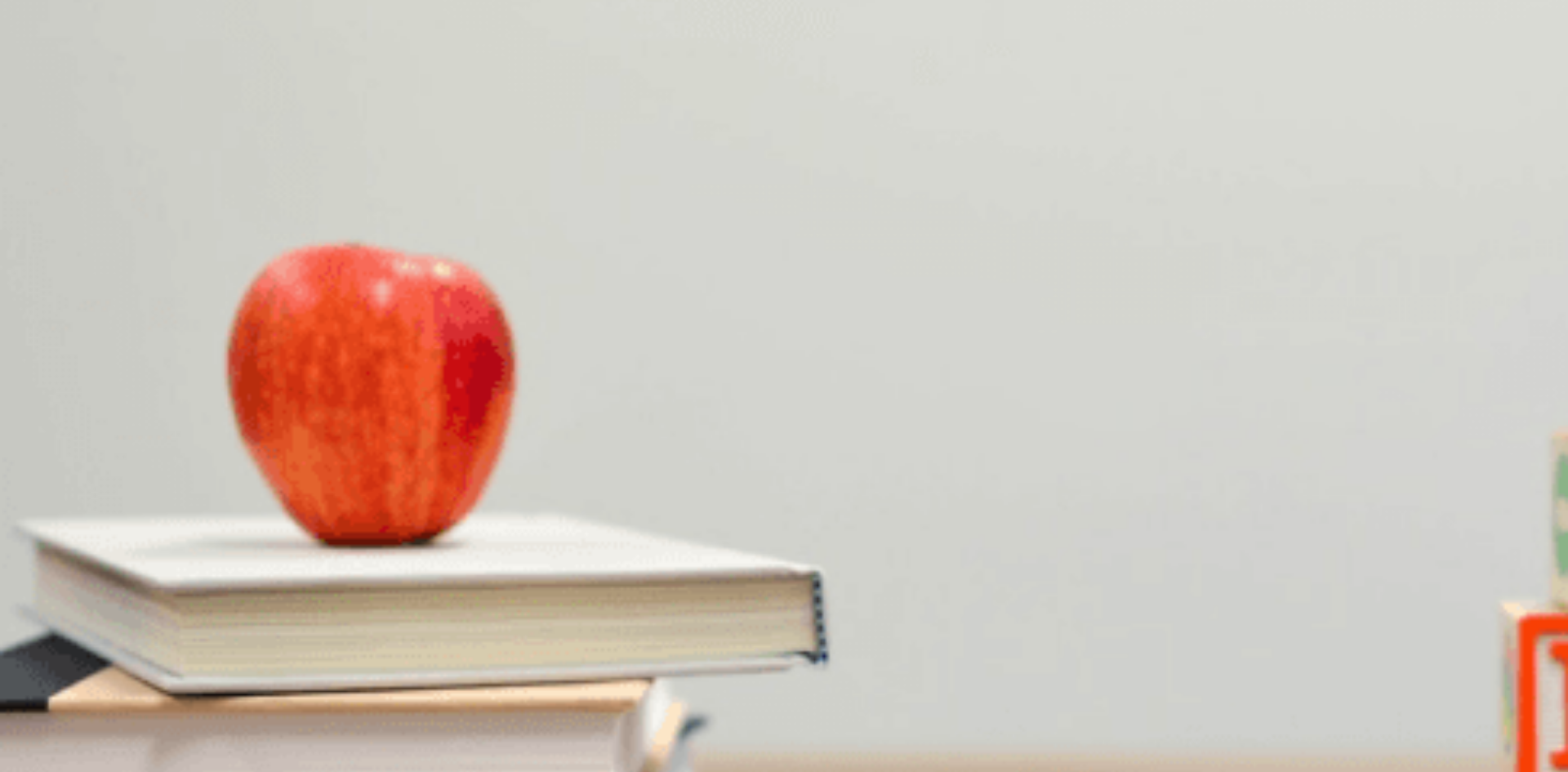
scroll to position [442, 0]
click at [408, 391] on div "D" at bounding box center [335, 385] width 145 height 12
click at [107, 311] on div "B" at bounding box center [81, 316] width 52 height 12
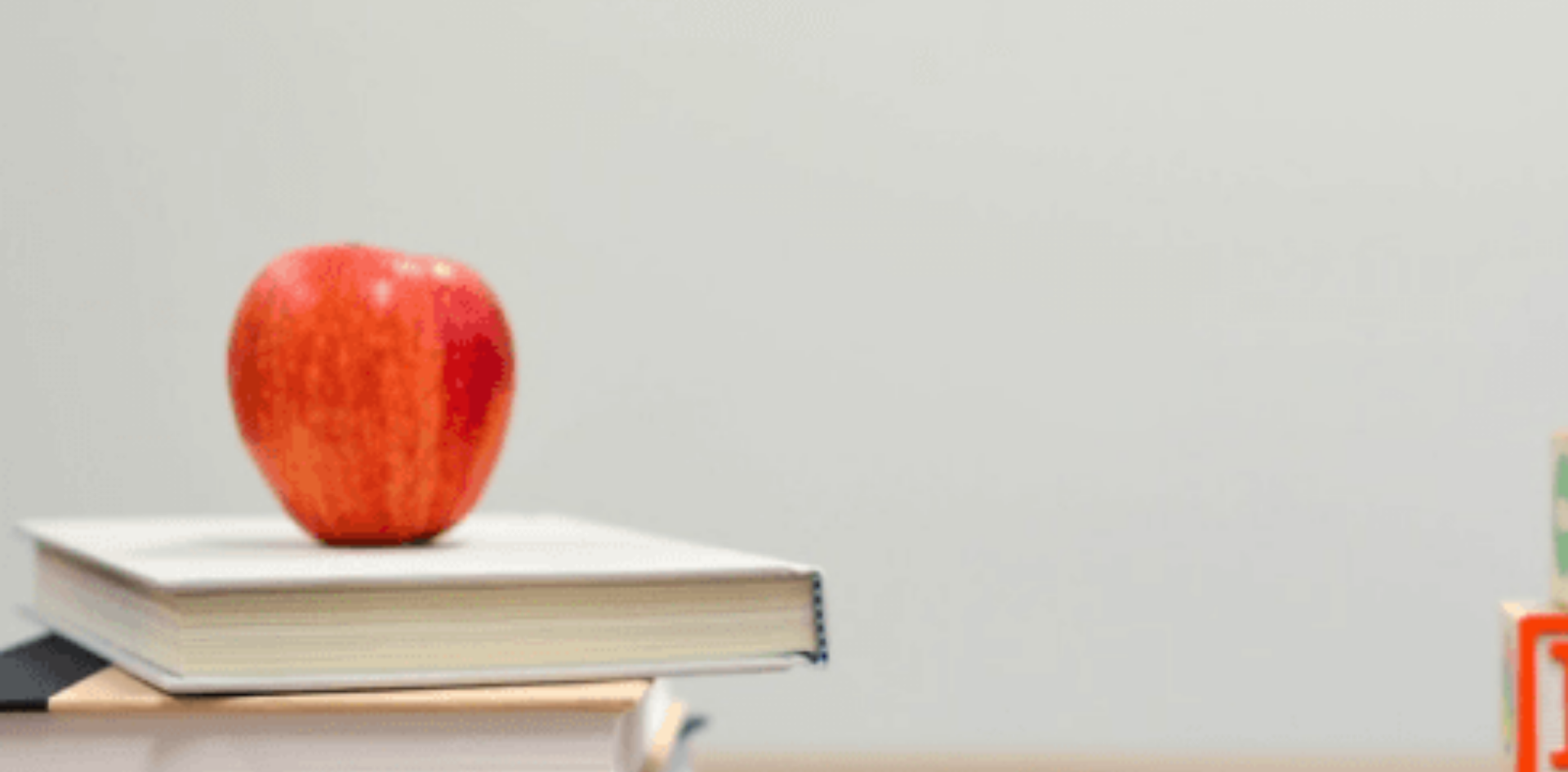
click at [47, 84] on button "Continue" at bounding box center [23, 114] width 47 height 61
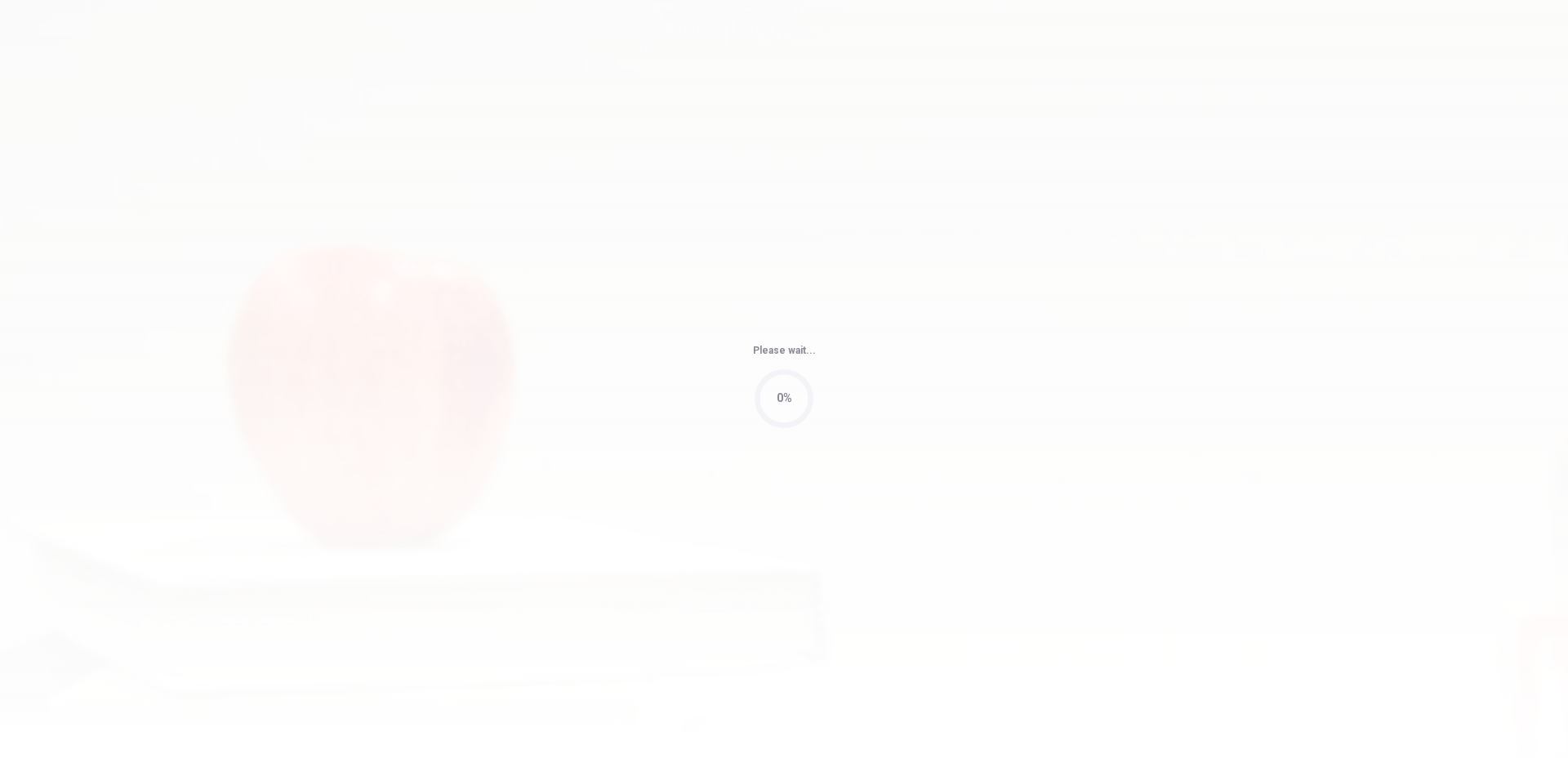
type input "69"
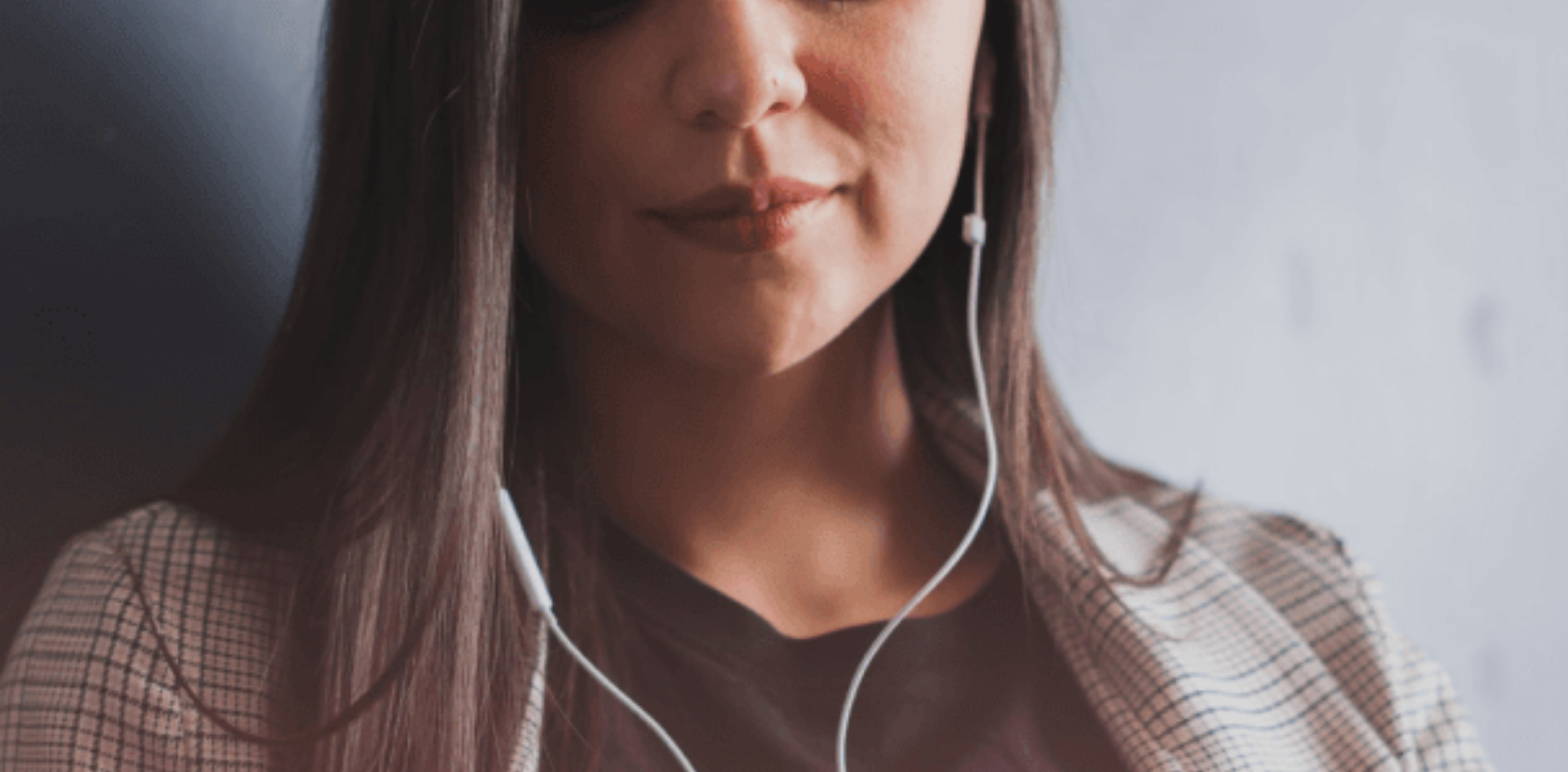
drag, startPoint x: 336, startPoint y: 400, endPoint x: 481, endPoint y: 394, distance: 145.1
click at [369, 394] on span "Use a headset if available (recommended for best audio quality). Ensure your mi…" at bounding box center [184, 338] width 369 height 133
click at [47, 84] on button "Continue" at bounding box center [23, 114] width 47 height 61
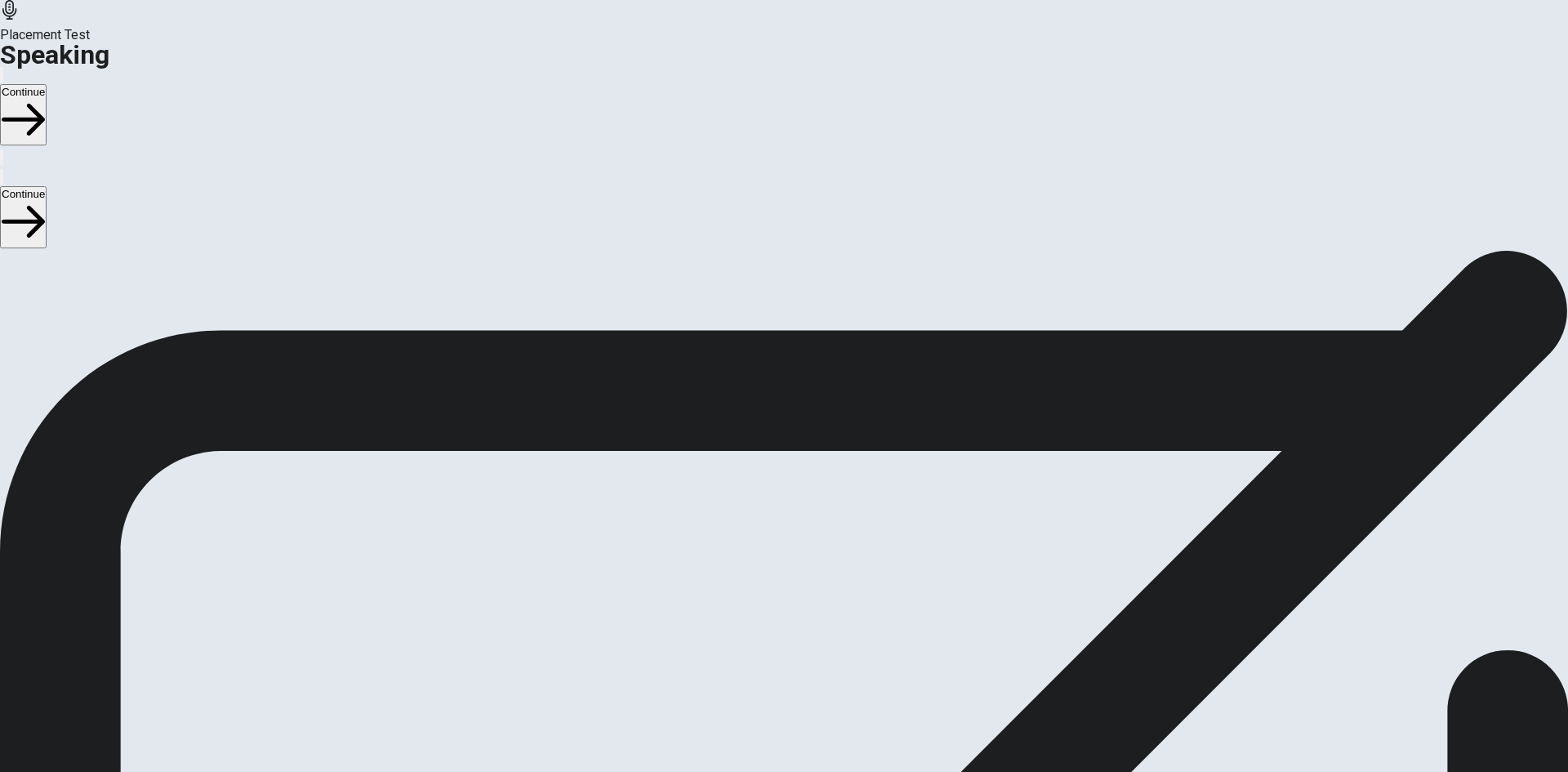
click at [813, 634] on icon at bounding box center [784, 662] width 58 height 58
click at [764, 589] on icon "Play Audio" at bounding box center [764, 589] width 0 height 0
click at [47, 84] on button "Continue" at bounding box center [23, 114] width 47 height 61
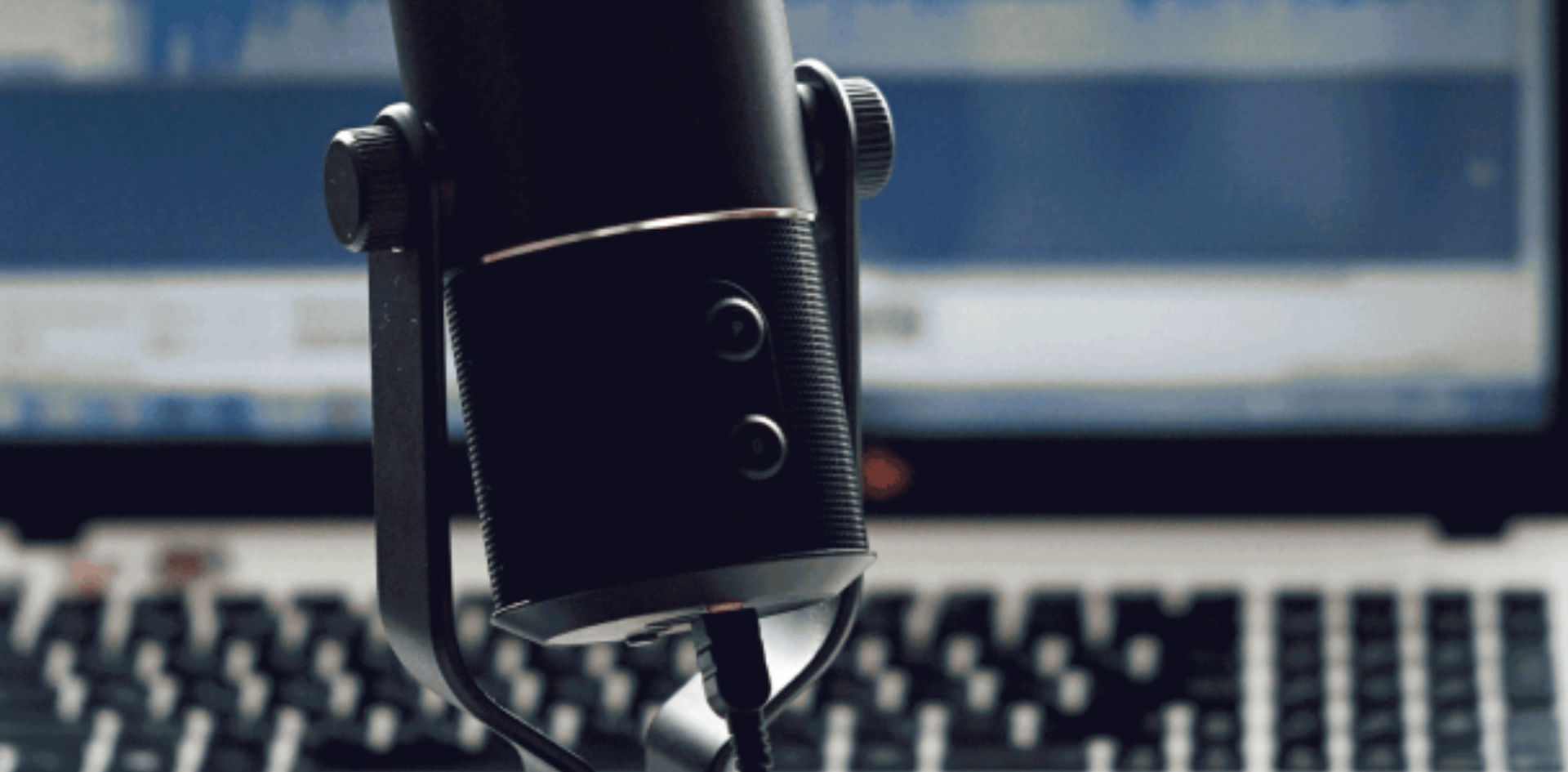
drag, startPoint x: 338, startPoint y: 353, endPoint x: 528, endPoint y: 346, distance: 190.1
click at [516, 344] on span "The Speaking Test will start now. There are 3 questions in this section. • 1 qu…" at bounding box center [300, 387] width 600 height 231
click at [47, 84] on button "Continue" at bounding box center [23, 114] width 47 height 61
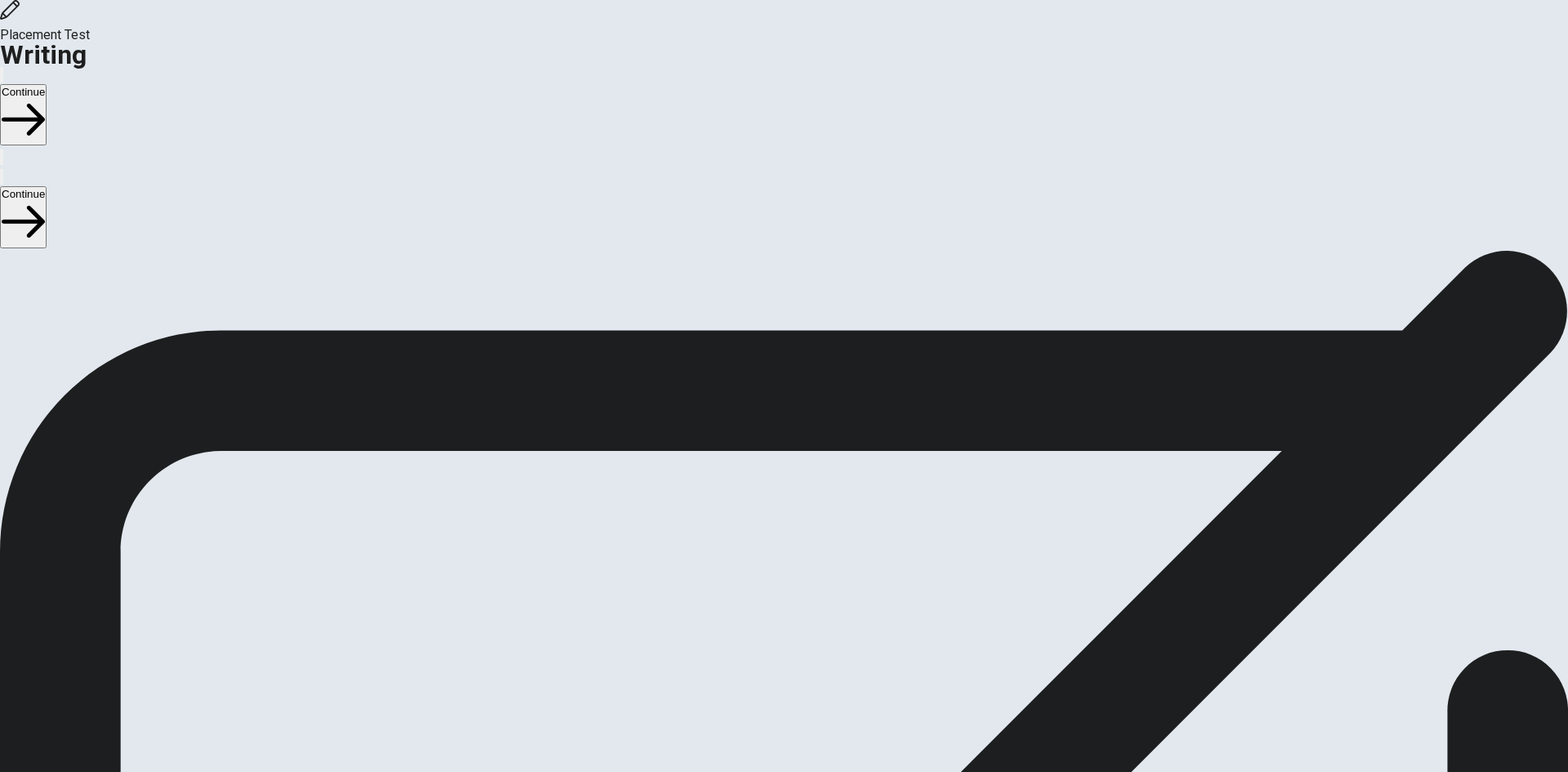
click at [47, 84] on button "Continue" at bounding box center [23, 114] width 47 height 61
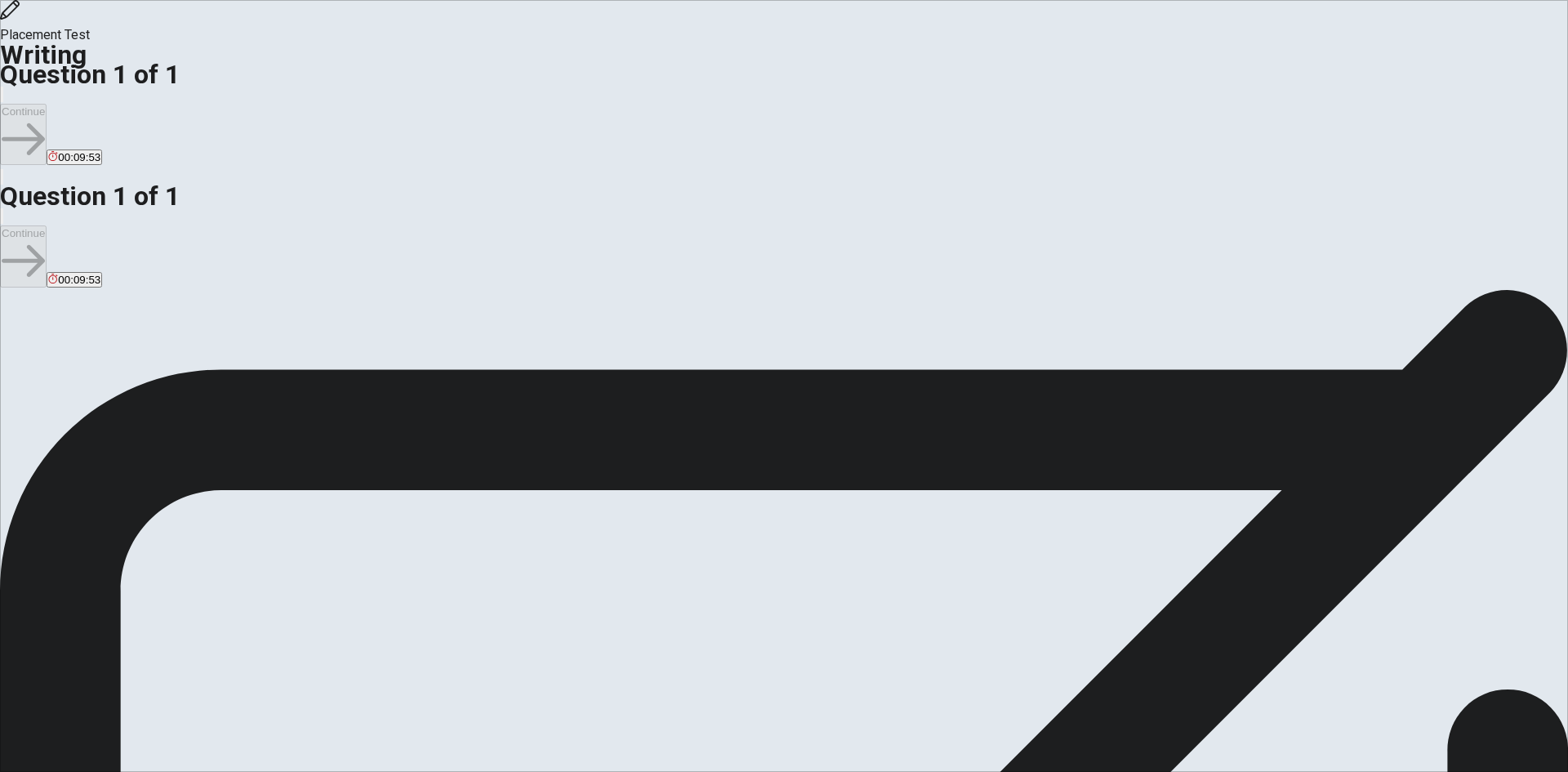
type textarea "A"
type textarea "T"
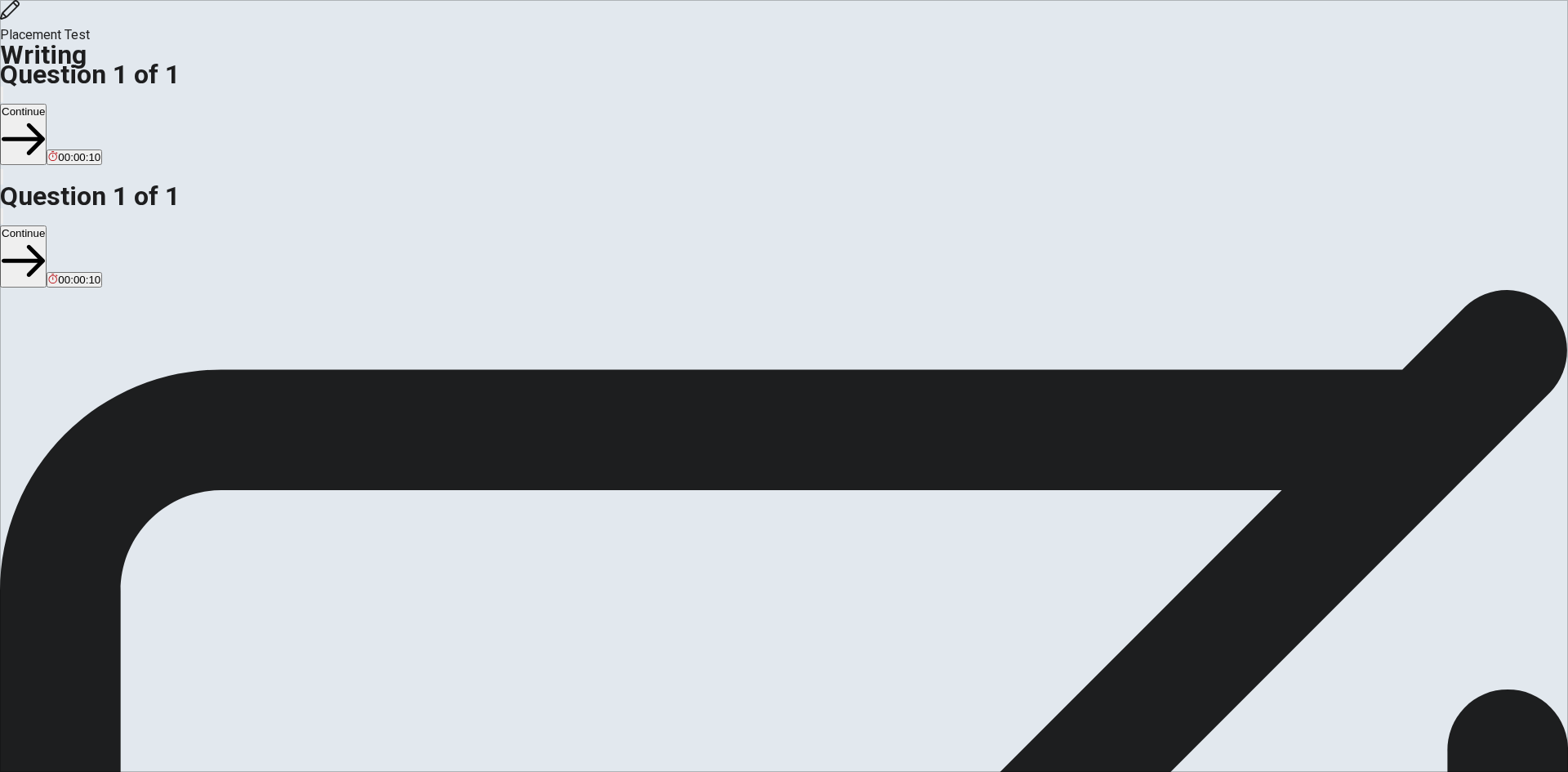
type textarea "There is movie that I watched some years ago that is called "I Robot", where it…"
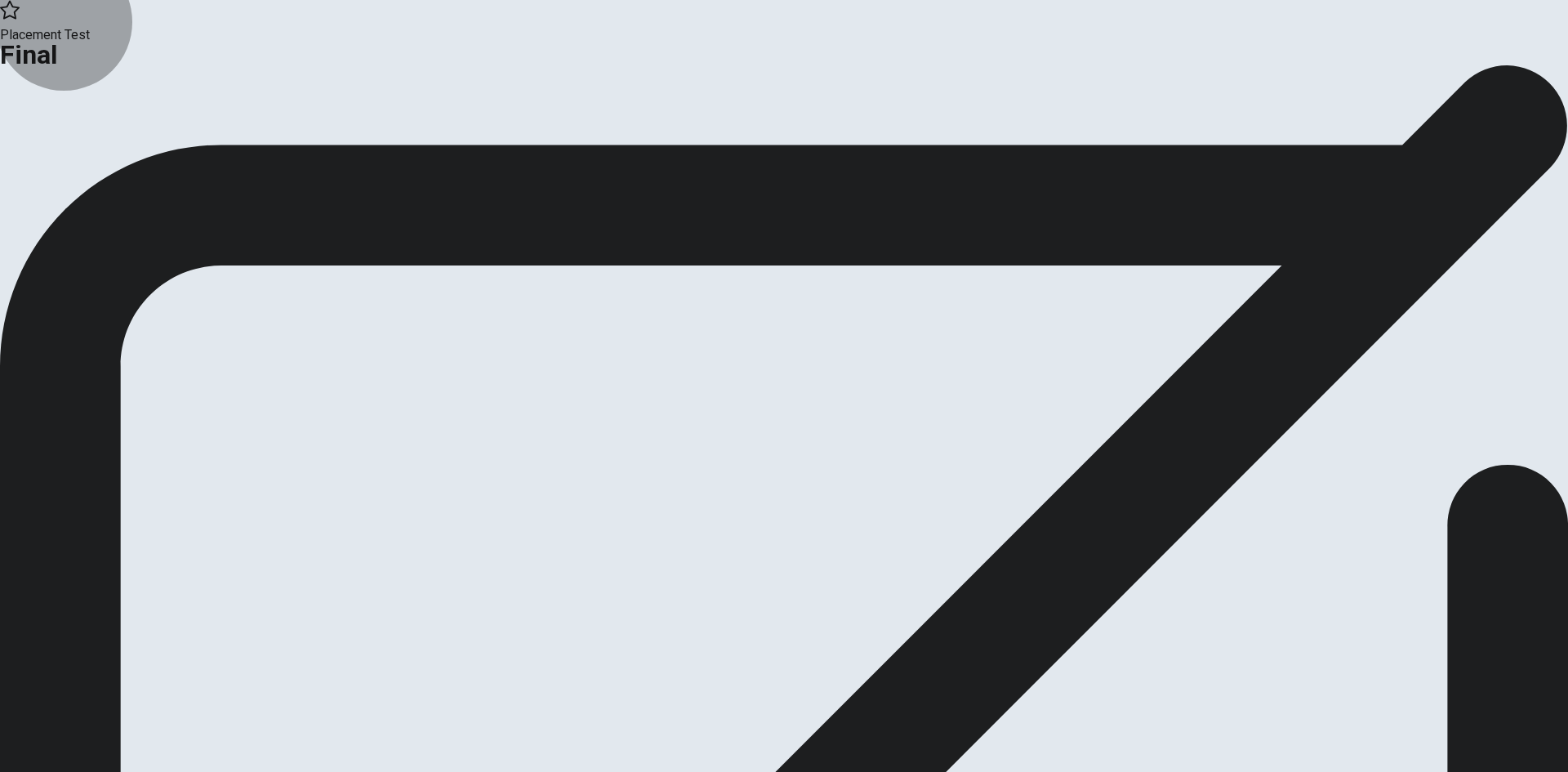
click at [66, 146] on button "Continue" at bounding box center [33, 134] width 66 height 22
